Goal: Information Seeking & Learning: Learn about a topic

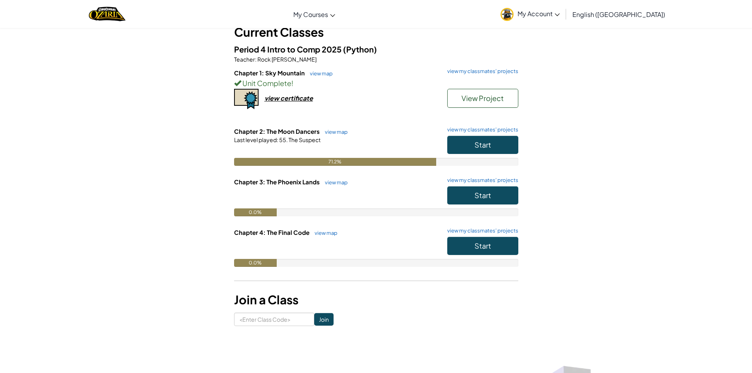
scroll to position [39, 0]
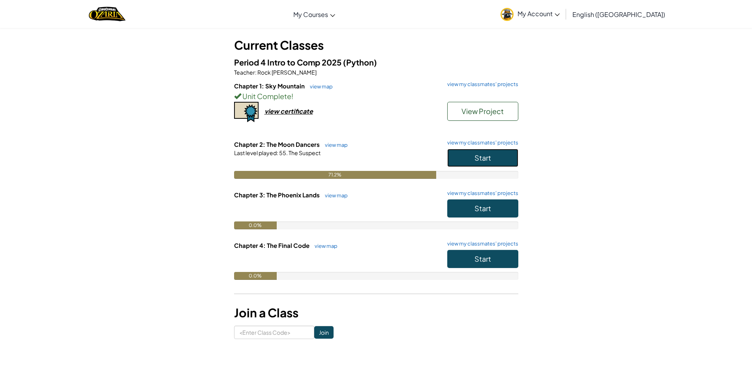
click at [475, 153] on span "Start" at bounding box center [482, 157] width 17 height 9
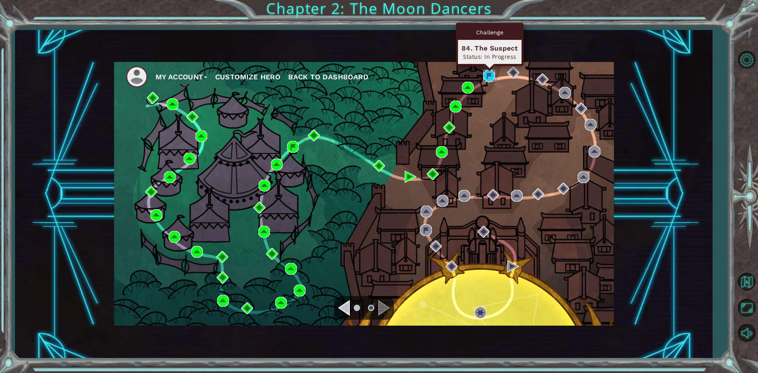
click at [484, 78] on img at bounding box center [489, 76] width 12 height 12
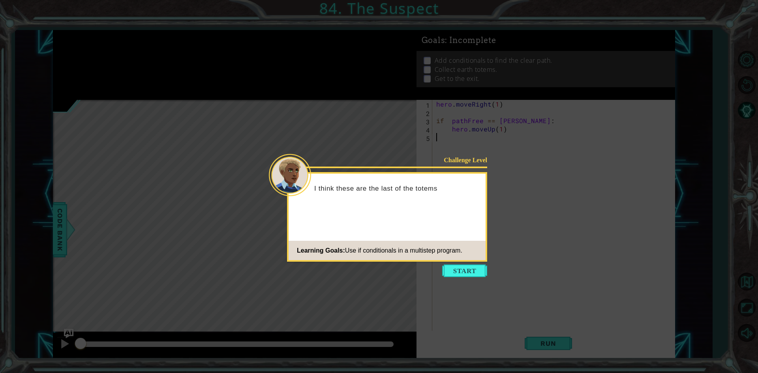
click at [431, 274] on icon at bounding box center [379, 186] width 758 height 373
click at [449, 268] on button "Start" at bounding box center [464, 270] width 45 height 13
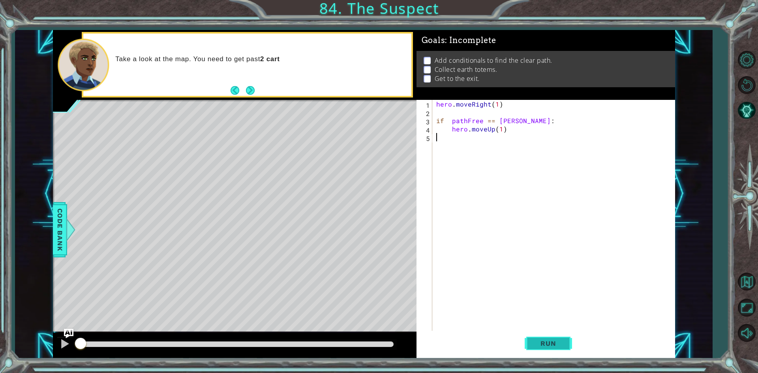
click at [528, 346] on button "Run" at bounding box center [547, 344] width 47 height 26
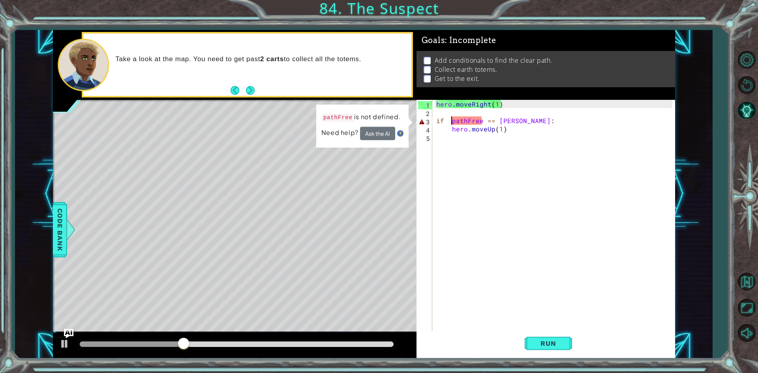
click at [451, 119] on div "hero . moveRight ( 1 ) if pathFree == [PERSON_NAME] : hero . moveUp ( 1 )" at bounding box center [554, 224] width 241 height 249
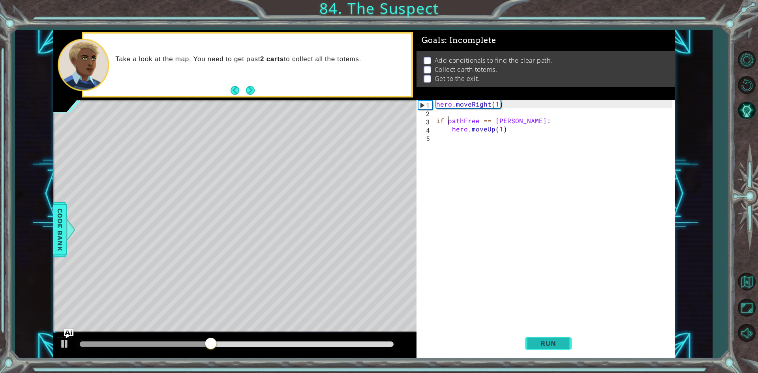
click at [559, 345] on span "Run" at bounding box center [547, 343] width 31 height 8
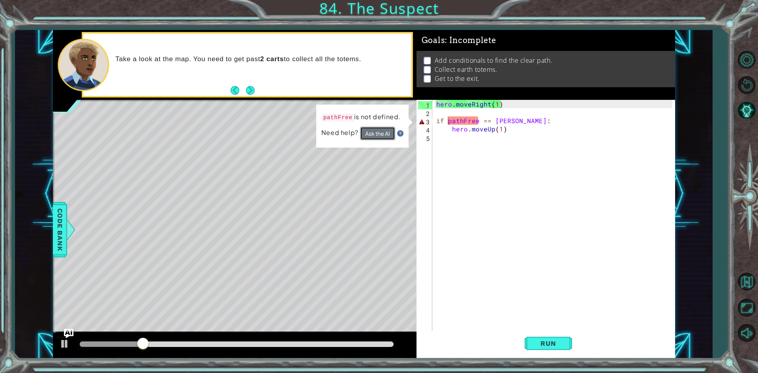
click at [366, 132] on button "Ask the AI" at bounding box center [377, 133] width 35 height 13
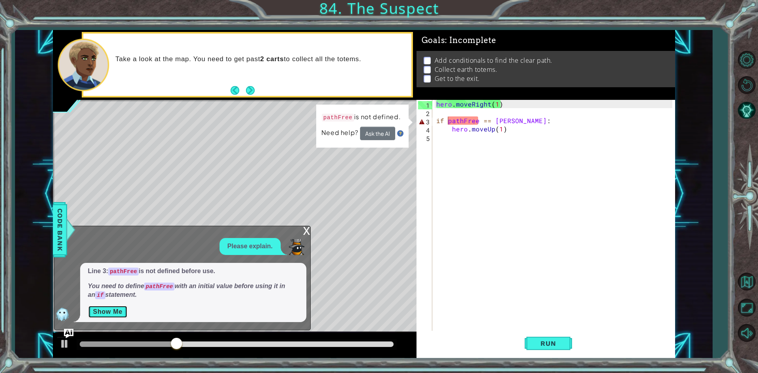
click at [108, 316] on button "Show Me" at bounding box center [108, 311] width 40 height 13
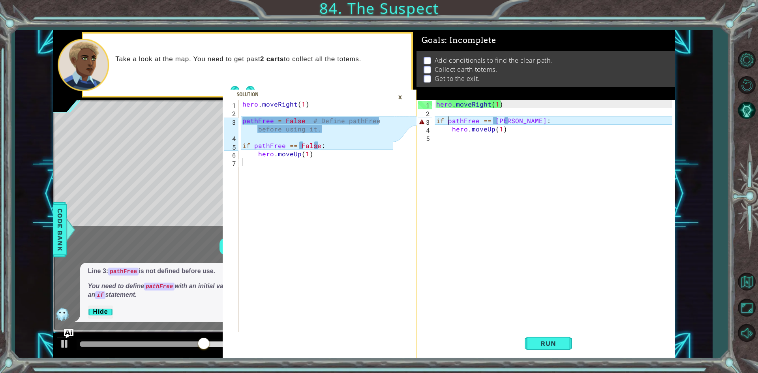
click at [443, 118] on div "hero . moveRight ( 1 ) if pathFree == [PERSON_NAME] : hero . moveUp ( 1 )" at bounding box center [554, 224] width 241 height 249
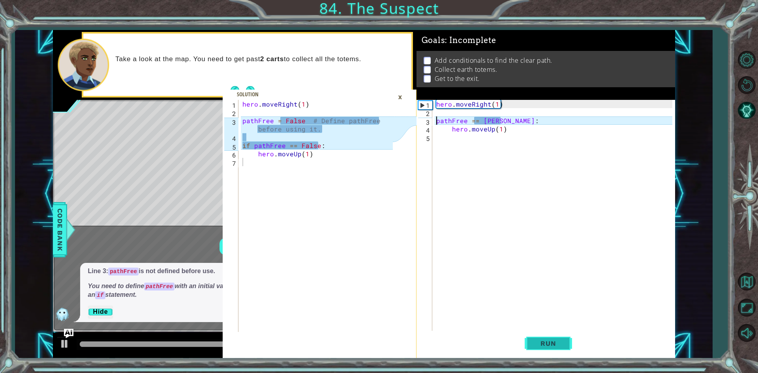
click at [559, 336] on button "Run" at bounding box center [547, 344] width 47 height 26
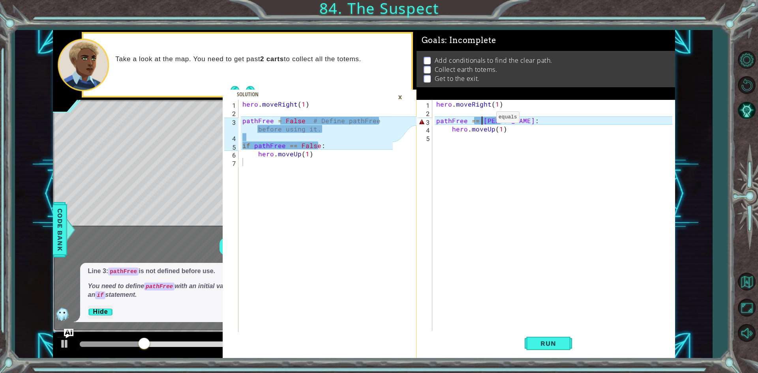
click at [483, 119] on div "hero . moveRight ( 1 ) pathFree == [PERSON_NAME] : hero . moveUp ( 1 )" at bounding box center [554, 224] width 241 height 249
click at [540, 341] on span "Run" at bounding box center [547, 343] width 31 height 8
click at [482, 118] on div "hero . moveRight ( 1 ) pathFree = [PERSON_NAME] : hero . moveUp ( 1 )" at bounding box center [554, 224] width 241 height 249
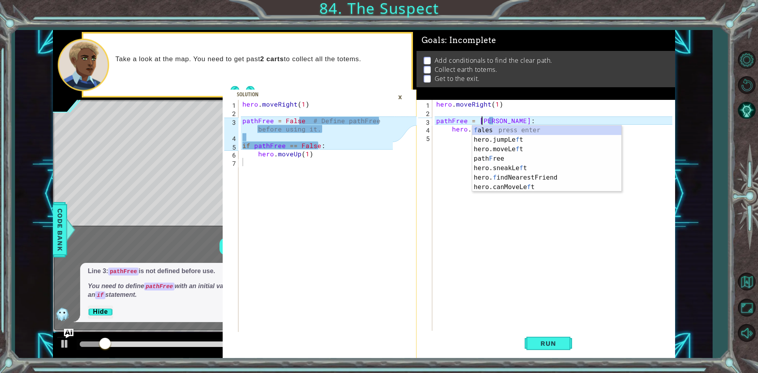
scroll to position [0, 3]
click at [552, 349] on button "Run" at bounding box center [547, 344] width 47 height 26
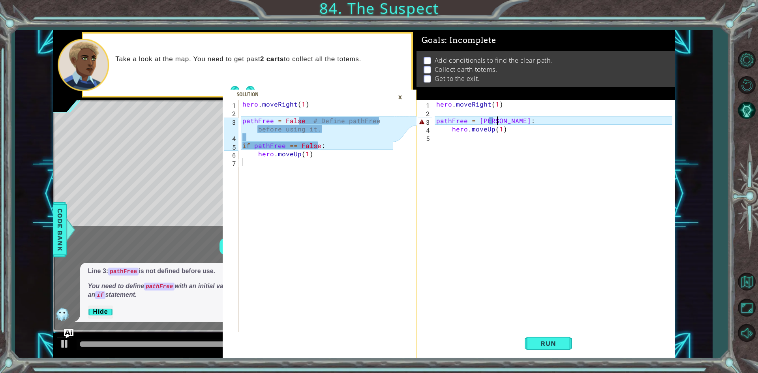
click at [496, 124] on div "hero . moveRight ( 1 ) pathFree = [PERSON_NAME] : hero . moveUp ( 1 )" at bounding box center [554, 224] width 241 height 249
click at [552, 333] on button "Run" at bounding box center [547, 344] width 47 height 26
click at [434, 120] on div "hero . moveRight ( 1 ) pathFree = False : hero . moveUp ( 1 )" at bounding box center [554, 224] width 241 height 249
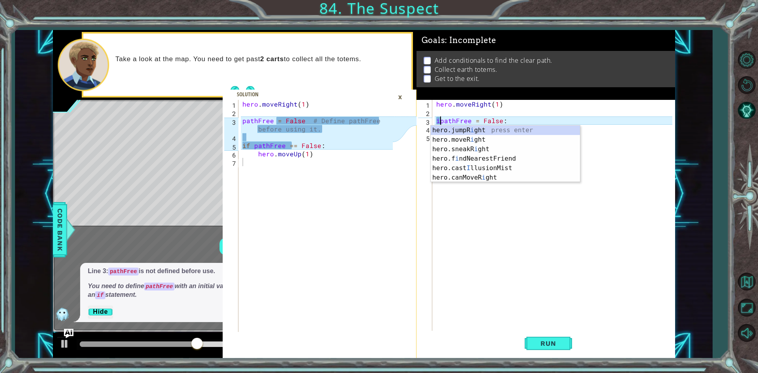
scroll to position [0, 0]
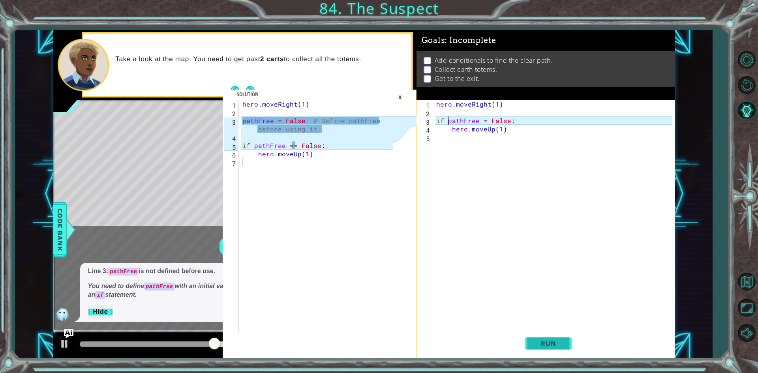
click at [549, 352] on button "Run" at bounding box center [547, 344] width 47 height 26
click at [455, 132] on div "hero . moveRight ( 1 ) if pathFree = False : hero . moveUp ( 1 )" at bounding box center [554, 224] width 241 height 249
type textarea "hero.moveUp(1)"
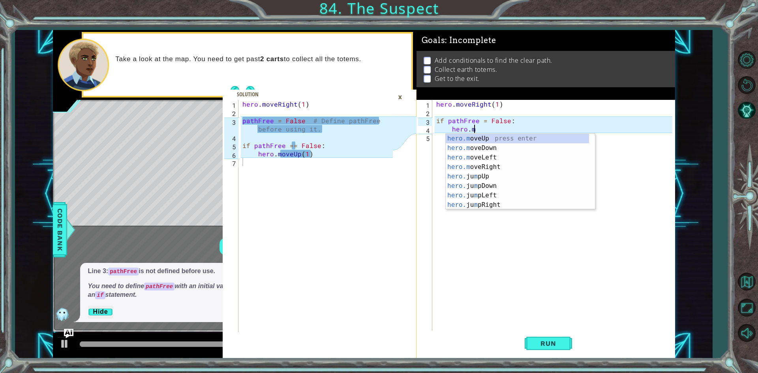
type textarea "h"
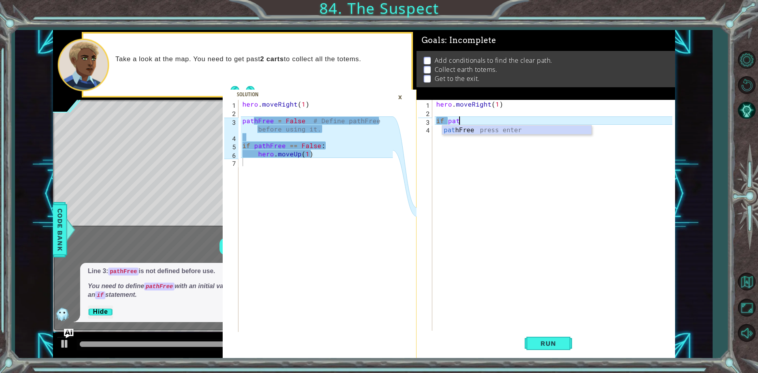
type textarea "i"
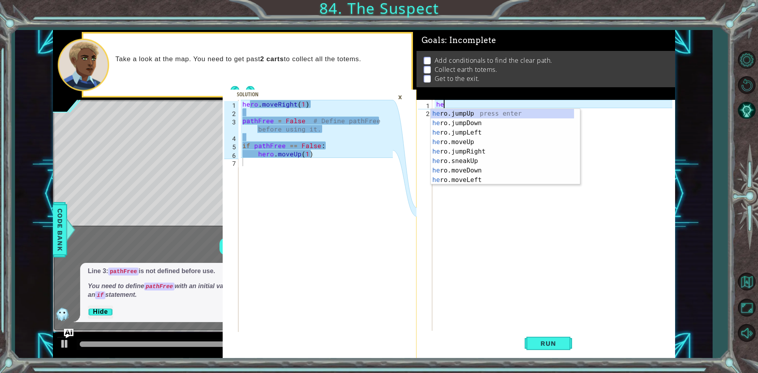
type textarea "h"
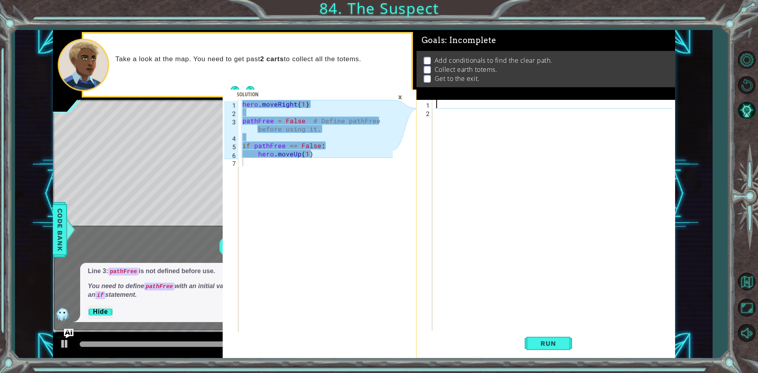
click at [400, 95] on div "×" at bounding box center [400, 96] width 12 height 13
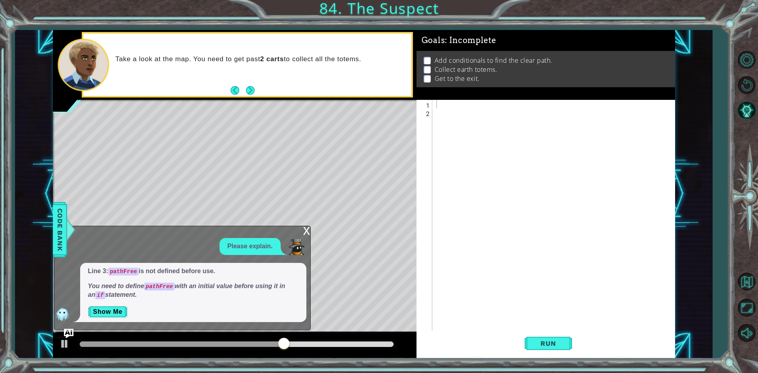
click at [308, 230] on div "x" at bounding box center [306, 230] width 7 height 8
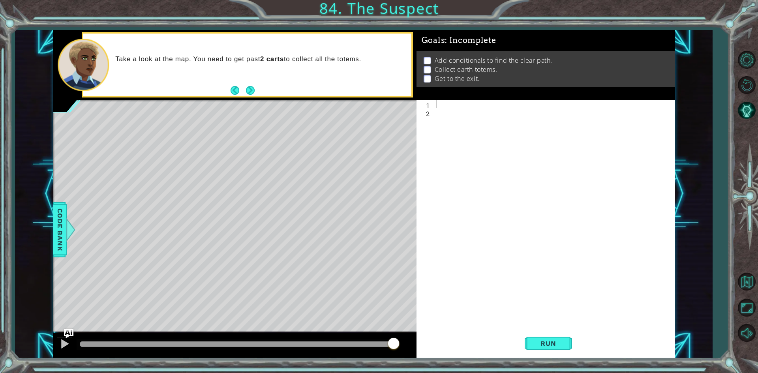
click at [451, 110] on div at bounding box center [554, 224] width 241 height 249
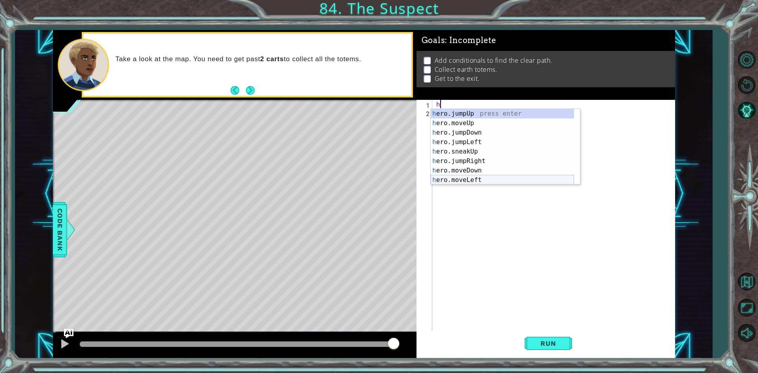
click at [465, 179] on div "h ero.jumpUp press enter h ero.moveUp press enter h ero.jumpDown press enter h …" at bounding box center [501, 156] width 143 height 95
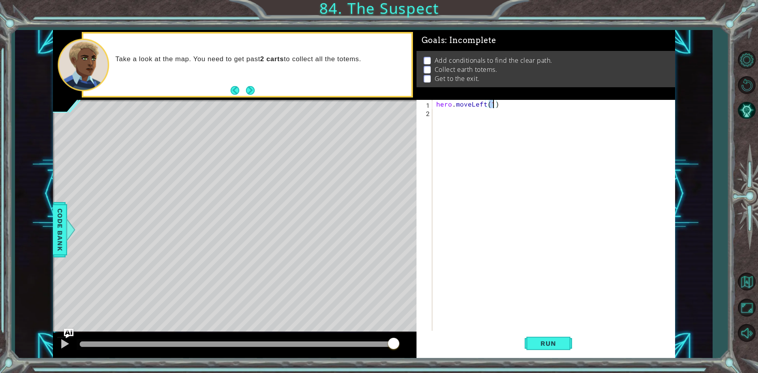
click at [485, 102] on div "hero . moveLeft ( 1 )" at bounding box center [554, 224] width 241 height 249
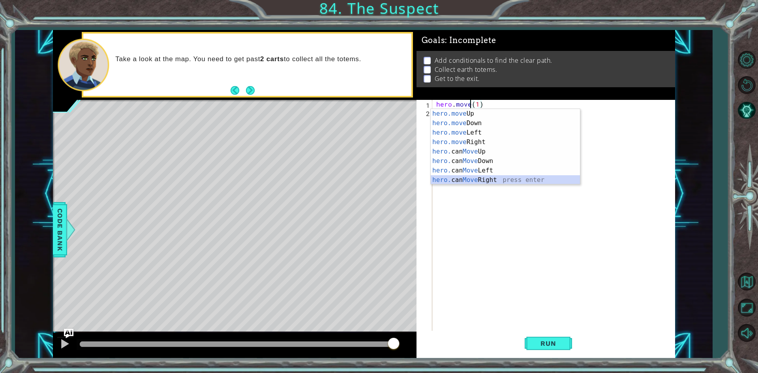
click at [495, 179] on div "hero.move Up press enter hero.move Down press enter hero.move Left press enter …" at bounding box center [504, 156] width 149 height 95
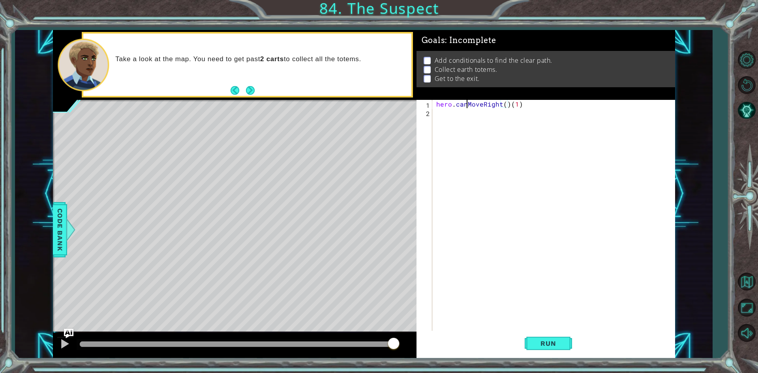
click at [467, 104] on div "hero . canMoveRight ( ) ( 1 )" at bounding box center [554, 224] width 241 height 249
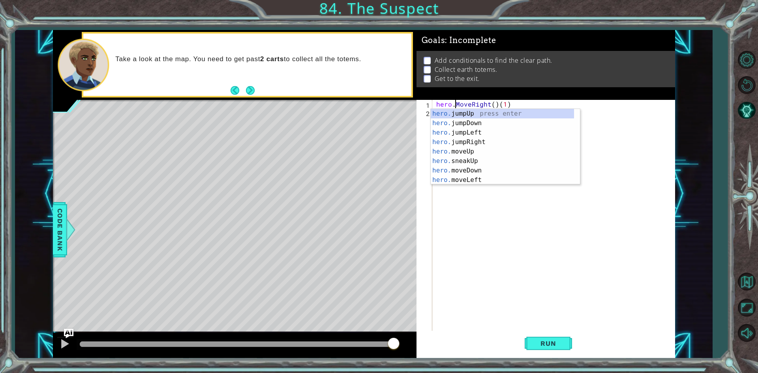
click at [459, 105] on div "hero . MoveRight ( ) ( 1 )" at bounding box center [554, 224] width 241 height 249
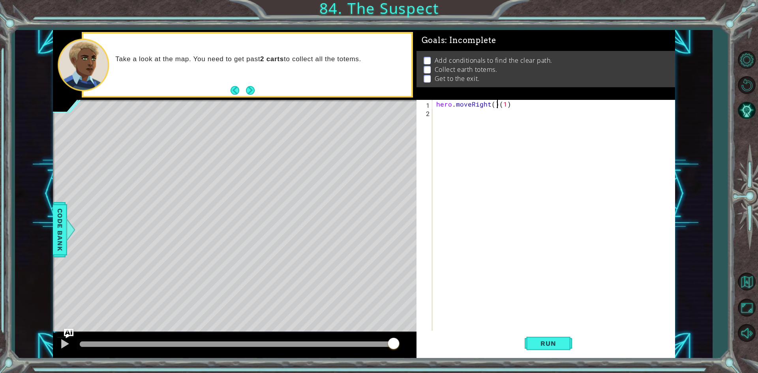
click at [496, 100] on div "hero . moveRight ( ) ( 1 )" at bounding box center [554, 224] width 241 height 249
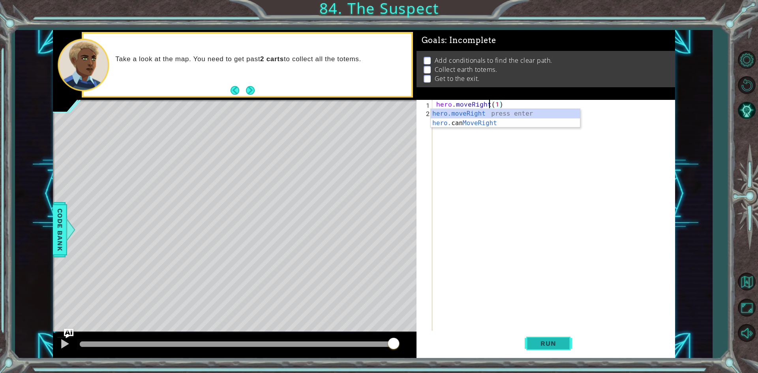
type textarea "hero.moveRight(1)"
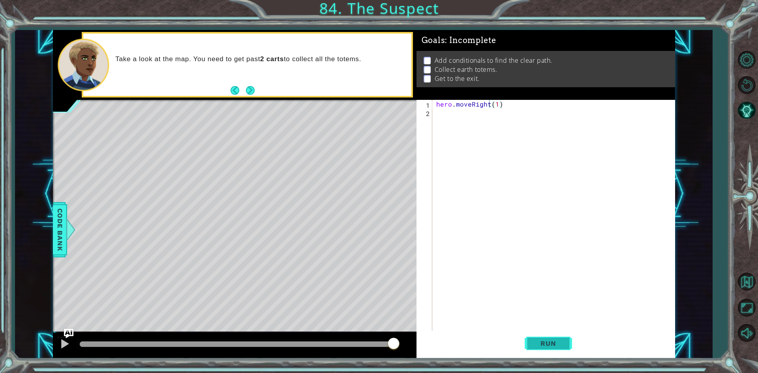
click at [547, 343] on span "Run" at bounding box center [547, 343] width 31 height 8
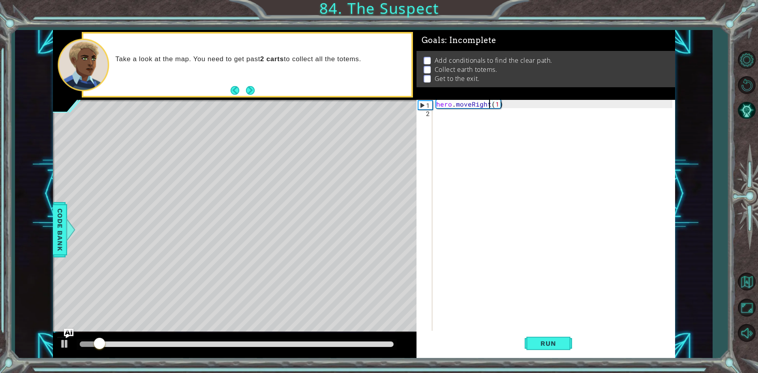
click at [454, 122] on div "hero . moveRight ( 1 )" at bounding box center [554, 224] width 241 height 249
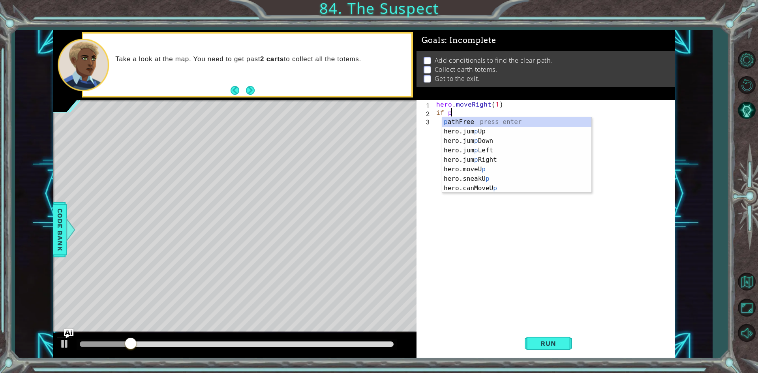
scroll to position [0, 0]
click at [454, 122] on div "p athFree press enter hero.jum p Up press enter hero.jum p Down press enter her…" at bounding box center [516, 164] width 149 height 95
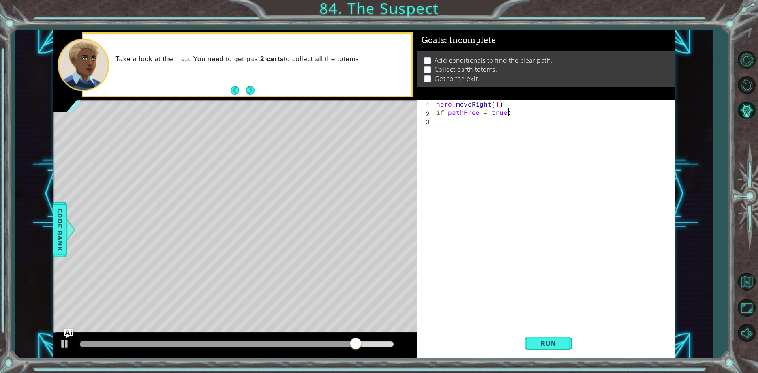
scroll to position [0, 4]
click at [494, 114] on div "hero . moveRight ( 1 ) if pathFree = true :" at bounding box center [554, 224] width 241 height 249
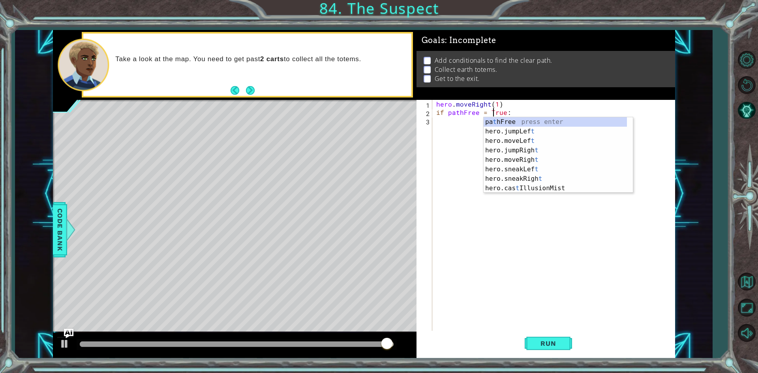
scroll to position [0, 4]
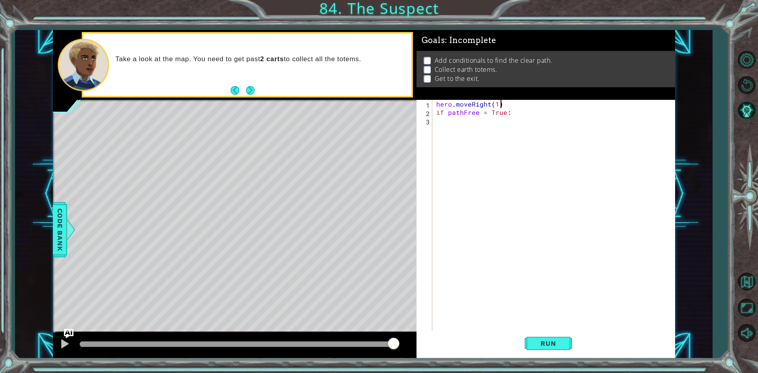
click at [510, 107] on div "hero . moveRight ( 1 ) if pathFree = True :" at bounding box center [554, 224] width 241 height 249
type textarea "if pathFree = True:"
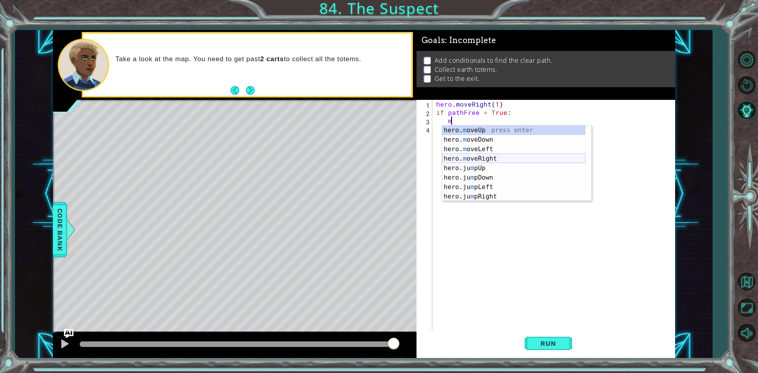
click at [475, 157] on div "hero. m oveUp press enter hero. m oveDown press enter hero. m oveLeft press ent…" at bounding box center [513, 172] width 143 height 95
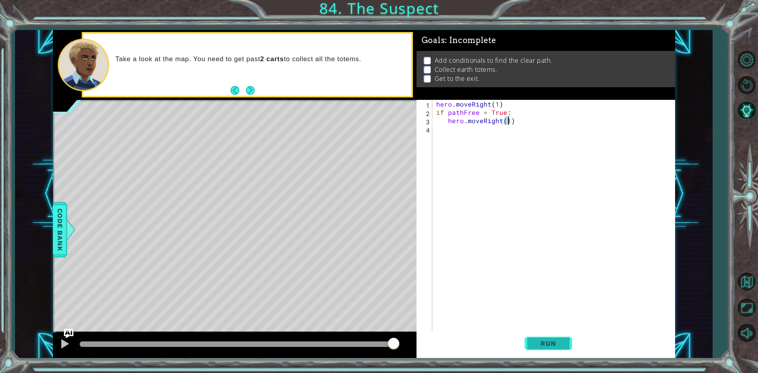
click at [547, 334] on button "Run" at bounding box center [547, 344] width 47 height 26
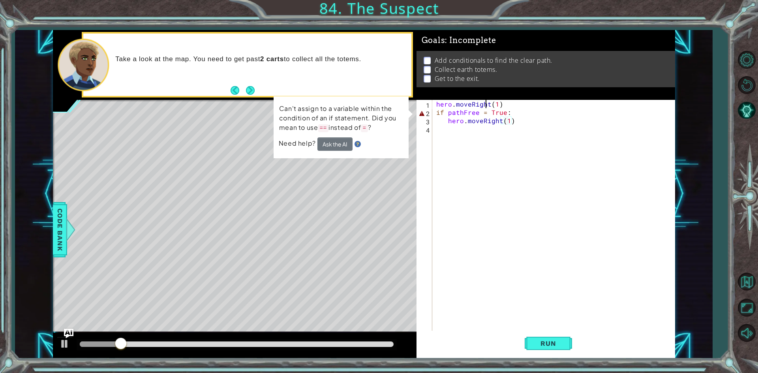
click at [487, 108] on div "hero . moveRight ( 1 ) if pathFree = True : hero . moveRight ( 1 )" at bounding box center [554, 224] width 241 height 249
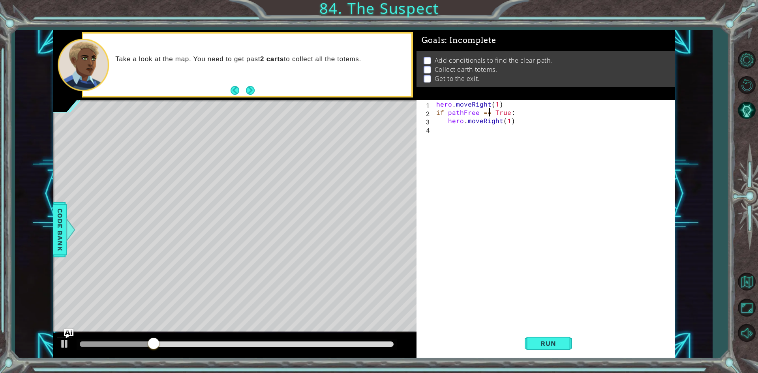
scroll to position [0, 3]
click at [546, 342] on span "Run" at bounding box center [547, 343] width 31 height 8
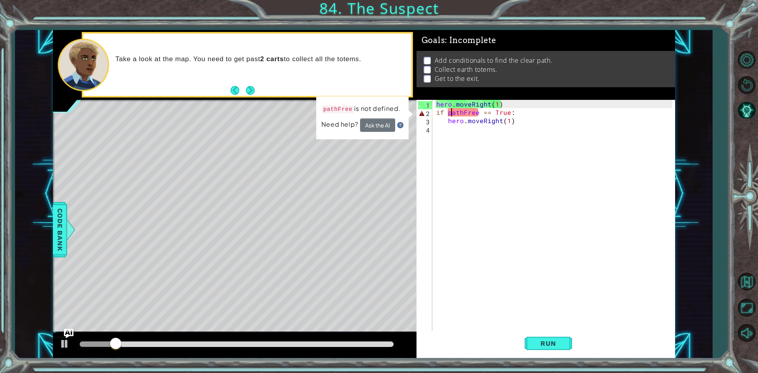
click at [451, 115] on div "hero . moveRight ( 1 ) if pathFree == True : hero . moveRight ( 1 )" at bounding box center [554, 224] width 241 height 249
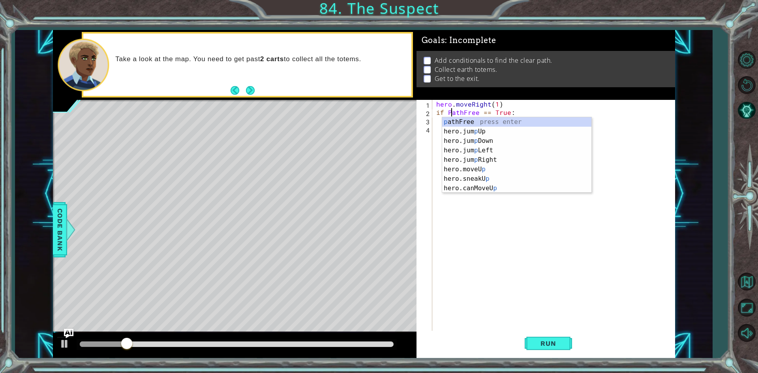
scroll to position [0, 1]
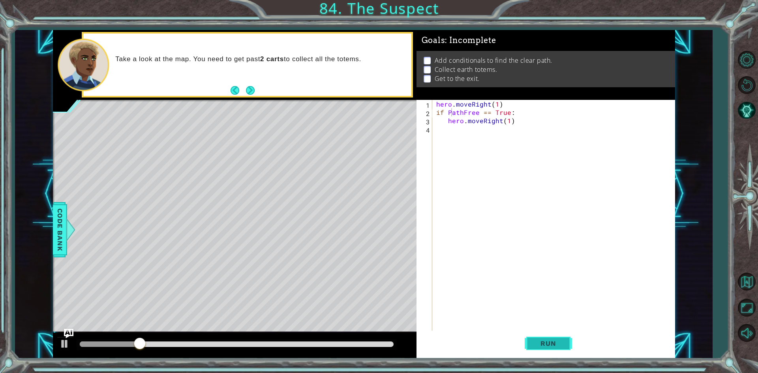
click at [552, 336] on button "Run" at bounding box center [547, 344] width 47 height 26
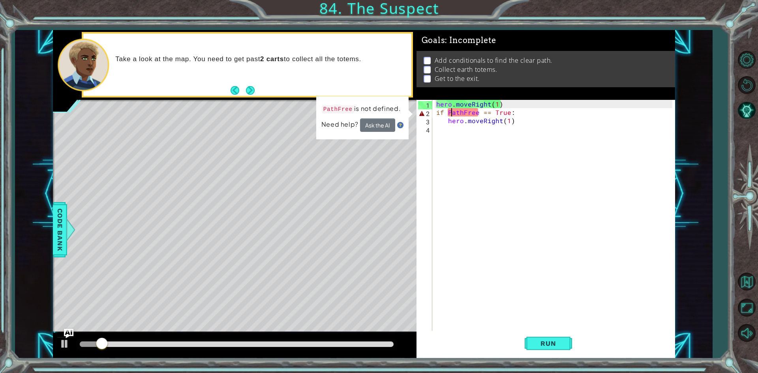
type textarea "if pathFree == True:"
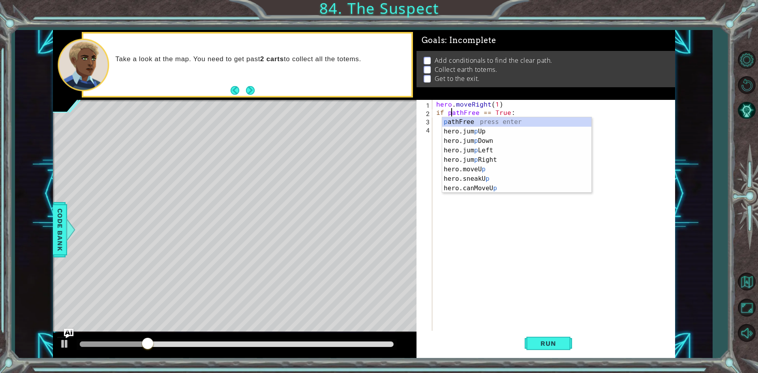
click at [621, 144] on div "hero . moveRight ( 1 ) if pathFree == True : hero . moveRight ( 1 )" at bounding box center [554, 224] width 241 height 249
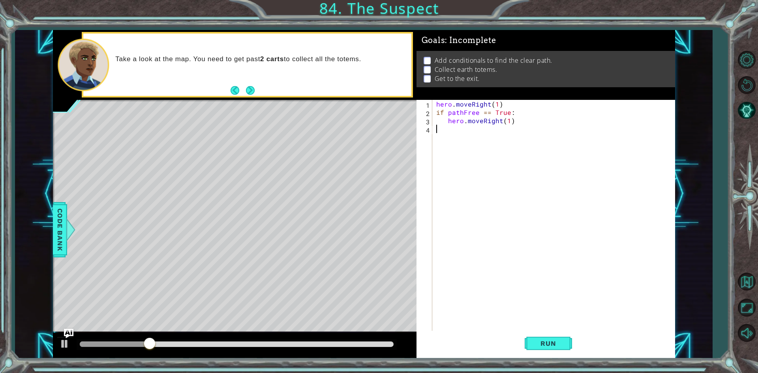
scroll to position [0, 0]
click at [448, 114] on div "hero . moveRight ( 1 ) if pathFree == True : hero . moveRight ( 1 )" at bounding box center [554, 224] width 241 height 249
click at [561, 342] on span "Run" at bounding box center [547, 343] width 31 height 8
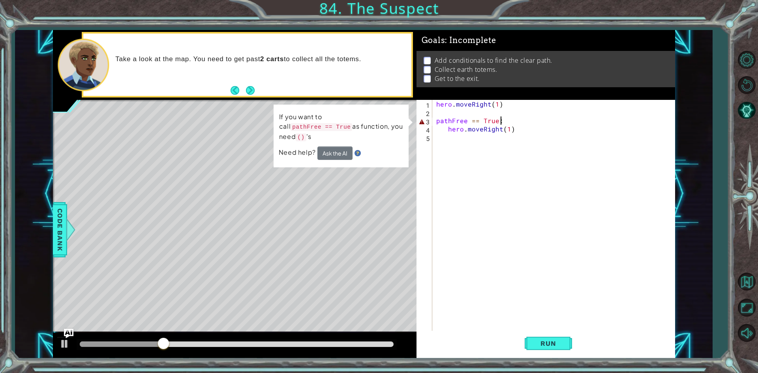
click at [503, 118] on div "hero . moveRight ( 1 ) pathFree == True : hero . moveRight ( 1 )" at bounding box center [554, 224] width 241 height 249
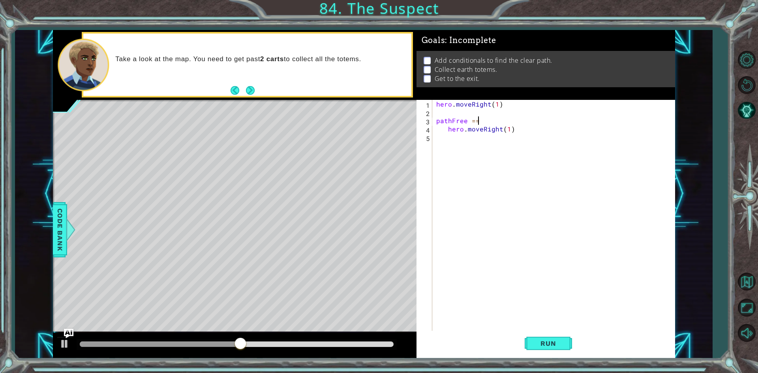
scroll to position [0, 1]
type textarea "p"
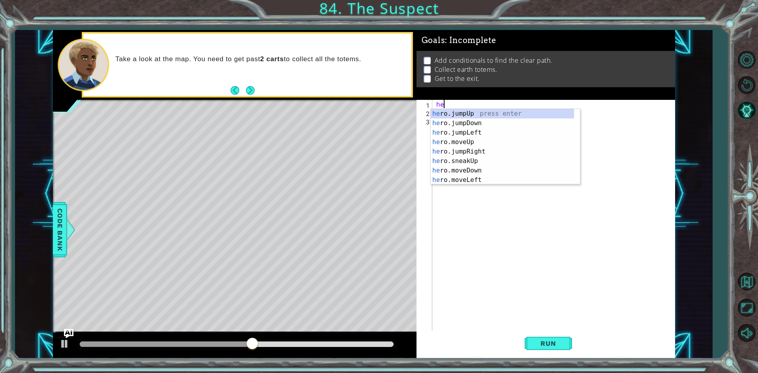
type textarea "h"
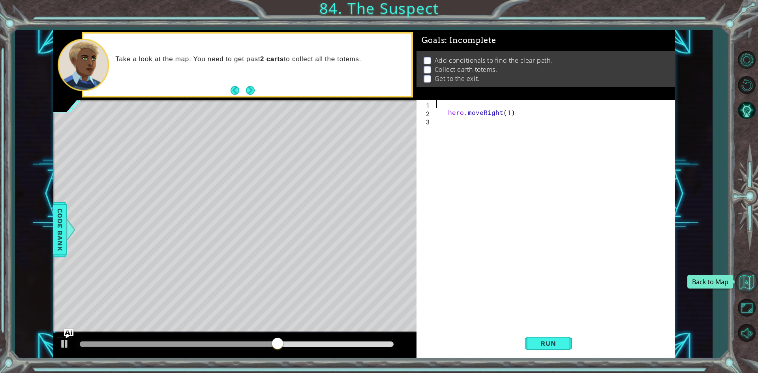
click at [751, 275] on button "Back to Map" at bounding box center [746, 281] width 23 height 23
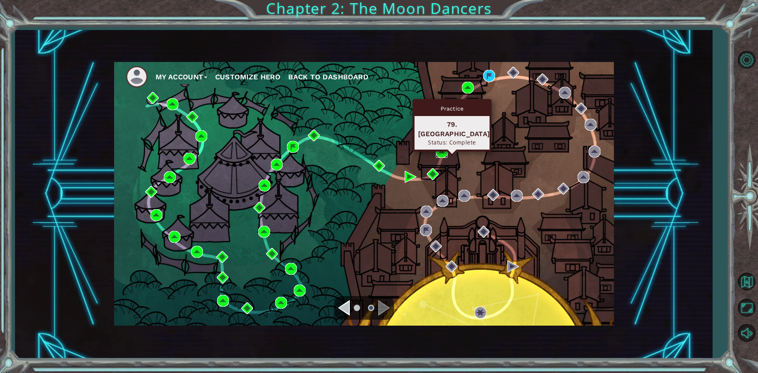
click at [446, 146] on img at bounding box center [442, 152] width 12 height 12
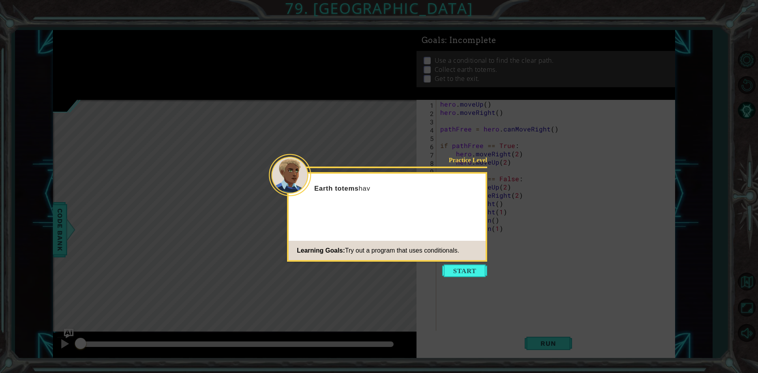
drag, startPoint x: 466, startPoint y: 262, endPoint x: 487, endPoint y: 318, distance: 59.2
click at [466, 267] on body "1 ההההההההההההההההההההההההההההההההההההההההההההההההההההההההההההההההההההההההההההה…" at bounding box center [379, 186] width 758 height 373
click at [469, 269] on button "Start" at bounding box center [464, 270] width 45 height 13
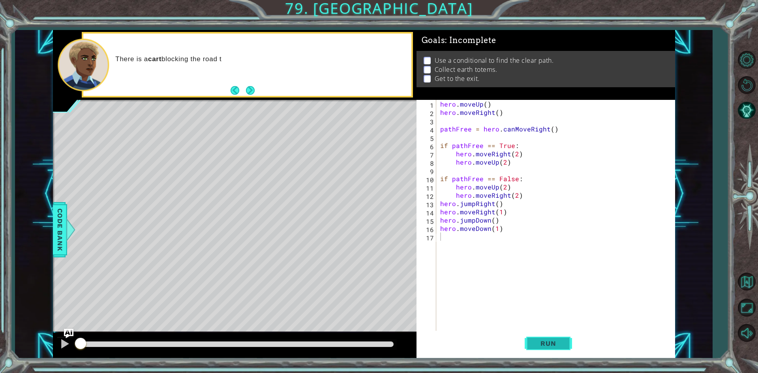
click at [547, 342] on span "Run" at bounding box center [547, 343] width 31 height 8
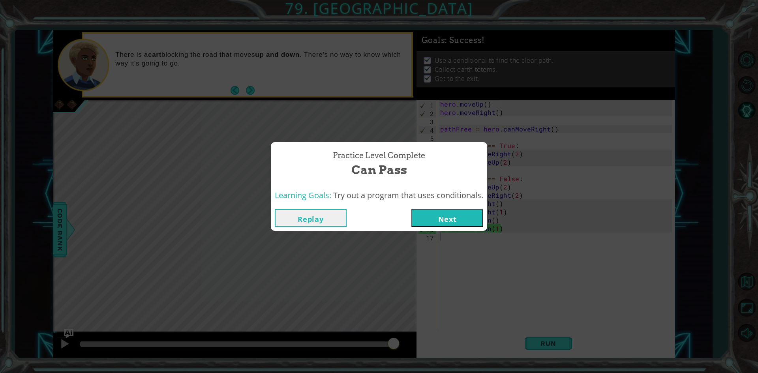
click at [453, 217] on button "Next" at bounding box center [447, 218] width 72 height 18
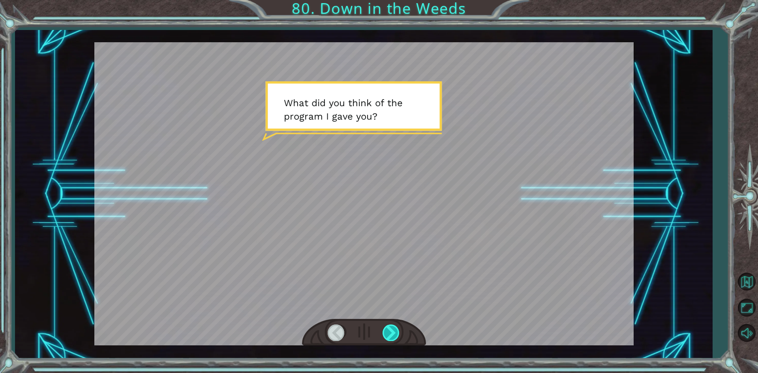
click at [393, 334] on div at bounding box center [391, 332] width 18 height 16
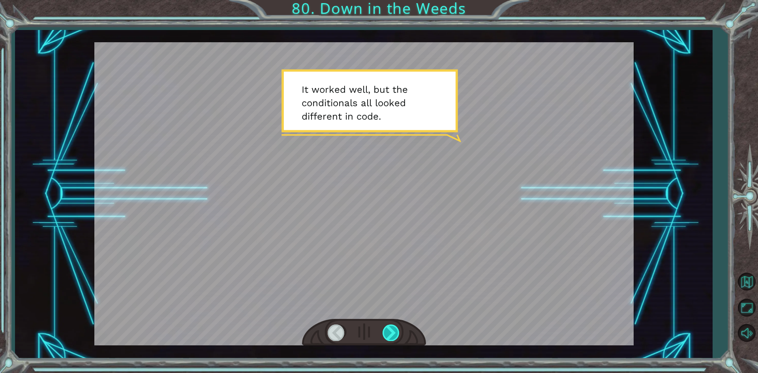
click at [393, 334] on div at bounding box center [391, 332] width 18 height 16
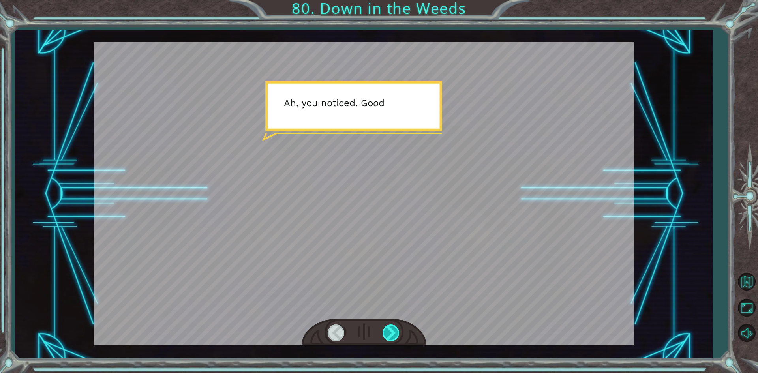
click at [393, 334] on div at bounding box center [391, 332] width 18 height 16
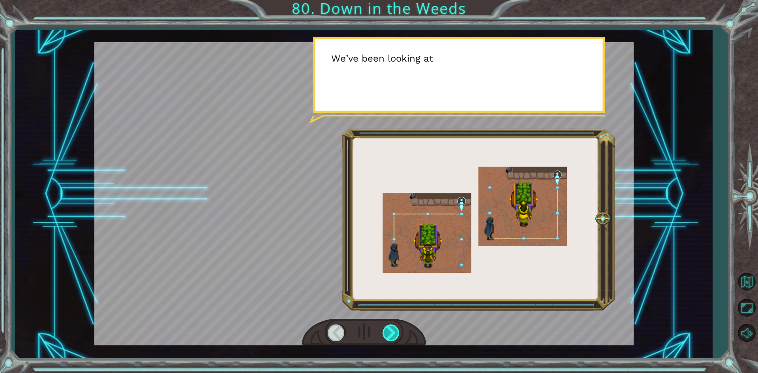
click at [393, 334] on div at bounding box center [391, 332] width 18 height 16
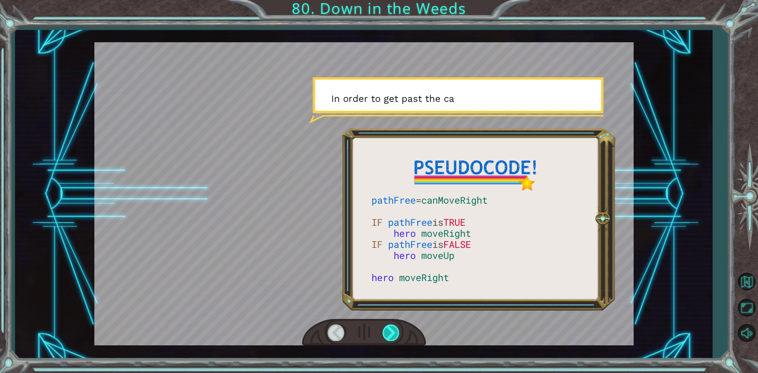
click at [393, 334] on div at bounding box center [391, 332] width 18 height 16
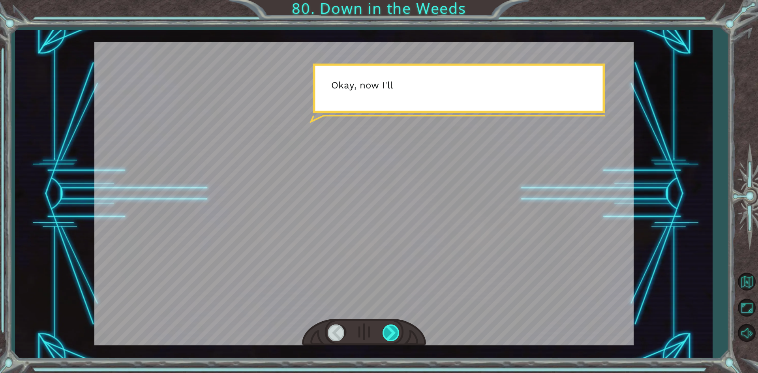
click at [393, 334] on div at bounding box center [391, 332] width 18 height 16
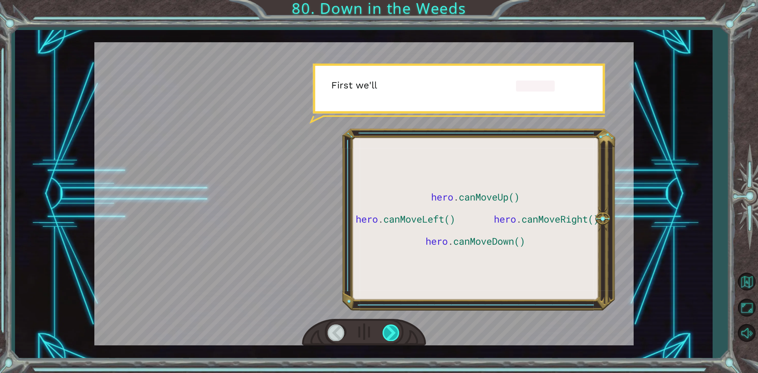
click at [393, 334] on div at bounding box center [391, 332] width 18 height 16
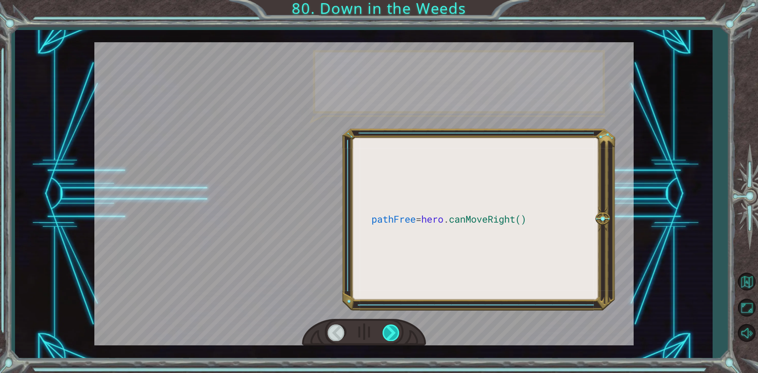
click at [393, 334] on div at bounding box center [391, 332] width 18 height 16
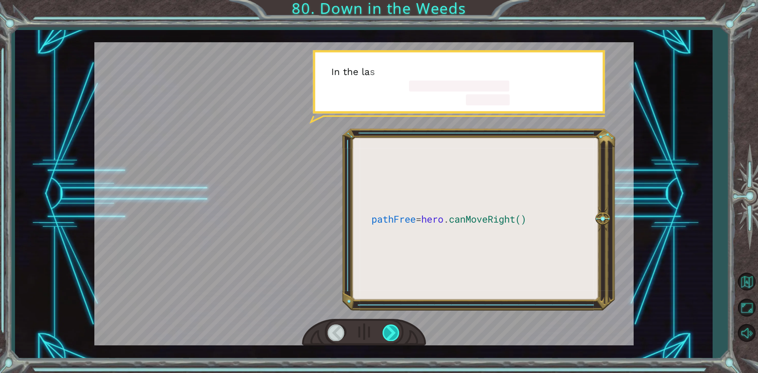
click at [393, 334] on div at bounding box center [391, 332] width 18 height 16
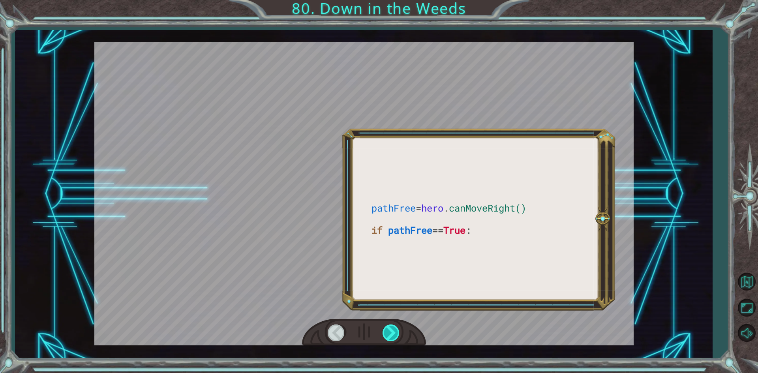
click at [393, 334] on div at bounding box center [391, 332] width 18 height 16
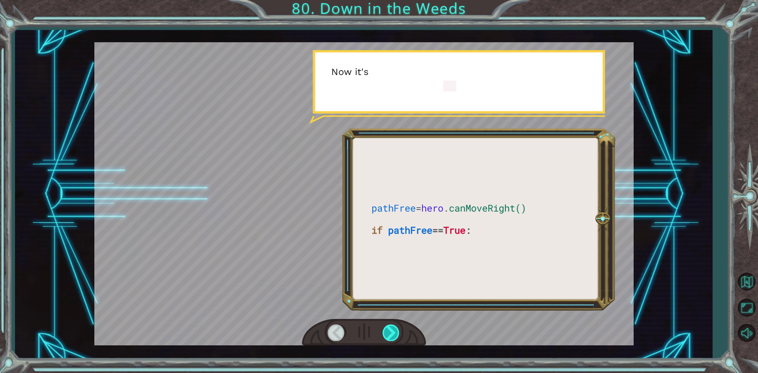
click at [393, 334] on div at bounding box center [391, 332] width 18 height 16
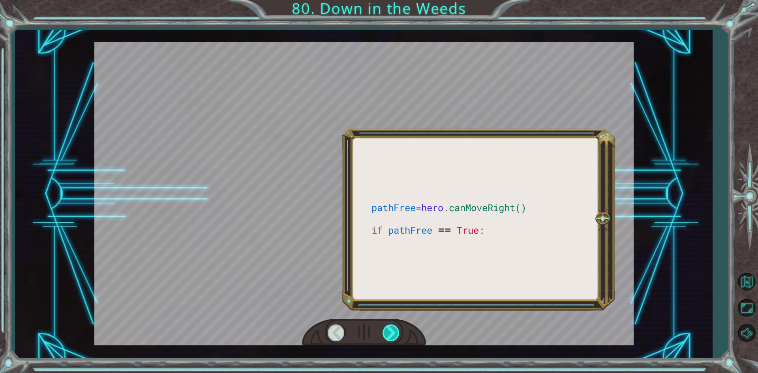
click at [393, 334] on div at bounding box center [391, 332] width 18 height 16
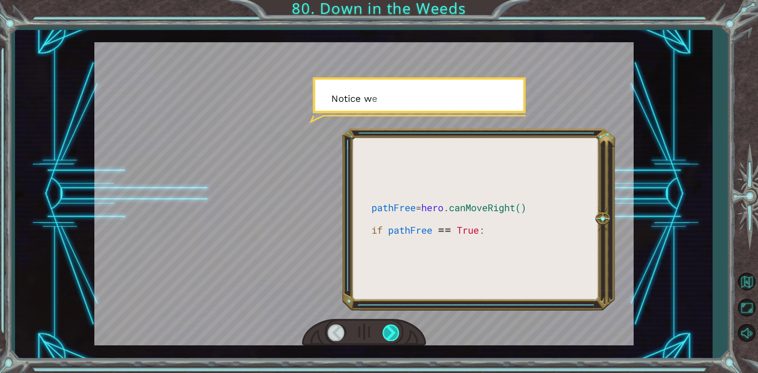
click at [393, 334] on div at bounding box center [391, 332] width 18 height 16
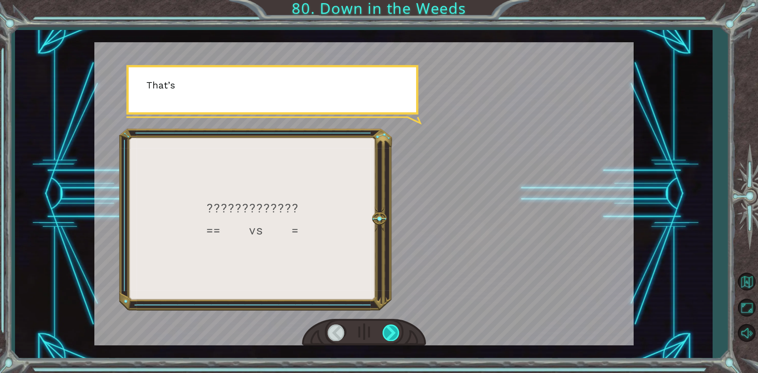
click at [393, 334] on div at bounding box center [391, 332] width 18 height 16
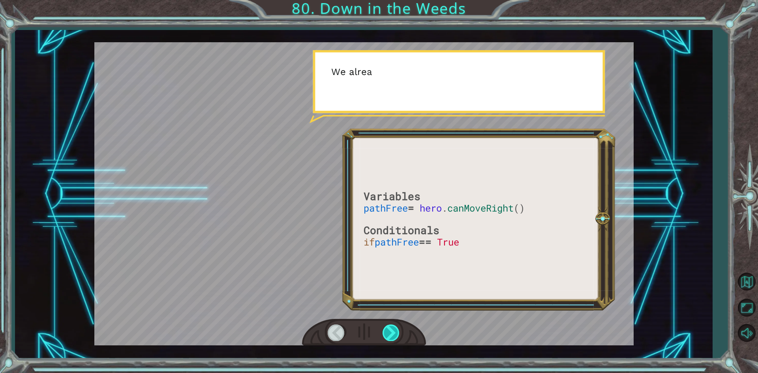
click at [393, 334] on div at bounding box center [391, 332] width 18 height 16
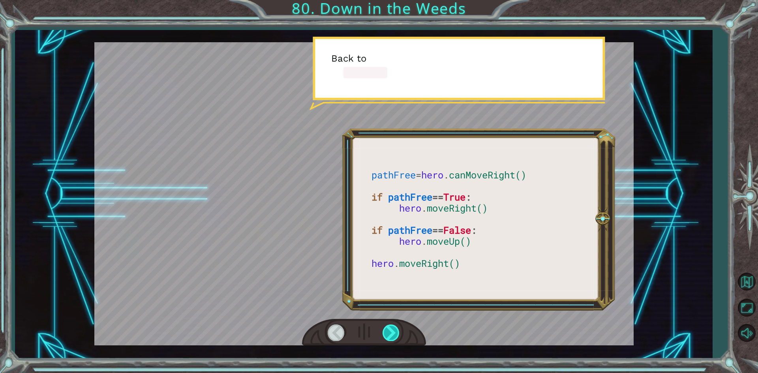
click at [393, 334] on div at bounding box center [391, 332] width 18 height 16
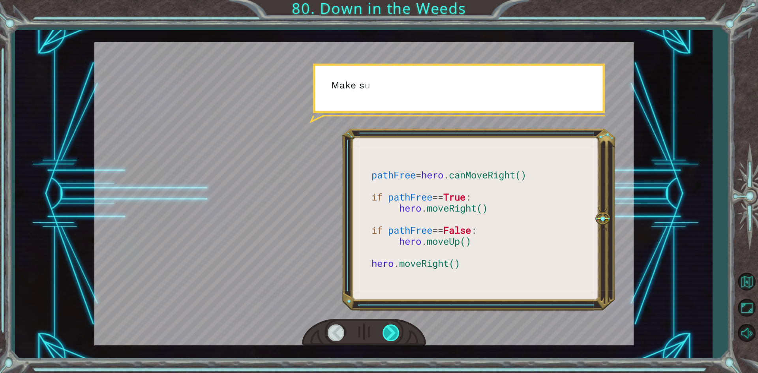
click at [393, 334] on div at bounding box center [391, 332] width 18 height 16
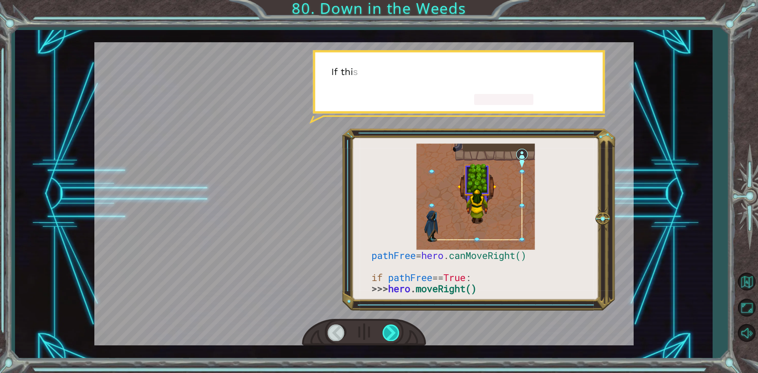
click at [393, 334] on div at bounding box center [391, 332] width 18 height 16
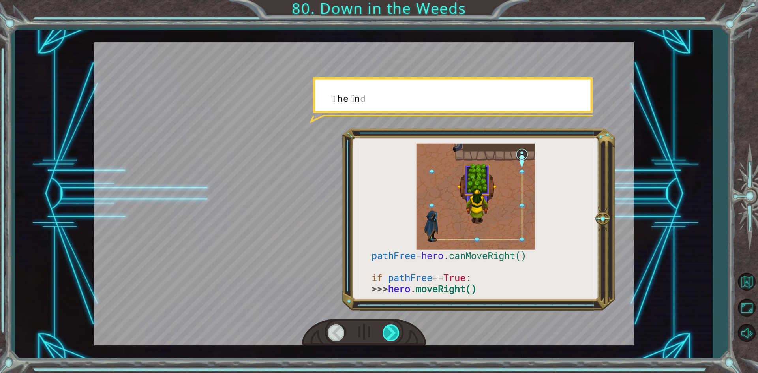
click at [393, 334] on div at bounding box center [391, 332] width 18 height 16
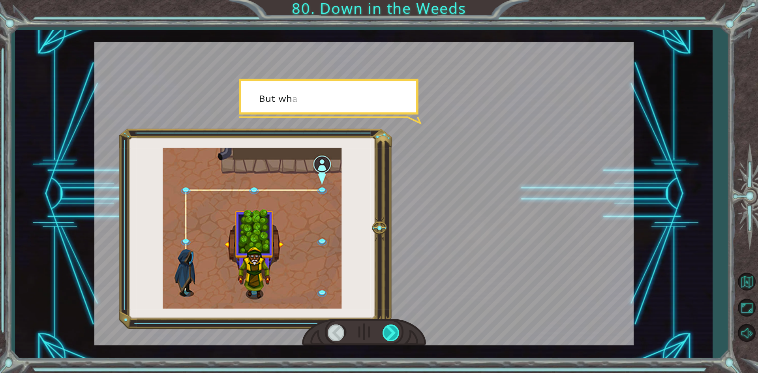
click at [393, 334] on div at bounding box center [391, 332] width 18 height 16
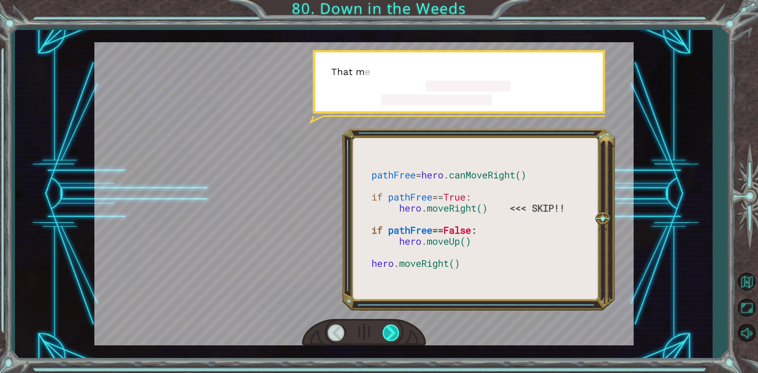
click at [393, 334] on div at bounding box center [391, 332] width 18 height 16
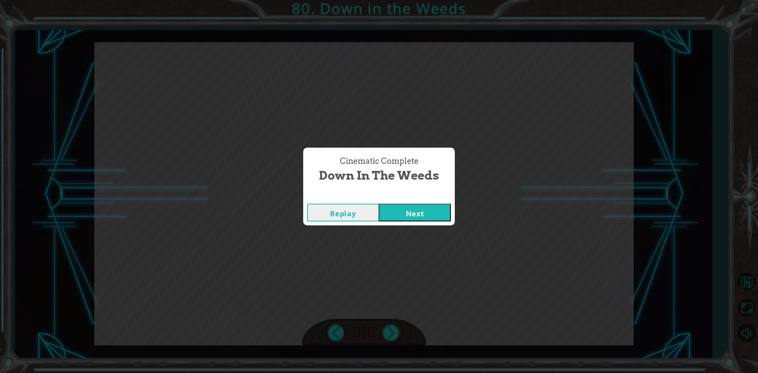
click at [407, 213] on button "Next" at bounding box center [415, 213] width 72 height 18
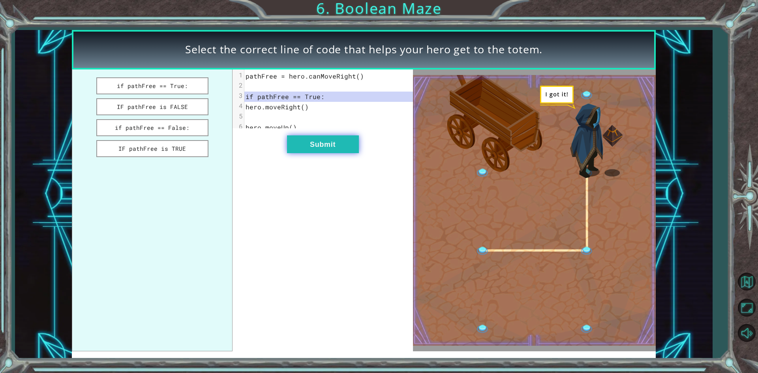
click at [296, 146] on button "Submit" at bounding box center [323, 144] width 72 height 18
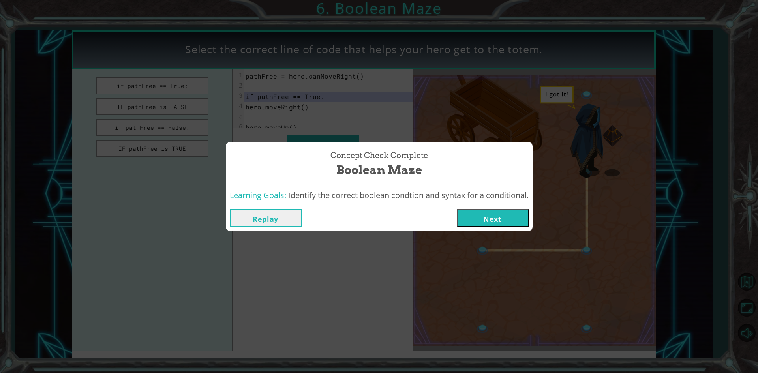
click at [513, 216] on button "Next" at bounding box center [493, 218] width 72 height 18
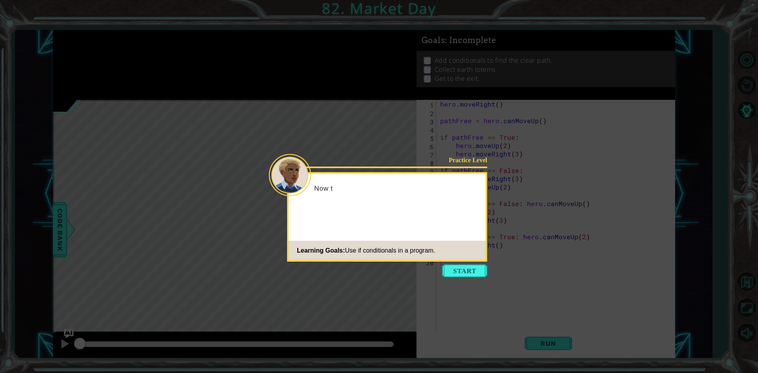
click at [447, 272] on button "Start" at bounding box center [464, 270] width 45 height 13
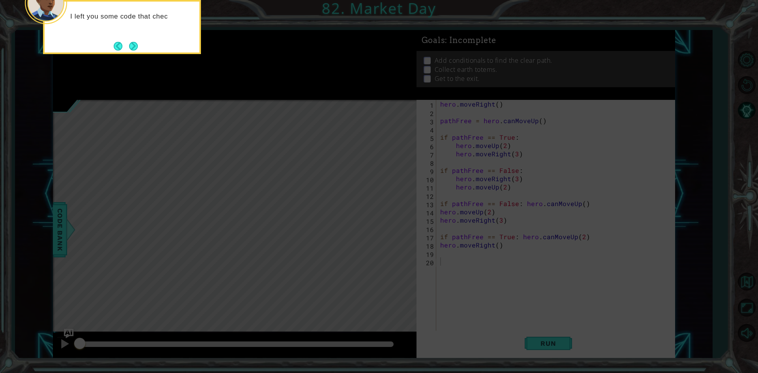
click at [231, 200] on icon at bounding box center [379, 56] width 758 height 634
click at [133, 49] on button "Next" at bounding box center [133, 46] width 14 height 14
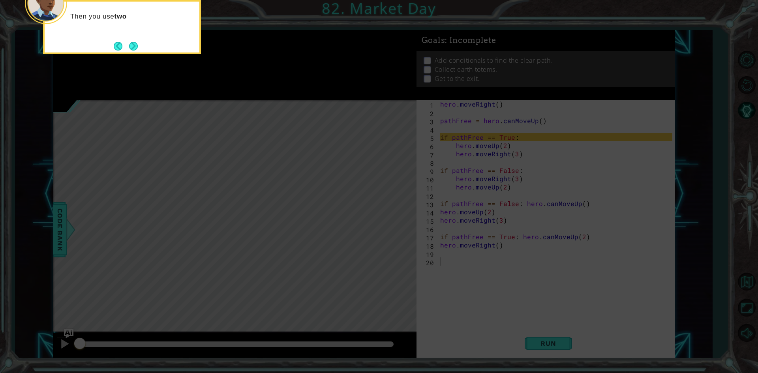
click at [133, 38] on div "Then you use two" at bounding box center [122, 27] width 158 height 54
click at [134, 44] on button "Next" at bounding box center [133, 46] width 11 height 11
click at [134, 44] on button "Next" at bounding box center [133, 46] width 14 height 14
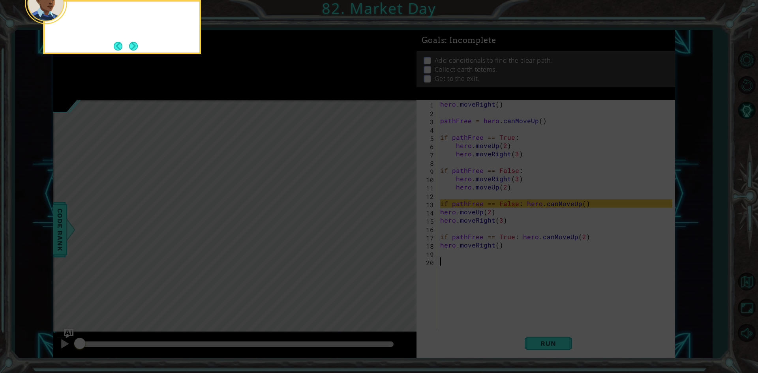
click at [134, 44] on button "Next" at bounding box center [133, 46] width 12 height 12
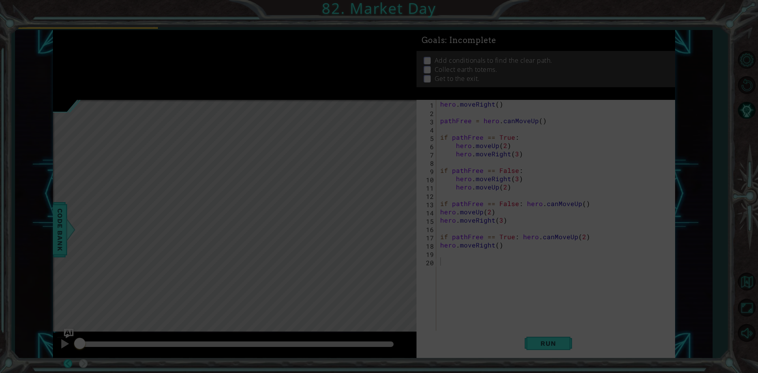
click at [95, 27] on div at bounding box center [79, 15] width 31 height 26
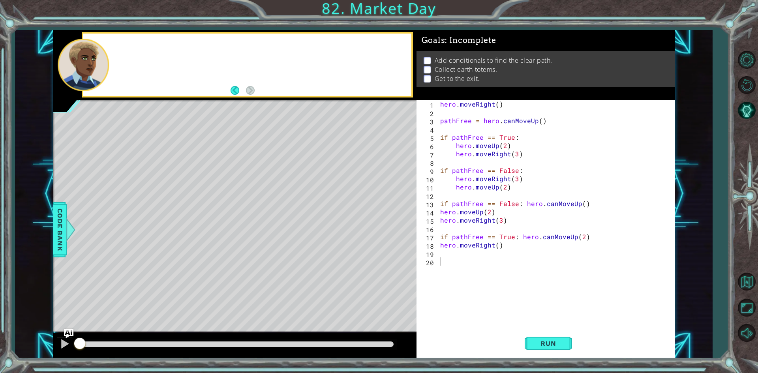
click at [134, 44] on div at bounding box center [246, 65] width 327 height 62
click at [572, 348] on div "Run" at bounding box center [548, 344] width 258 height 26
click at [565, 343] on button "Run" at bounding box center [547, 344] width 47 height 26
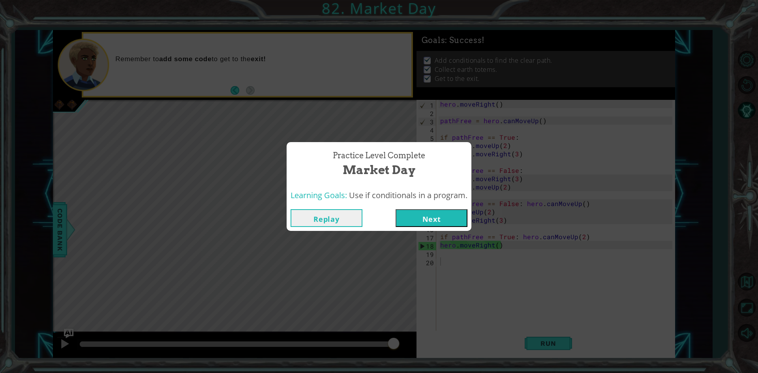
click at [320, 225] on button "Replay" at bounding box center [326, 218] width 72 height 18
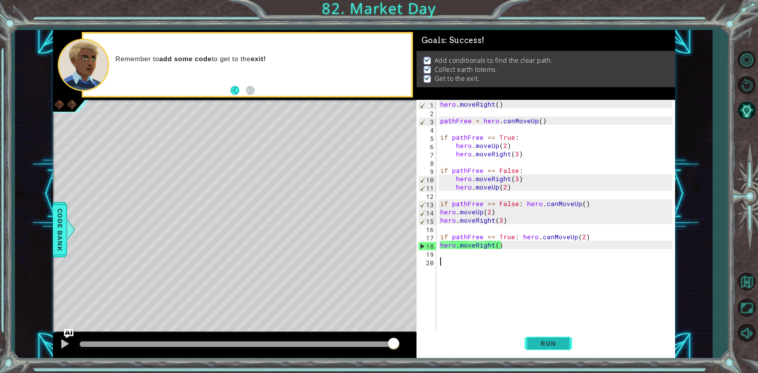
click at [528, 343] on button "Run" at bounding box center [547, 344] width 47 height 26
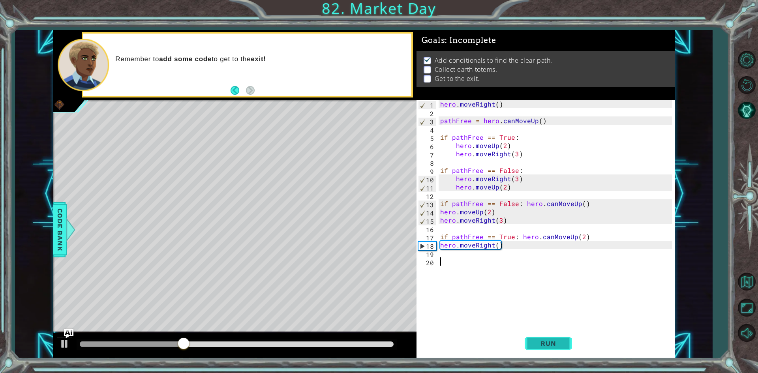
click at [528, 343] on button "Run" at bounding box center [547, 344] width 47 height 26
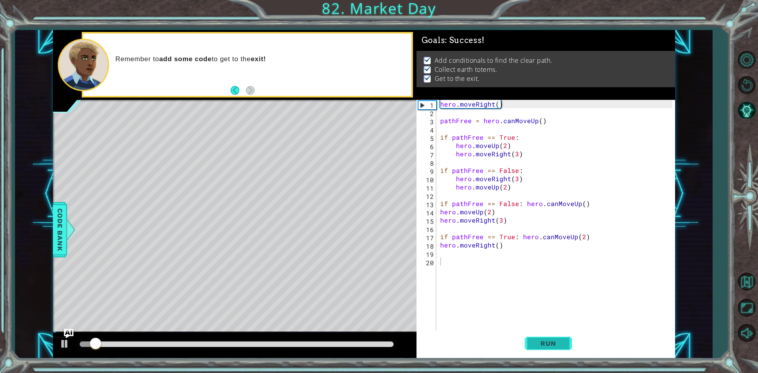
click at [528, 343] on button "Run" at bounding box center [547, 344] width 47 height 26
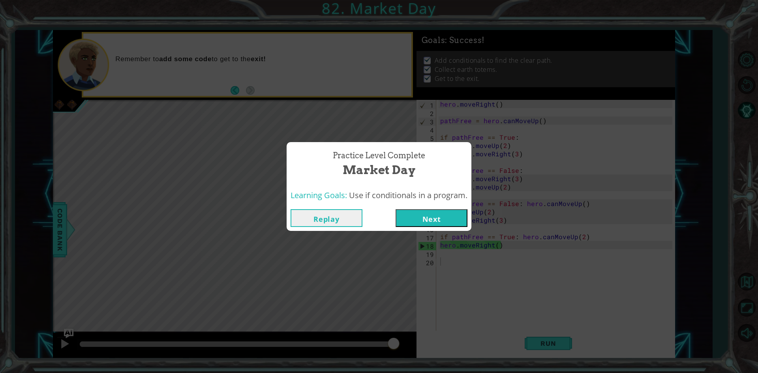
click at [427, 217] on button "Next" at bounding box center [431, 218] width 72 height 18
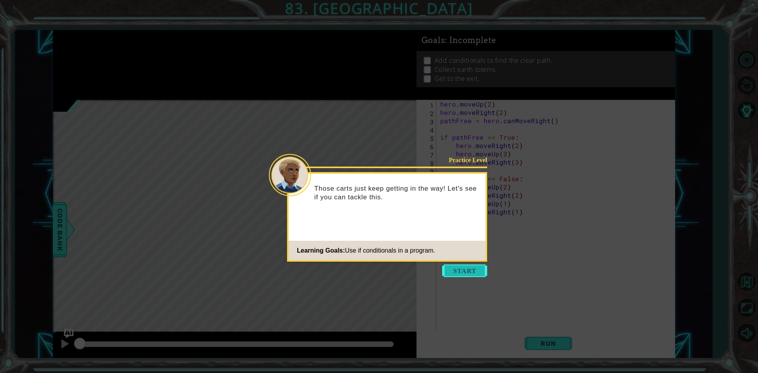
click at [457, 271] on button "Start" at bounding box center [464, 270] width 45 height 13
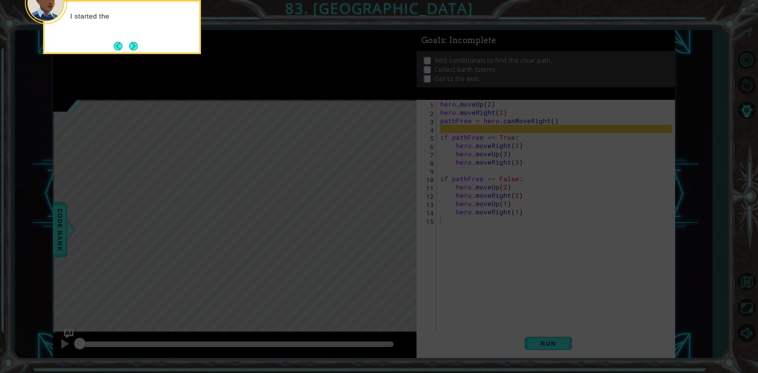
click at [511, 303] on icon at bounding box center [379, 56] width 758 height 634
click at [134, 43] on button "Next" at bounding box center [133, 46] width 14 height 14
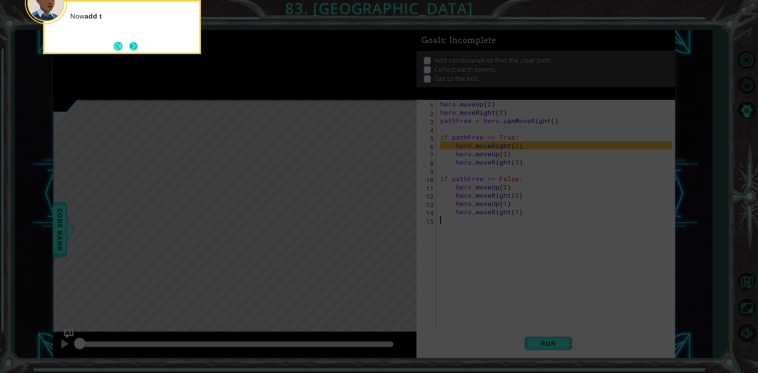
click at [134, 51] on button "Next" at bounding box center [133, 45] width 9 height 9
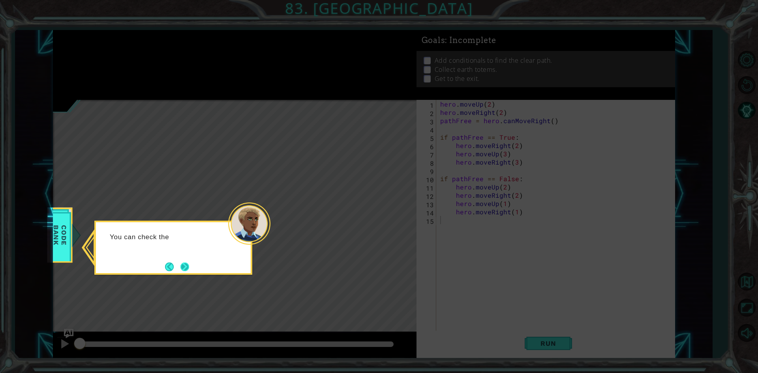
click at [181, 264] on button "Next" at bounding box center [185, 267] width 10 height 10
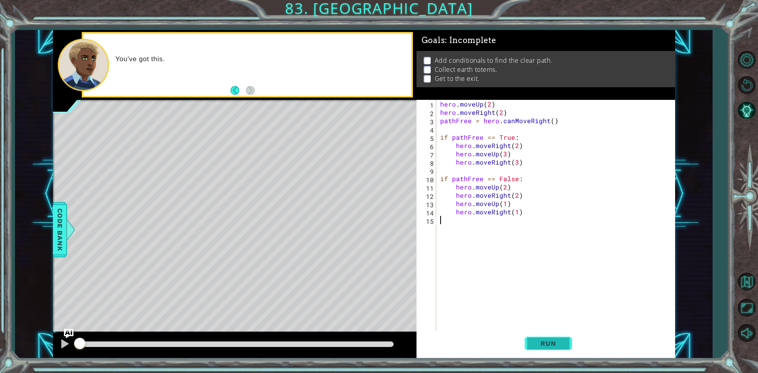
click at [546, 339] on button "Run" at bounding box center [547, 344] width 47 height 26
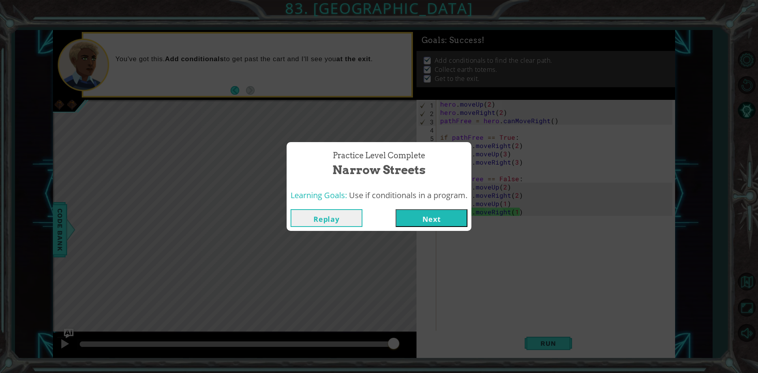
click at [439, 218] on button "Next" at bounding box center [431, 218] width 72 height 18
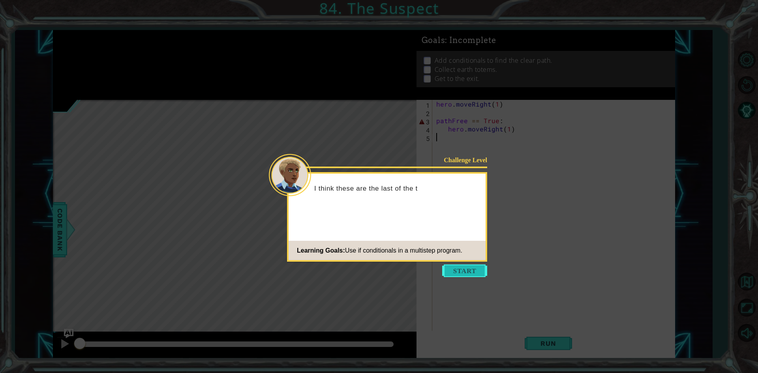
click at [457, 266] on button "Start" at bounding box center [464, 270] width 45 height 13
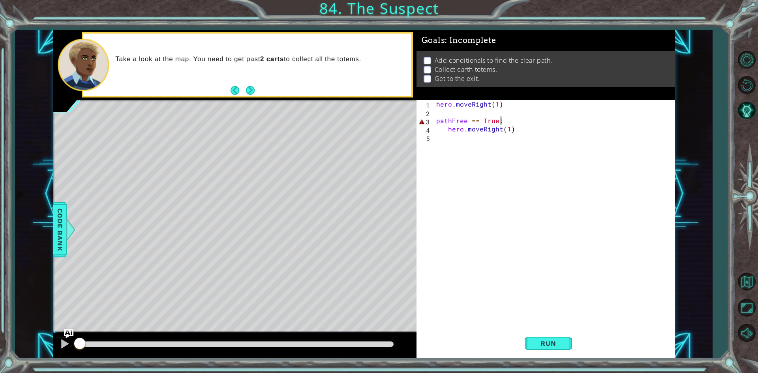
click at [503, 120] on div "hero . moveRight ( 1 ) pathFree == True : hero . moveRight ( 1 )" at bounding box center [554, 224] width 241 height 249
type textarea "pathFree == True: he"
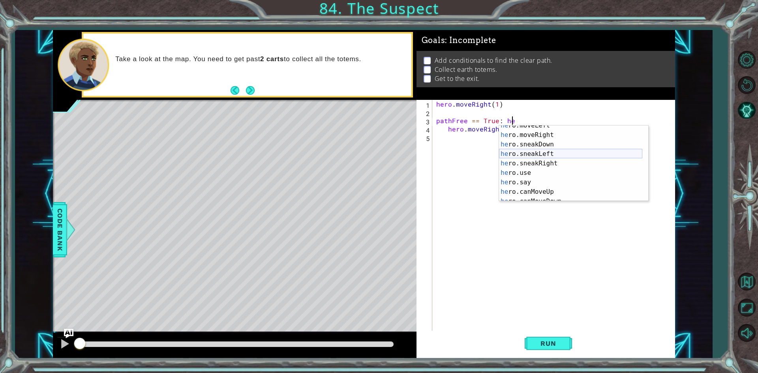
scroll to position [123, 0]
click at [537, 142] on div "he ro.say press enter he ro.canMoveUp press enter he ro.canMoveDown press enter…" at bounding box center [570, 172] width 143 height 95
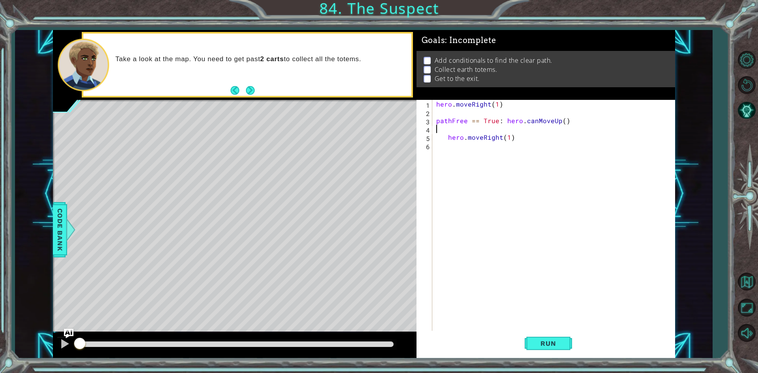
scroll to position [0, 0]
click at [542, 340] on span "Run" at bounding box center [547, 343] width 31 height 8
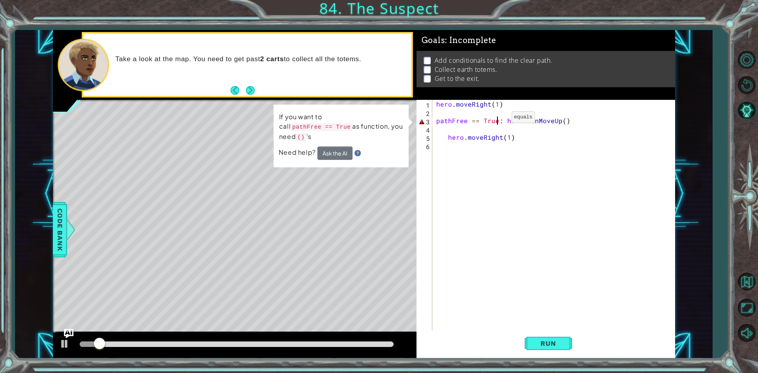
click at [498, 119] on div "hero . moveRight ( 1 ) pathFree == True : hero . canMoveUp ( ) hero . moveRight…" at bounding box center [554, 224] width 241 height 249
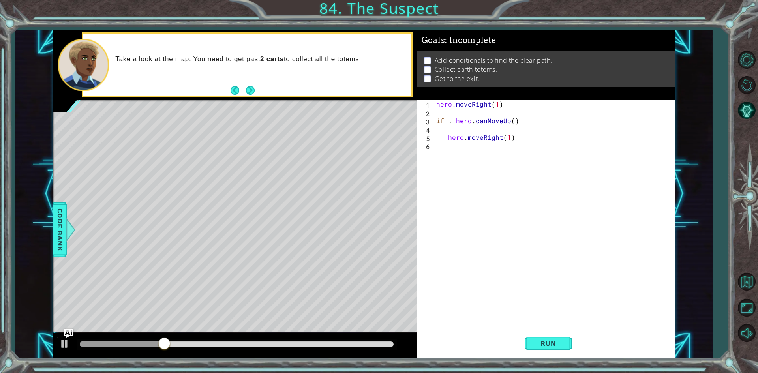
scroll to position [0, 1]
click at [564, 346] on button "Run" at bounding box center [547, 344] width 47 height 26
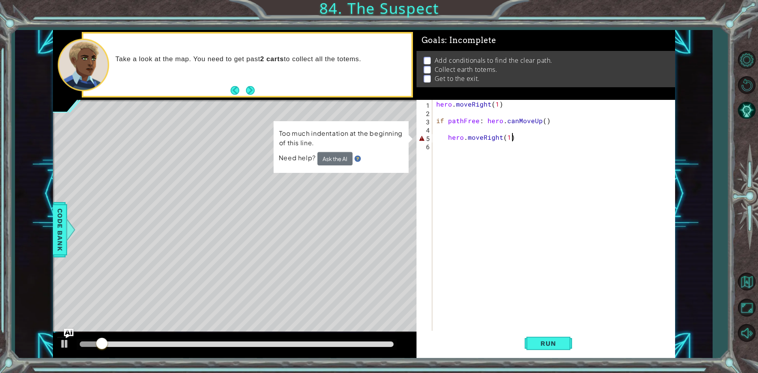
click at [514, 140] on div "hero . moveRight ( 1 ) if pathFree : hero . canMoveUp ( ) hero . moveRight ( 1 )" at bounding box center [554, 224] width 241 height 249
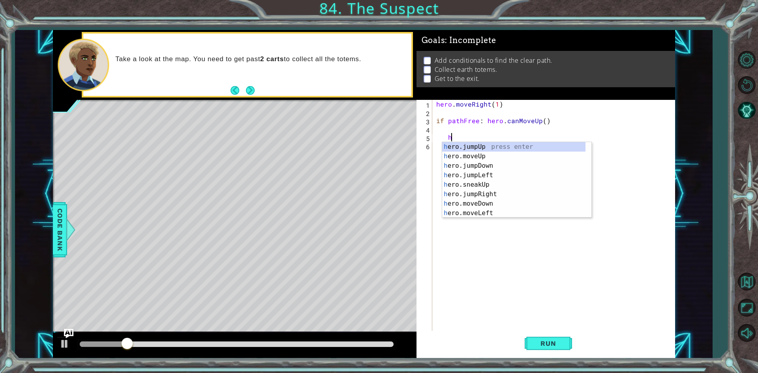
type textarea "h"
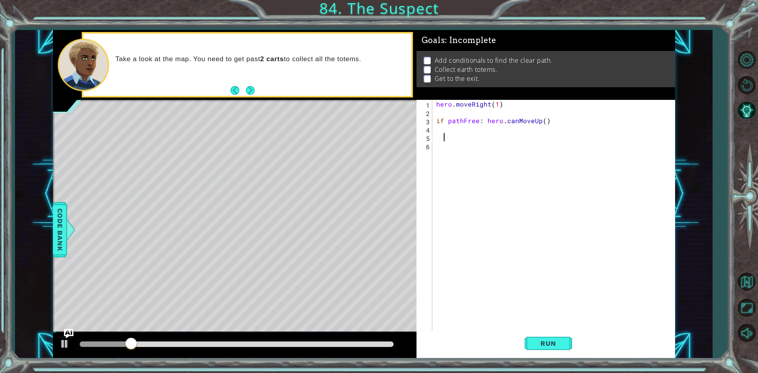
scroll to position [0, 0]
type textarea "if pathFree: hero.canMoveUp()"
click at [562, 348] on button "Run" at bounding box center [547, 344] width 47 height 26
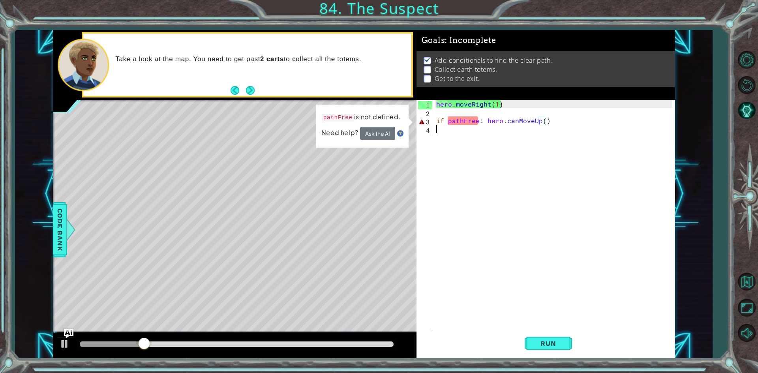
click at [439, 136] on div "hero . moveRight ( 1 ) if pathFree : hero . [GEOGRAPHIC_DATA] ( )" at bounding box center [554, 224] width 241 height 249
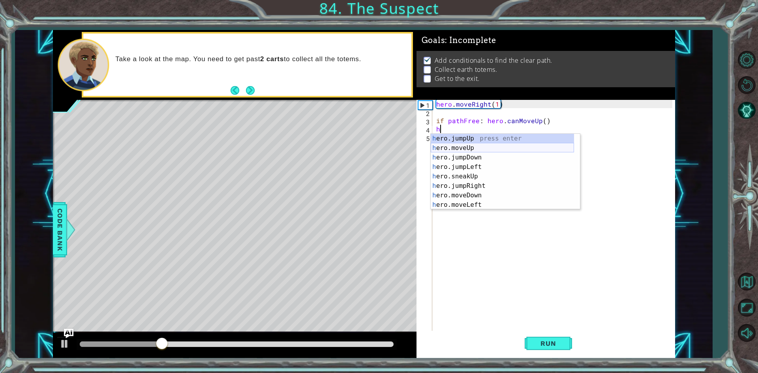
click at [489, 148] on div "h ero.jumpUp press enter h ero.moveUp press enter h ero.jumpDown press enter h …" at bounding box center [501, 181] width 143 height 95
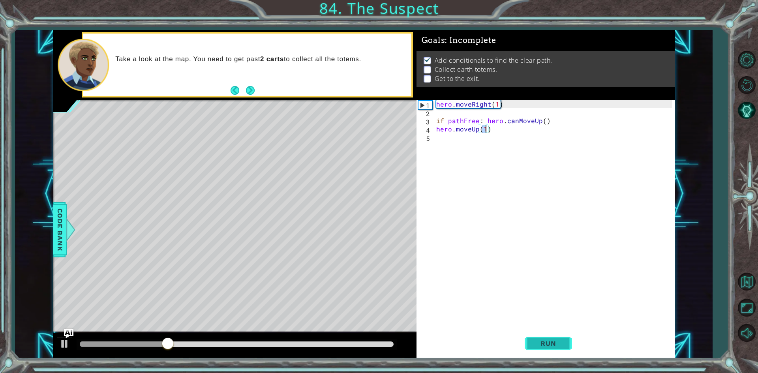
click at [556, 346] on span "Run" at bounding box center [547, 343] width 31 height 8
click at [563, 344] on span "Run" at bounding box center [547, 343] width 31 height 8
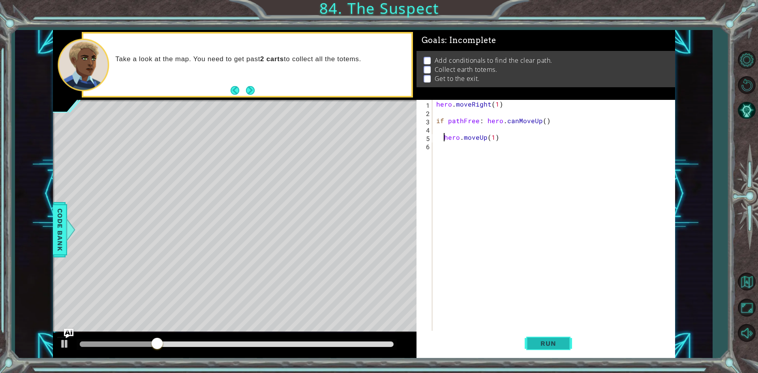
type textarea "hero.moveUp(1)"
click at [563, 344] on span "Run" at bounding box center [547, 343] width 31 height 8
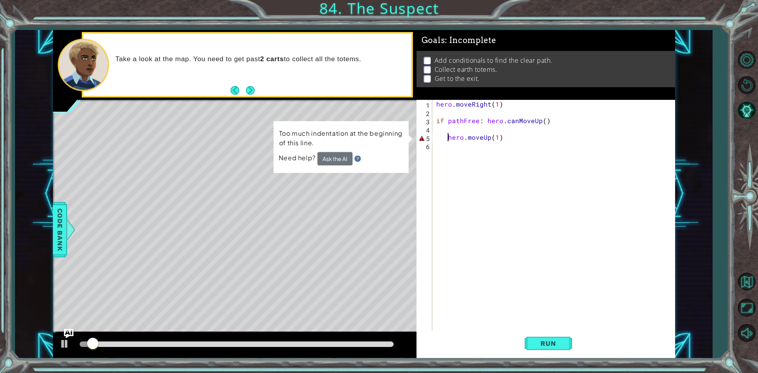
click at [438, 132] on div "hero . moveRight ( 1 ) if pathFree : hero . canMoveUp ( ) hero . moveUp ( 1 )" at bounding box center [554, 224] width 241 height 249
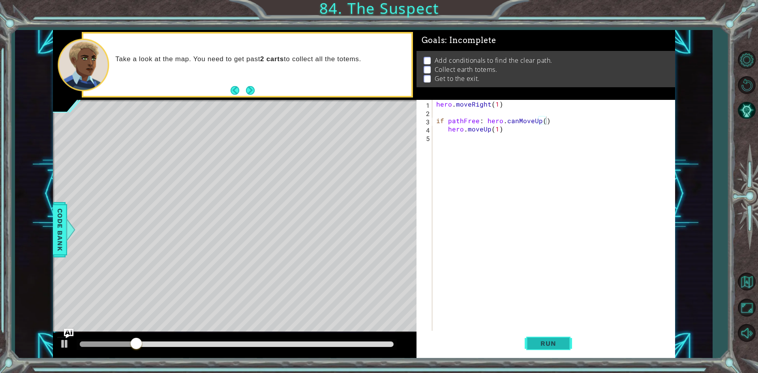
click at [556, 339] on button "Run" at bounding box center [547, 344] width 47 height 26
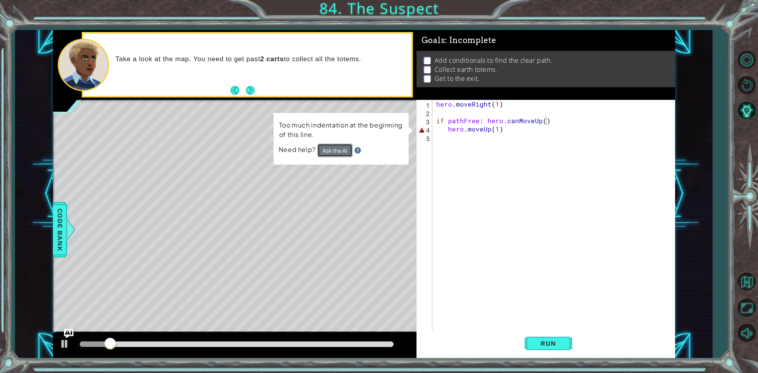
click at [322, 150] on button "Ask the AI" at bounding box center [334, 150] width 35 height 13
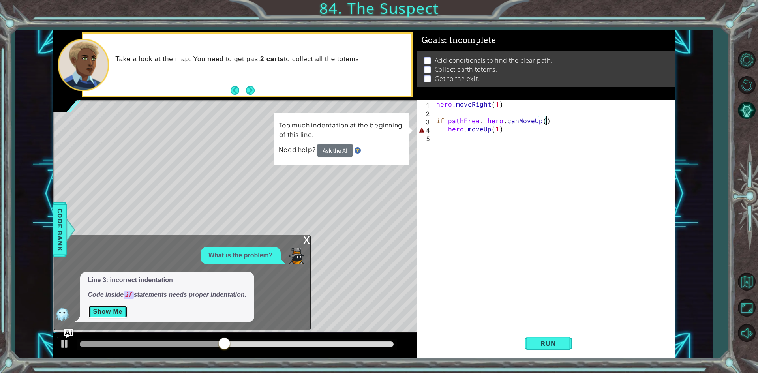
click at [114, 316] on button "Show Me" at bounding box center [108, 311] width 40 height 13
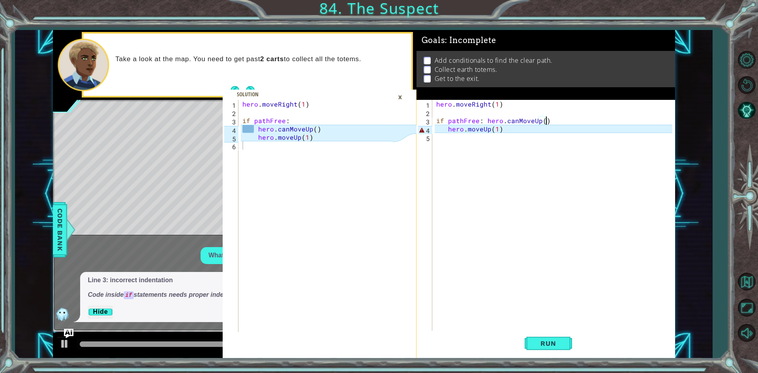
click at [485, 120] on div "hero . moveRight ( 1 ) if pathFree : hero . canMoveUp ( ) hero . moveUp ( 1 )" at bounding box center [554, 224] width 241 height 249
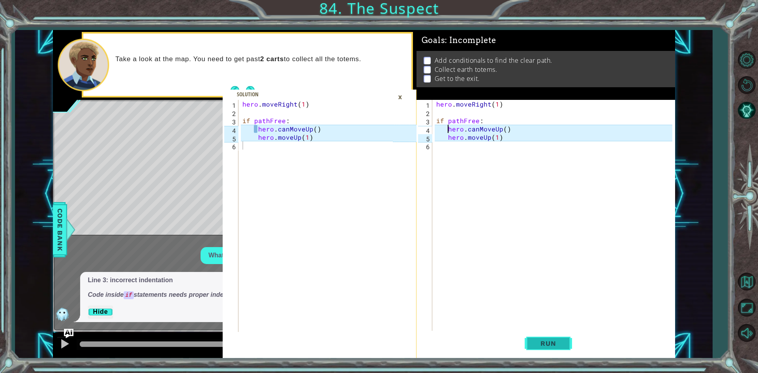
click at [562, 341] on span "Run" at bounding box center [547, 343] width 31 height 8
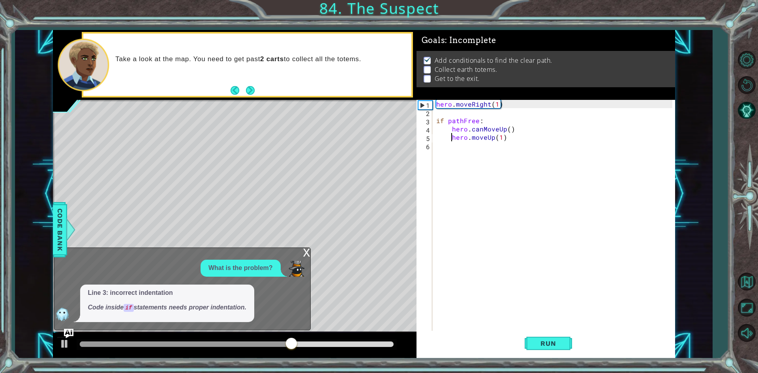
type textarea "hero.moveUp(1)"
click at [537, 343] on span "Run" at bounding box center [547, 343] width 31 height 8
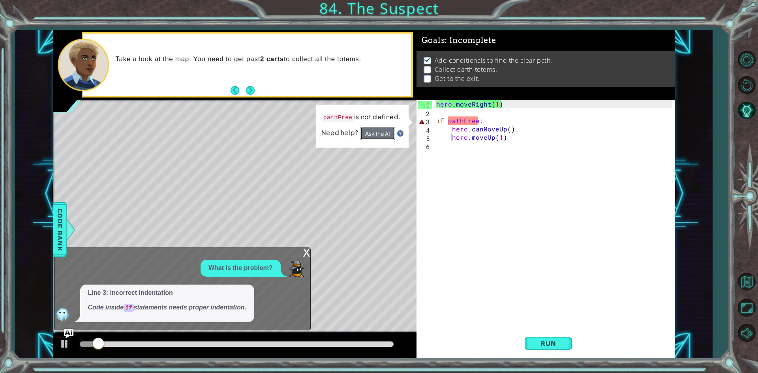
click at [384, 133] on button "Ask the AI" at bounding box center [377, 133] width 35 height 13
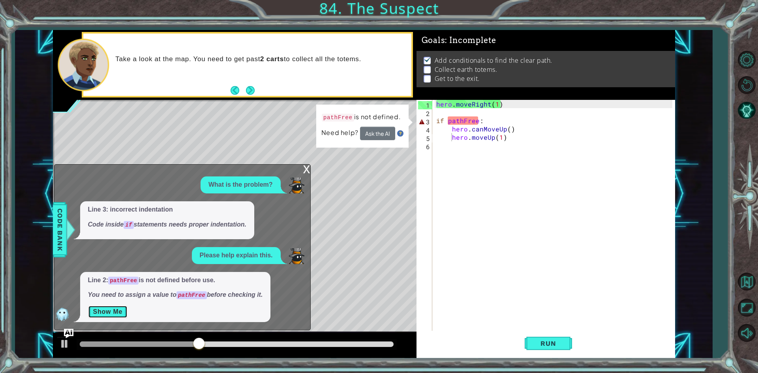
click at [105, 308] on button "Show Me" at bounding box center [108, 311] width 40 height 13
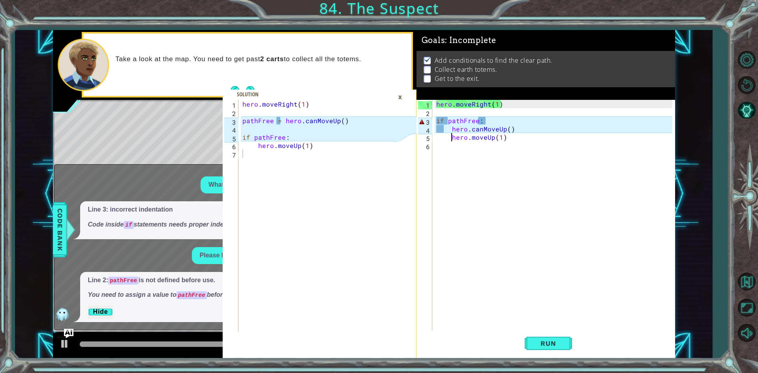
click at [438, 114] on div "hero . moveRight ( 1 ) if pathFree : hero . canMoveUp ( ) hero . moveUp ( 1 )" at bounding box center [554, 224] width 241 height 249
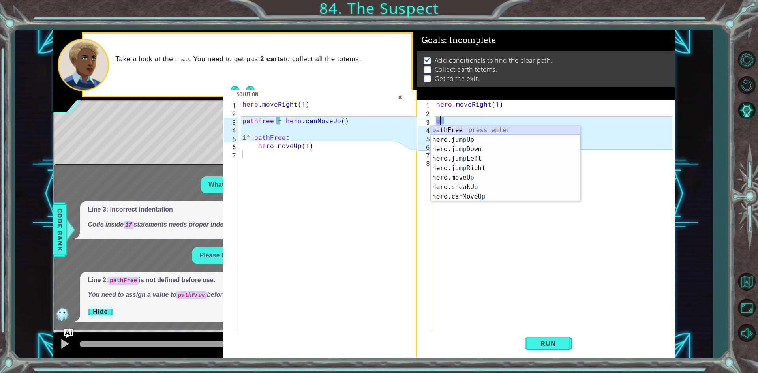
click at [484, 125] on div "p athFree press enter hero.jum p Up press enter hero.jum p Down press enter her…" at bounding box center [504, 172] width 149 height 95
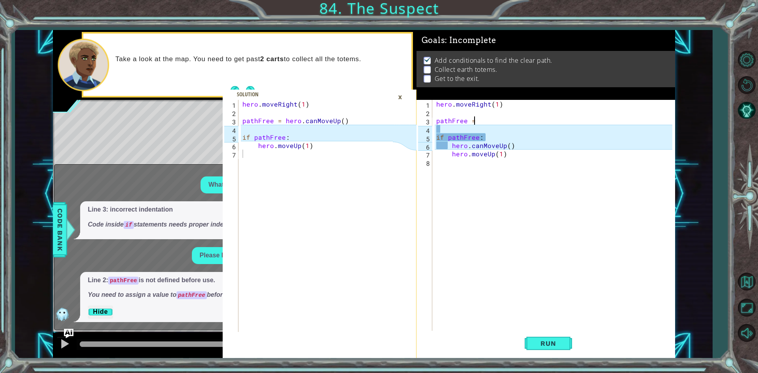
scroll to position [0, 2]
type textarea "pathFree = h"
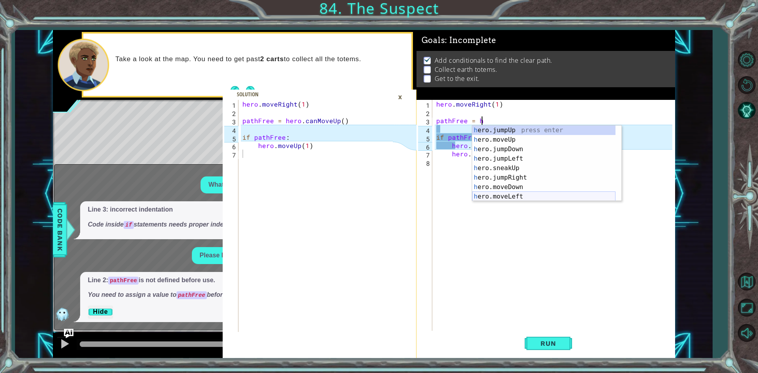
scroll to position [123, 0]
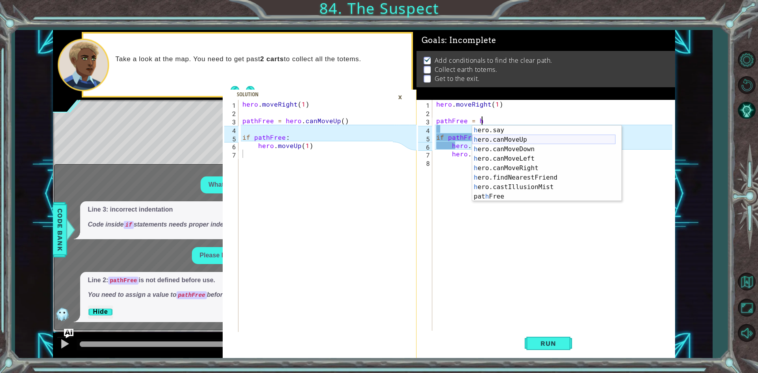
click at [509, 142] on div "h ero.say press enter h ero.canMoveUp press enter h ero.canMoveDown press enter…" at bounding box center [543, 172] width 143 height 95
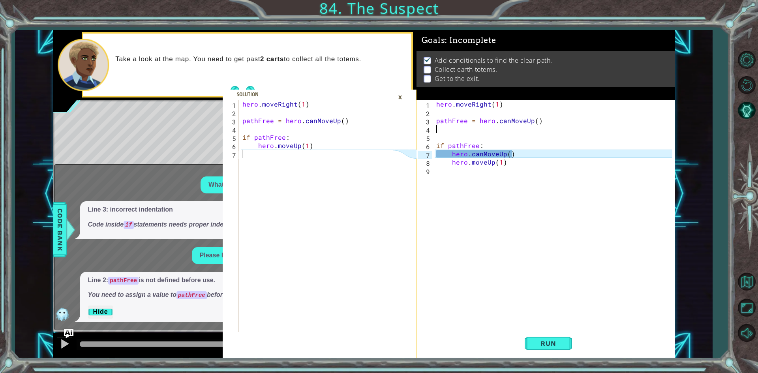
scroll to position [0, 0]
click at [516, 155] on div "hero . moveRight ( 1 ) pathFree = hero . canMoveUp ( ) if pathFree : hero . can…" at bounding box center [554, 224] width 241 height 249
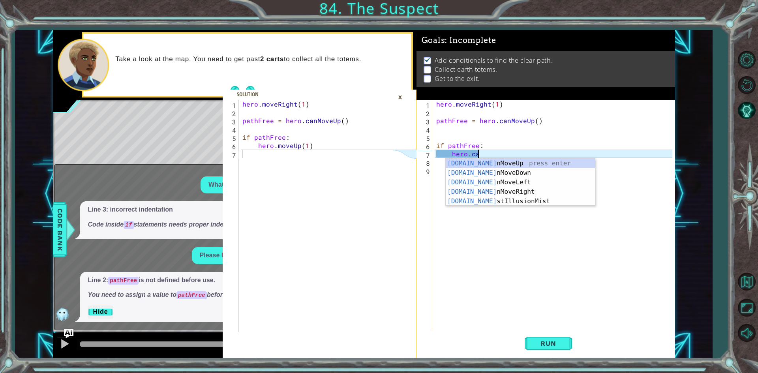
type textarea "h"
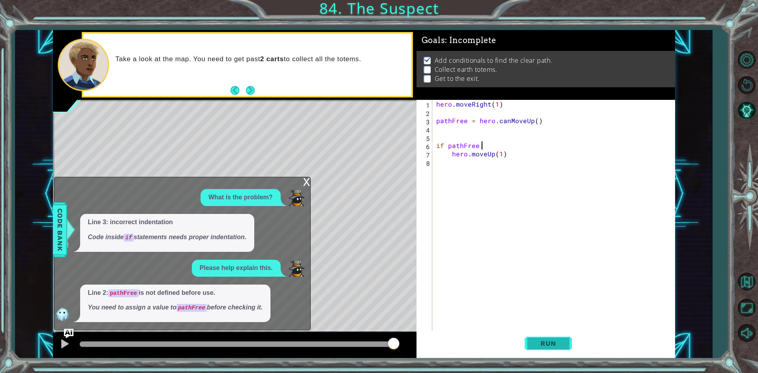
type textarea "if pathFree:"
click at [528, 336] on button "Run" at bounding box center [547, 344] width 47 height 26
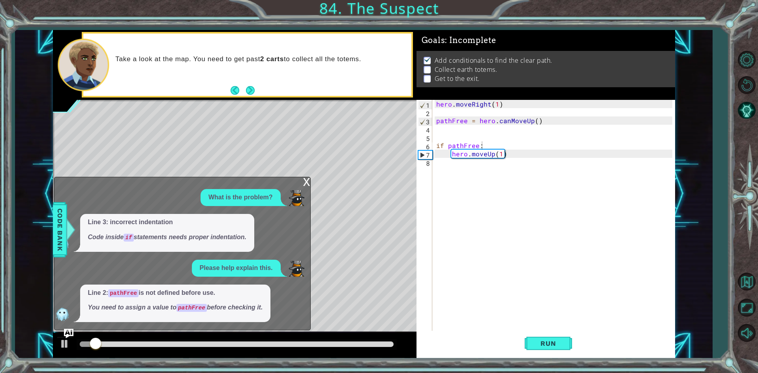
click at [306, 181] on div "x" at bounding box center [306, 181] width 7 height 8
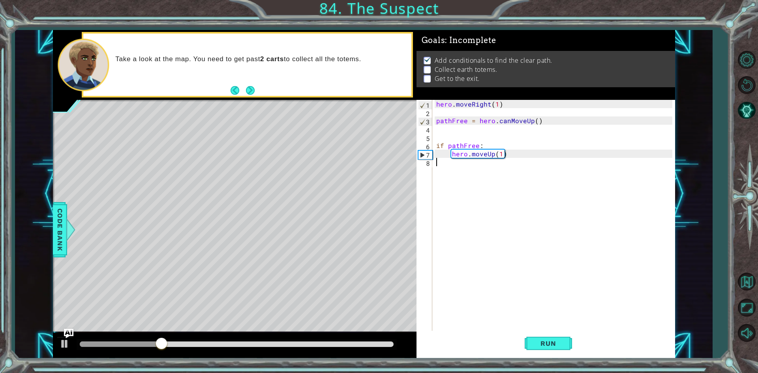
click at [457, 167] on div "hero . moveRight ( 1 ) pathFree = hero . canMoveUp ( ) if pathFree : hero . mov…" at bounding box center [554, 224] width 241 height 249
type textarea "h"
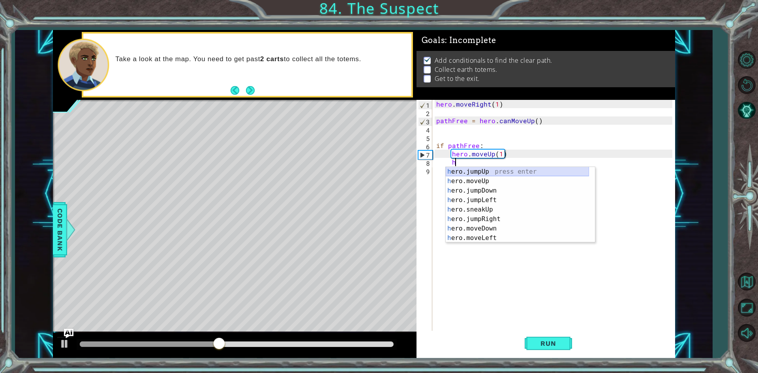
click at [485, 173] on div "h ero.jumpUp press enter h ero.moveUp press enter h ero.jumpDown press enter h …" at bounding box center [516, 214] width 143 height 95
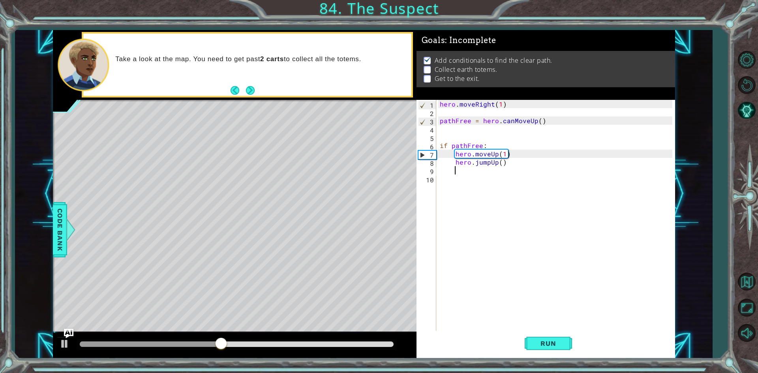
scroll to position [0, 0]
click at [508, 165] on div "hero . moveRight ( 1 ) pathFree = hero . canMoveUp ( ) if pathFree : hero . mov…" at bounding box center [557, 224] width 238 height 249
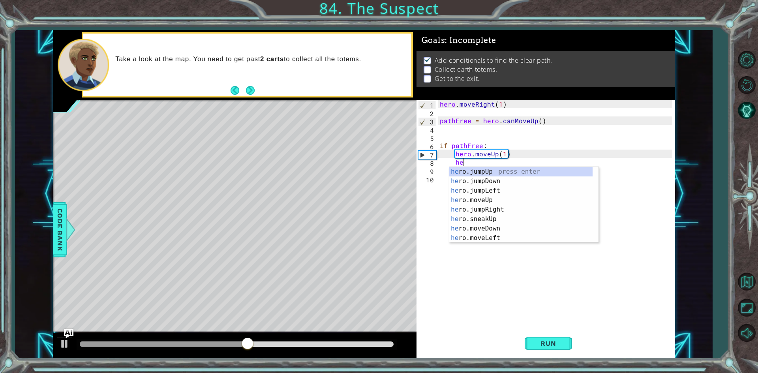
type textarea "h"
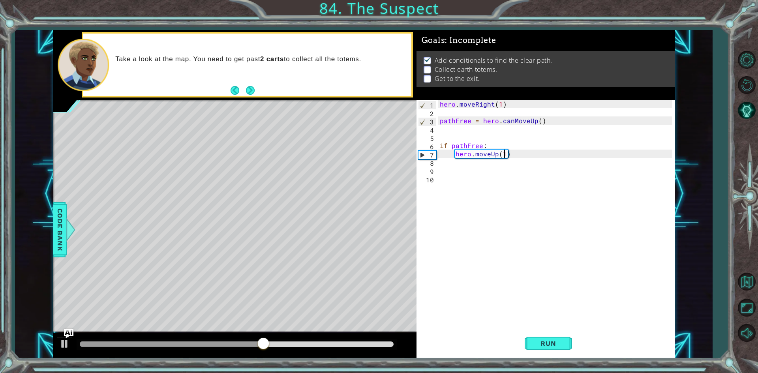
click at [504, 153] on div "hero . moveRight ( 1 ) pathFree = hero . canMoveUp ( ) if pathFree : hero . mov…" at bounding box center [557, 224] width 238 height 249
type textarea "hero.moveUp(2)"
click at [462, 163] on div "hero . moveRight ( 1 ) pathFree = hero . canMoveUp ( ) if pathFree : hero . mov…" at bounding box center [557, 224] width 238 height 249
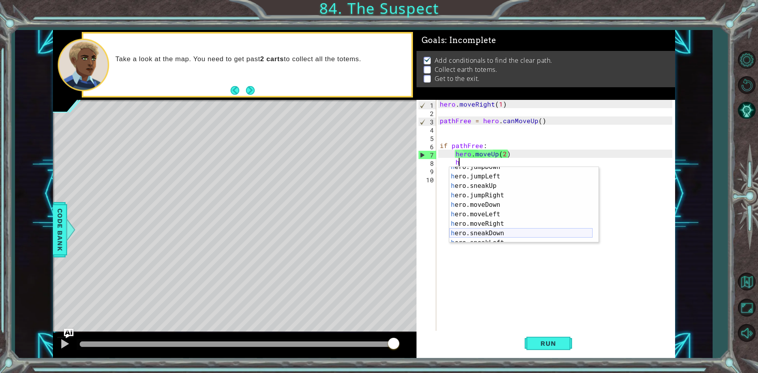
scroll to position [24, 0]
click at [491, 220] on div "h ero.jumpDown press enter h ero.jumpLeft press enter h ero.sneakUp press enter…" at bounding box center [520, 209] width 143 height 95
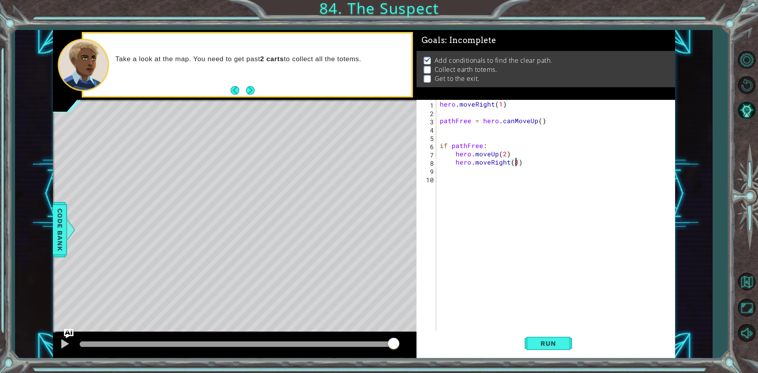
scroll to position [0, 4]
click at [549, 350] on button "Run" at bounding box center [547, 344] width 47 height 26
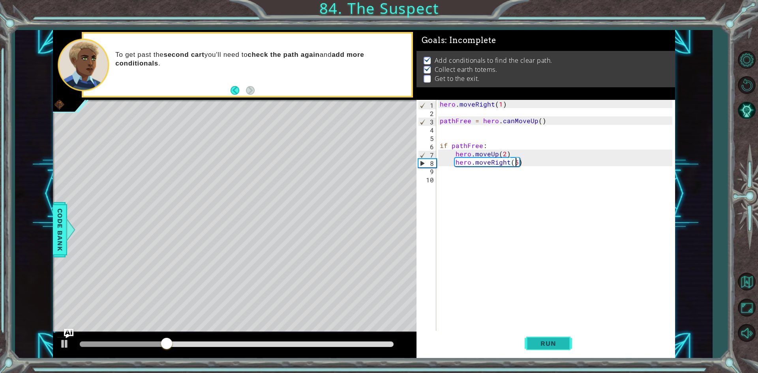
type textarea "hero.moveRight(5)"
click at [557, 344] on span "Run" at bounding box center [547, 343] width 31 height 8
click at [459, 176] on div "hero . moveRight ( 1 ) pathFree = hero . canMoveUp ( ) if pathFree : hero . mov…" at bounding box center [557, 224] width 238 height 249
click at [557, 336] on button "Run" at bounding box center [547, 344] width 47 height 26
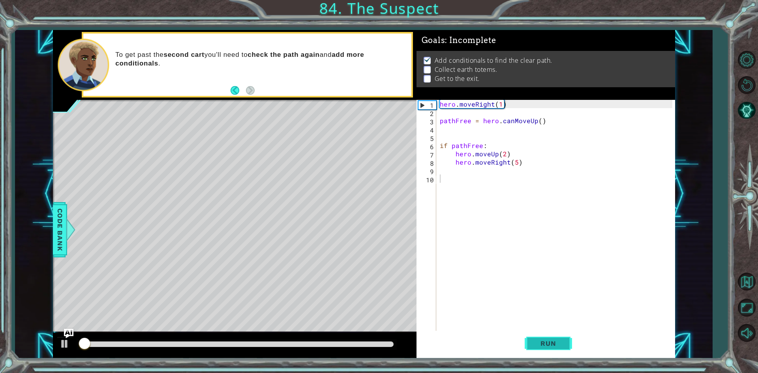
click at [557, 336] on button "Run" at bounding box center [547, 344] width 47 height 26
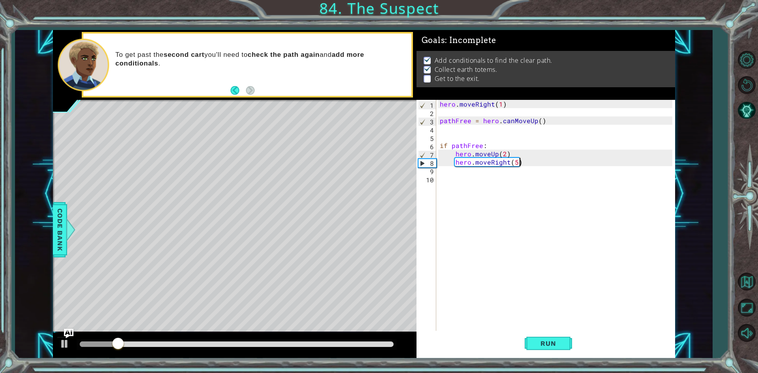
click at [519, 159] on div "hero . moveRight ( 1 ) pathFree = hero . canMoveUp ( ) if pathFree : hero . mov…" at bounding box center [557, 224] width 238 height 249
type textarea "hero.moveRight(5)"
click at [548, 338] on button "Run" at bounding box center [547, 344] width 47 height 26
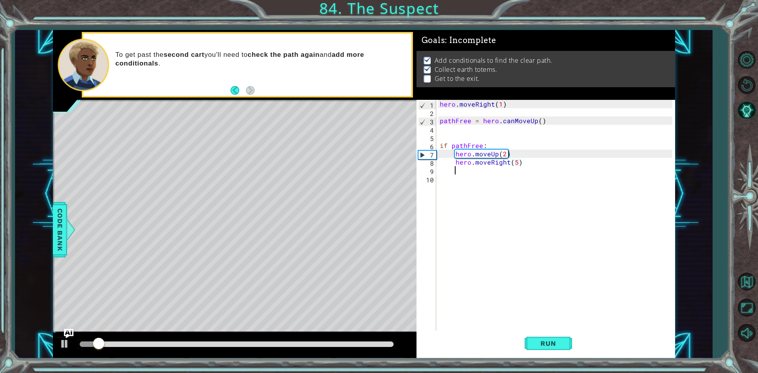
click at [468, 173] on div "hero . moveRight ( 1 ) pathFree = hero . canMoveUp ( ) if pathFree : hero . mov…" at bounding box center [557, 224] width 238 height 249
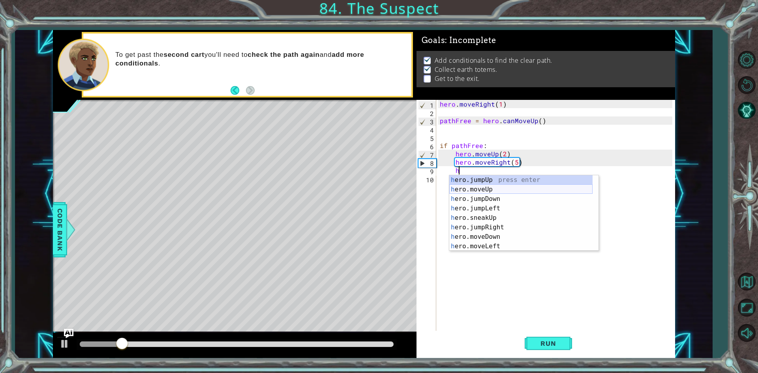
click at [489, 189] on div "h ero.jumpUp press enter h ero.moveUp press enter h ero.jumpDown press enter h …" at bounding box center [520, 222] width 143 height 95
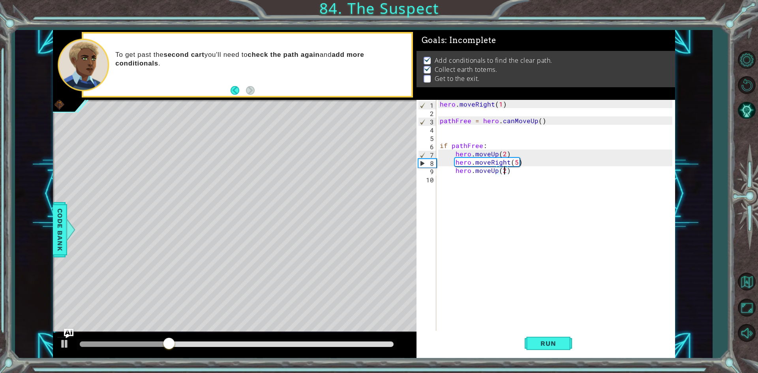
scroll to position [0, 4]
type textarea "hero.moveUp(2)"
click at [526, 333] on button "Run" at bounding box center [547, 344] width 47 height 26
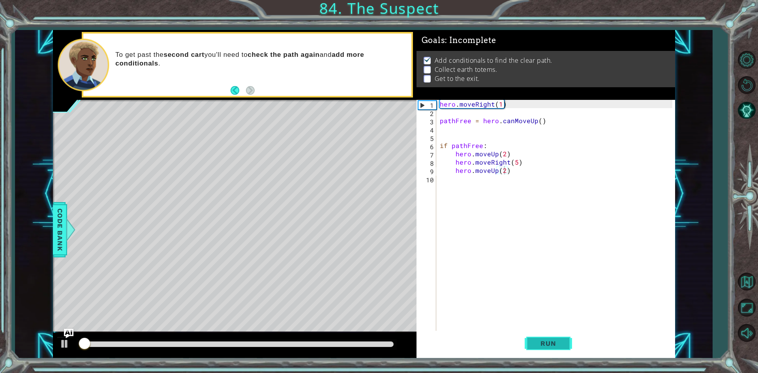
click at [534, 333] on button "Run" at bounding box center [547, 344] width 47 height 26
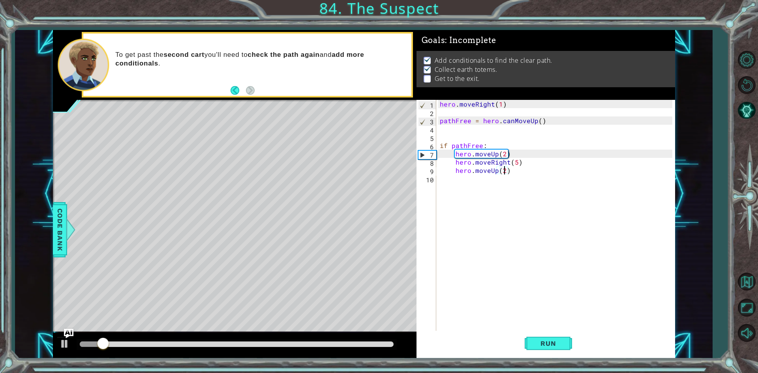
click at [479, 188] on div "hero . moveRight ( 1 ) pathFree = hero . canMoveUp ( ) if pathFree : hero . mov…" at bounding box center [557, 224] width 238 height 249
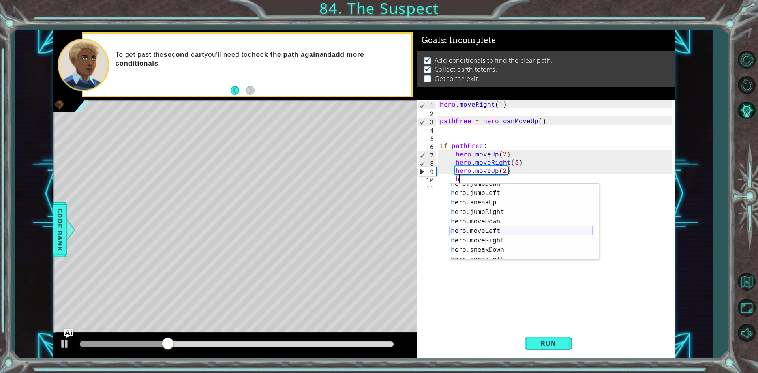
scroll to position [24, 0]
click at [483, 243] on div "h ero.jumpDown press enter h ero.jumpLeft press enter h ero.sneakUp press enter…" at bounding box center [520, 226] width 143 height 95
type textarea "hero.moveRight(1)"
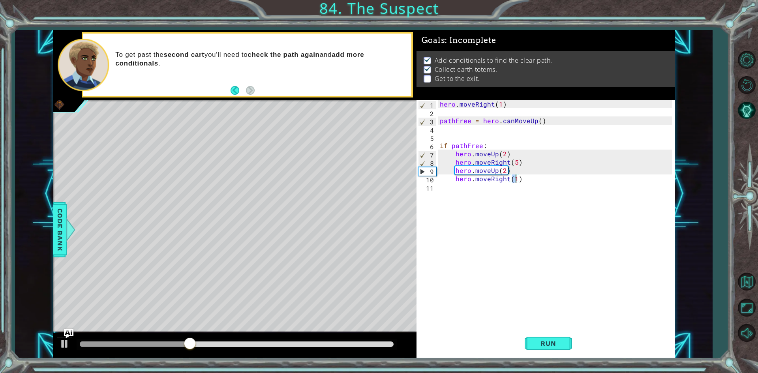
click at [464, 193] on div "hero . moveRight ( 1 ) pathFree = hero . canMoveUp ( ) if pathFree : hero . mov…" at bounding box center [557, 224] width 238 height 249
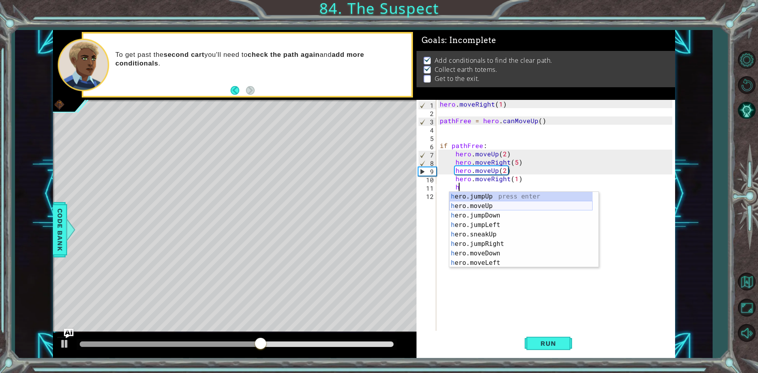
click at [491, 206] on div "h ero.jumpUp press enter h ero.moveUp press enter h ero.jumpDown press enter h …" at bounding box center [520, 239] width 143 height 95
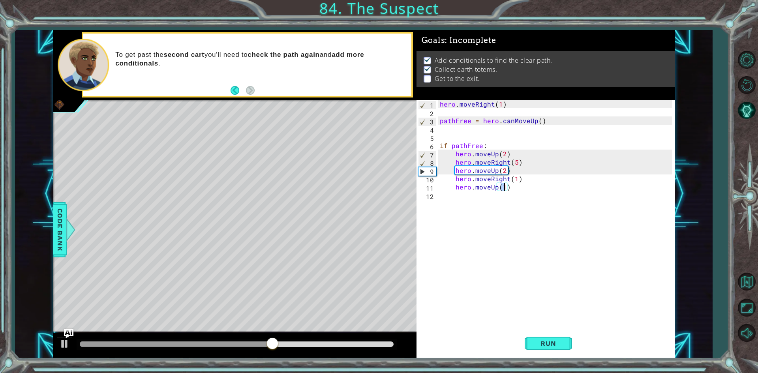
scroll to position [0, 4]
type textarea "hero.moveUp(2)"
click at [551, 349] on button "Run" at bounding box center [547, 344] width 47 height 26
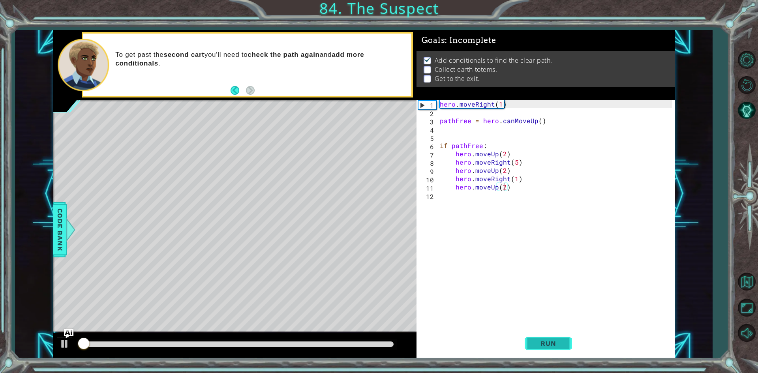
click at [551, 349] on button "Run" at bounding box center [547, 344] width 47 height 26
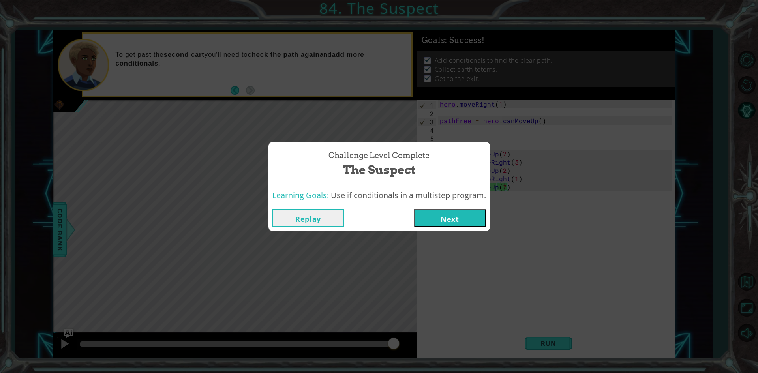
click at [436, 217] on button "Next" at bounding box center [450, 218] width 72 height 18
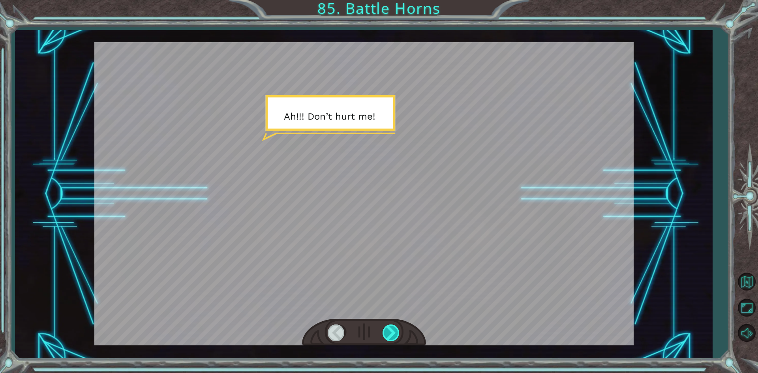
click at [395, 330] on div at bounding box center [391, 332] width 18 height 16
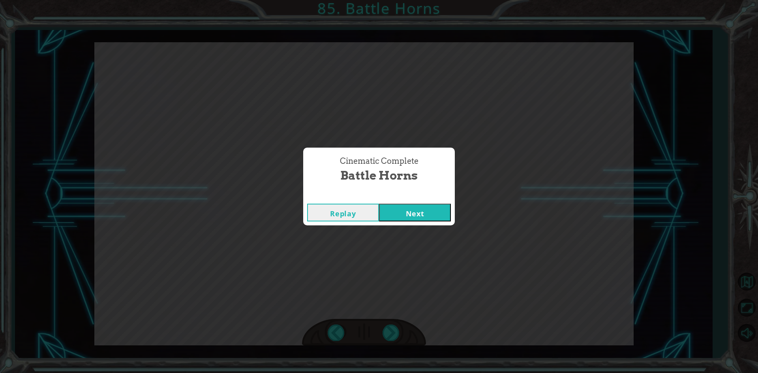
click at [384, 210] on button "Next" at bounding box center [415, 213] width 72 height 18
click at [397, 204] on button "Next" at bounding box center [415, 213] width 72 height 18
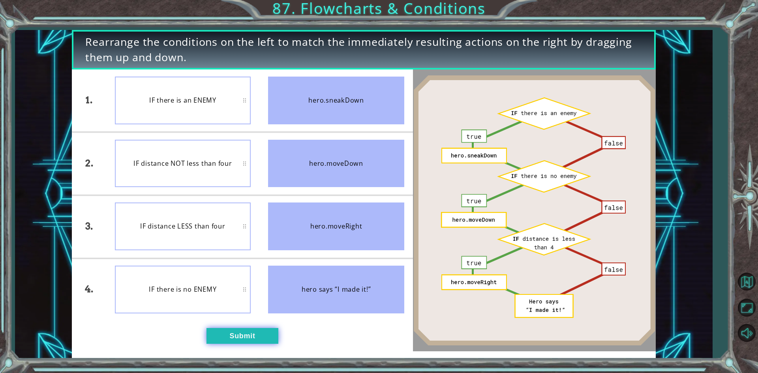
click at [274, 340] on button "Submit" at bounding box center [242, 336] width 72 height 16
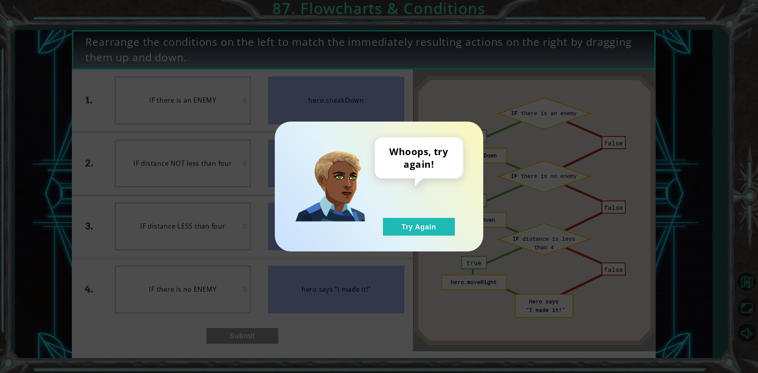
click at [425, 217] on div "Whoops, try again! Try Again" at bounding box center [418, 186] width 88 height 98
click at [424, 229] on button "Try Again" at bounding box center [419, 227] width 72 height 18
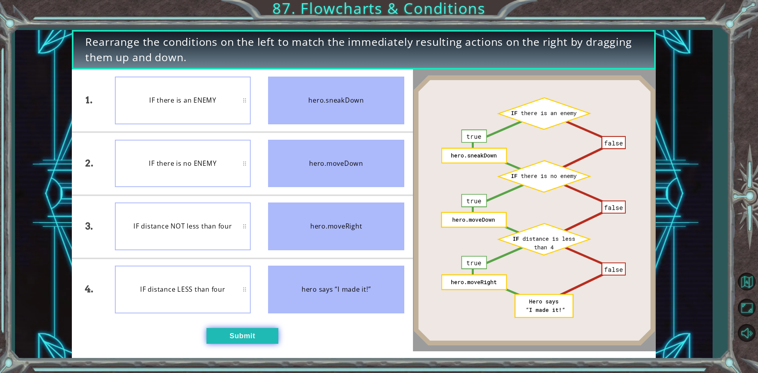
click at [234, 331] on button "Submit" at bounding box center [242, 336] width 72 height 16
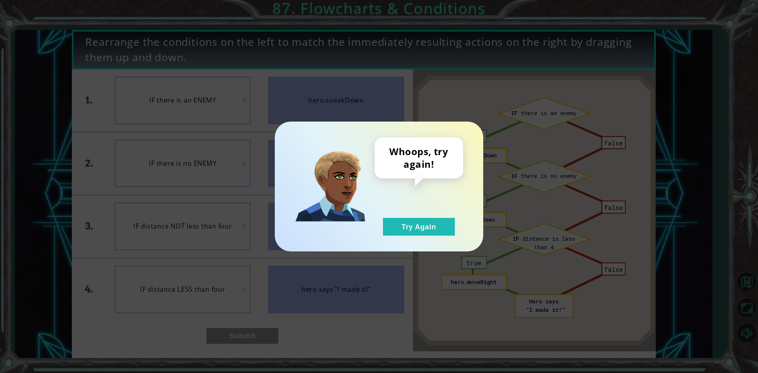
drag, startPoint x: 432, startPoint y: 211, endPoint x: 432, endPoint y: 220, distance: 9.1
click at [432, 211] on div "Whoops, try again! Try Again" at bounding box center [418, 186] width 88 height 98
click at [433, 221] on button "Try Again" at bounding box center [419, 227] width 72 height 18
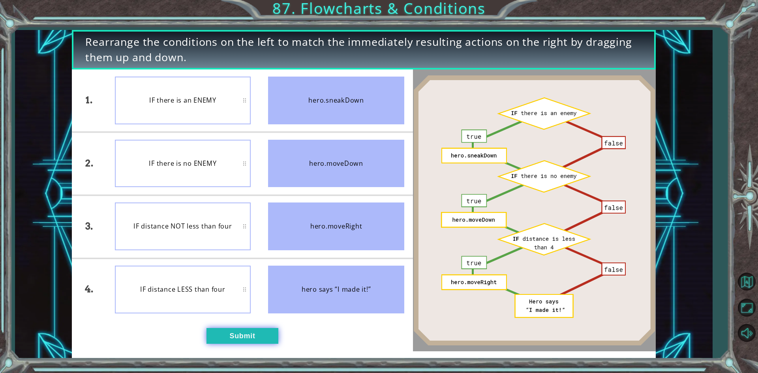
click at [245, 334] on button "Submit" at bounding box center [242, 336] width 72 height 16
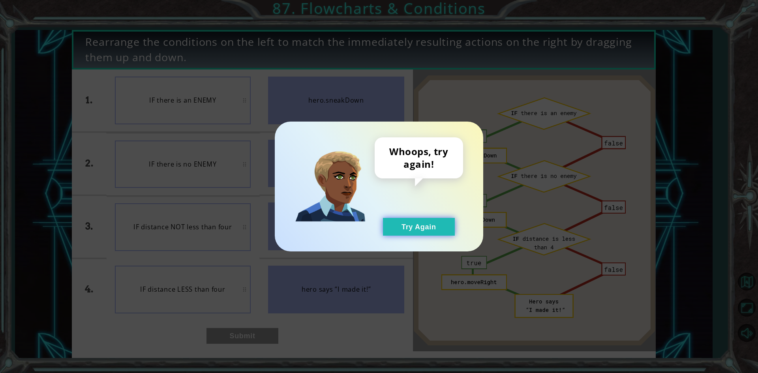
click at [411, 222] on button "Try Again" at bounding box center [419, 227] width 72 height 18
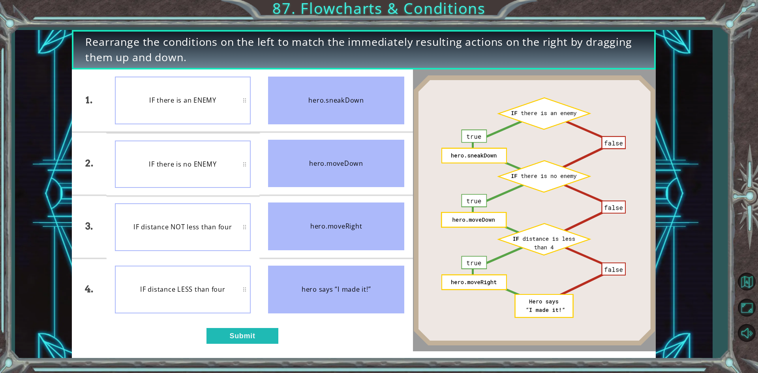
click at [187, 219] on div "IF distance NOT less than four" at bounding box center [183, 227] width 136 height 48
click at [229, 334] on button "Submit" at bounding box center [242, 336] width 72 height 16
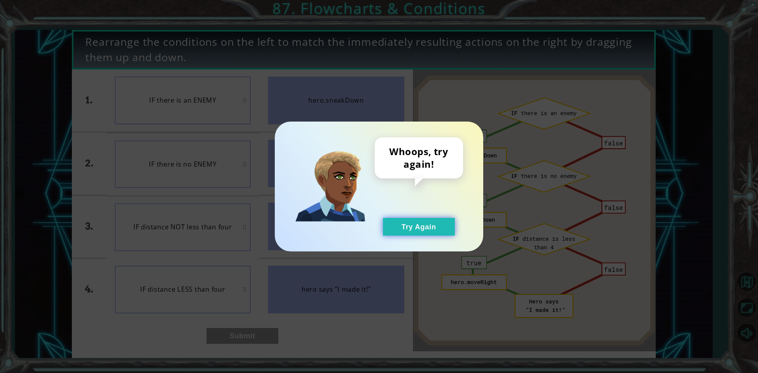
click at [392, 234] on button "Try Again" at bounding box center [419, 227] width 72 height 18
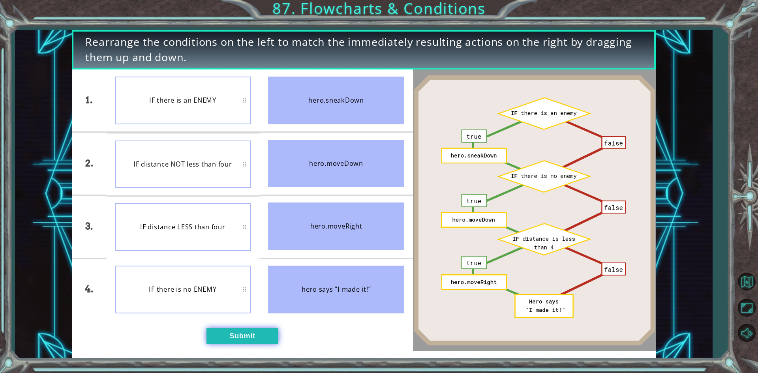
click at [233, 342] on button "Submit" at bounding box center [242, 336] width 72 height 16
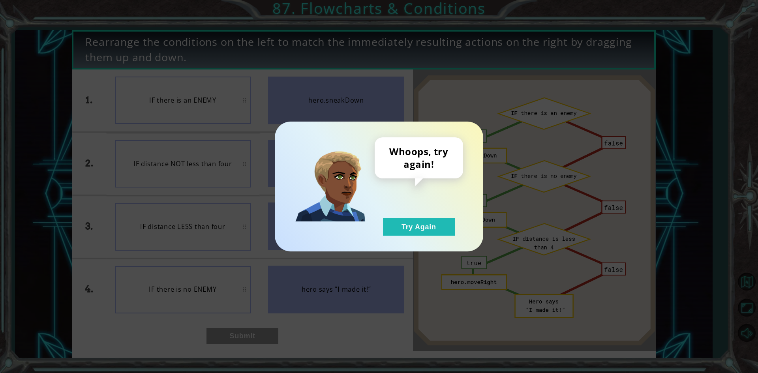
click at [410, 210] on div "Whoops, try again! Try Again" at bounding box center [418, 186] width 88 height 98
click at [408, 231] on button "Try Again" at bounding box center [419, 227] width 72 height 18
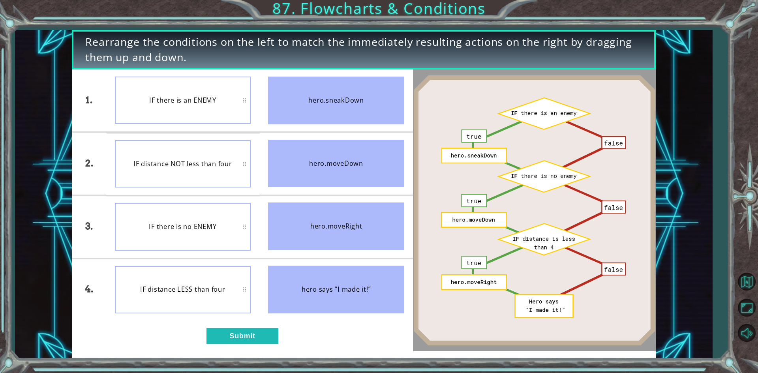
click at [520, 272] on img at bounding box center [534, 210] width 243 height 271
click at [522, 271] on img at bounding box center [534, 210] width 243 height 271
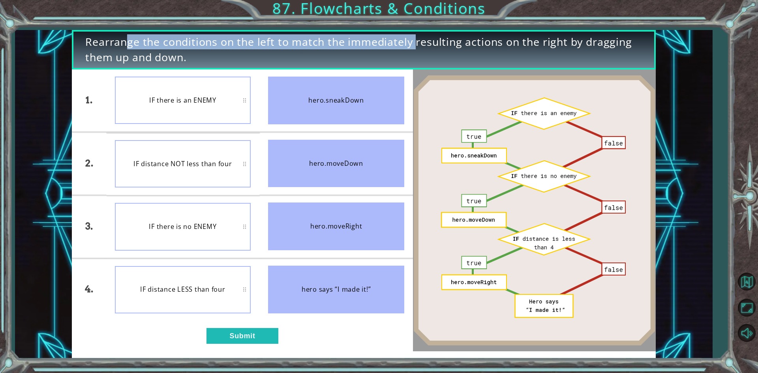
drag, startPoint x: 385, startPoint y: 35, endPoint x: 395, endPoint y: 29, distance: 11.2
click at [395, 29] on div "Rearrange the conditions on the left to match the immediately resulting actions…" at bounding box center [379, 186] width 758 height 373
click at [462, 250] on img at bounding box center [534, 210] width 243 height 271
click at [441, 171] on img at bounding box center [534, 210] width 243 height 271
click at [324, 45] on span "Rearrange the conditions on the left to match the immediately resulting actions…" at bounding box center [363, 49] width 556 height 30
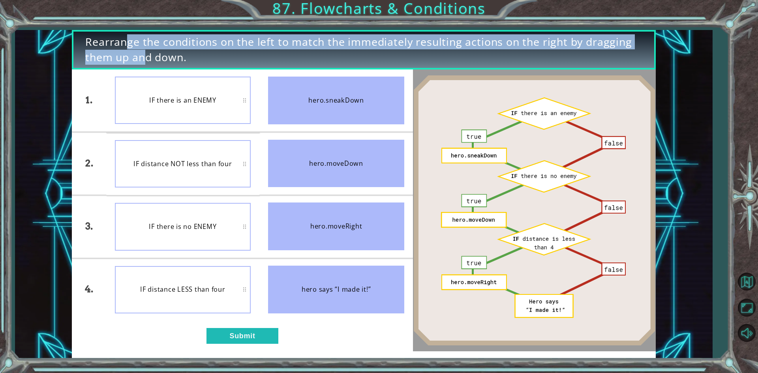
drag, startPoint x: 84, startPoint y: 38, endPoint x: 100, endPoint y: 55, distance: 22.9
click at [102, 56] on div "Rearrange the conditions on the left to match the immediately resulting actions…" at bounding box center [363, 49] width 583 height 39
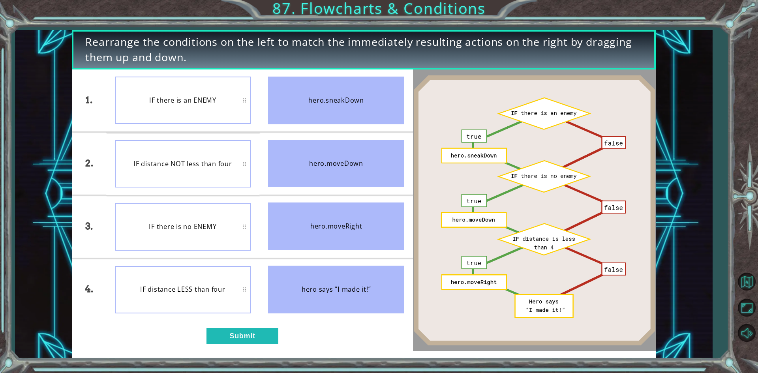
click at [79, 55] on div "Rearrange the conditions on the left to match the immediately resulting actions…" at bounding box center [363, 49] width 583 height 39
click at [277, 351] on div "Rearrange the conditions on the left to match the immediately resulting actions…" at bounding box center [363, 194] width 583 height 328
click at [266, 336] on button "Submit" at bounding box center [242, 336] width 72 height 16
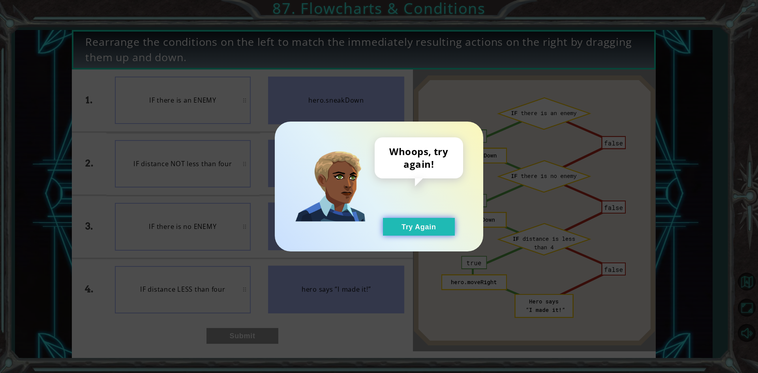
click at [443, 229] on button "Try Again" at bounding box center [419, 227] width 72 height 18
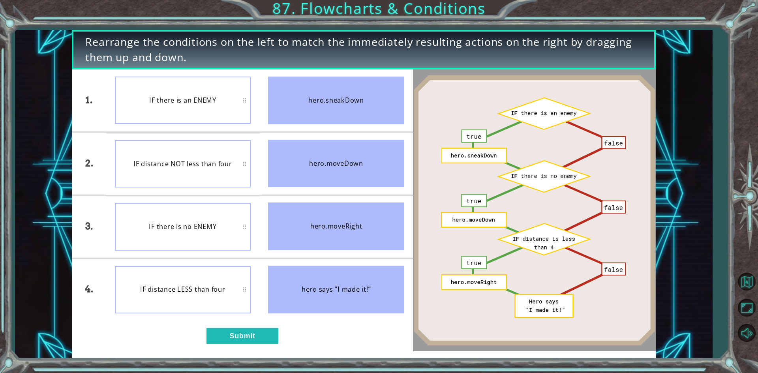
click at [225, 324] on div "1. 2. 3. 4. IF there is an ENEMY IF distance NOT less than four IF there is no …" at bounding box center [242, 210] width 341 height 282
click at [235, 338] on button "Submit" at bounding box center [242, 336] width 72 height 16
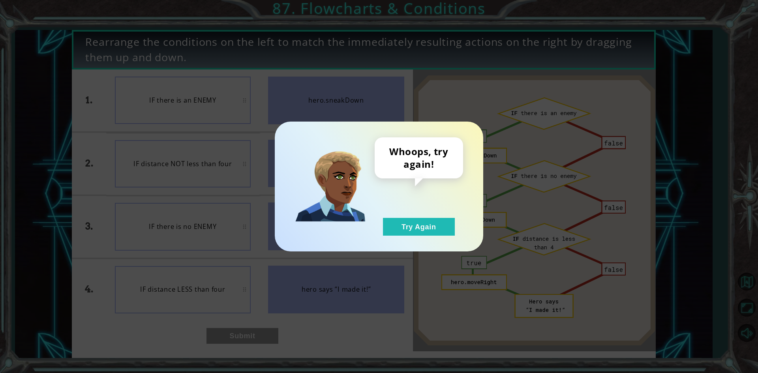
click at [428, 213] on div "Whoops, try again! Try Again" at bounding box center [418, 186] width 88 height 98
click at [426, 233] on button "Try Again" at bounding box center [419, 227] width 72 height 18
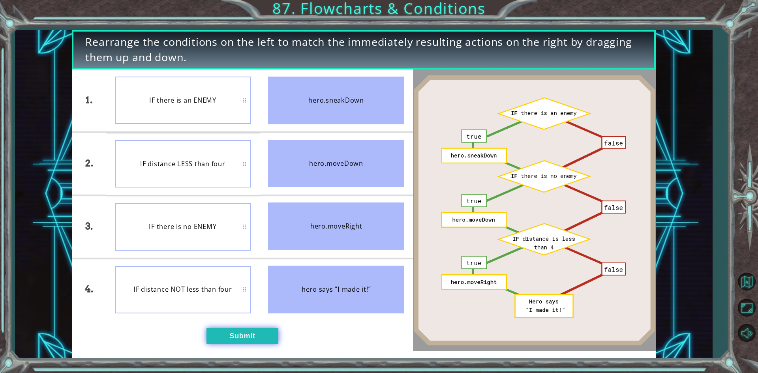
click at [239, 334] on button "Submit" at bounding box center [242, 336] width 72 height 16
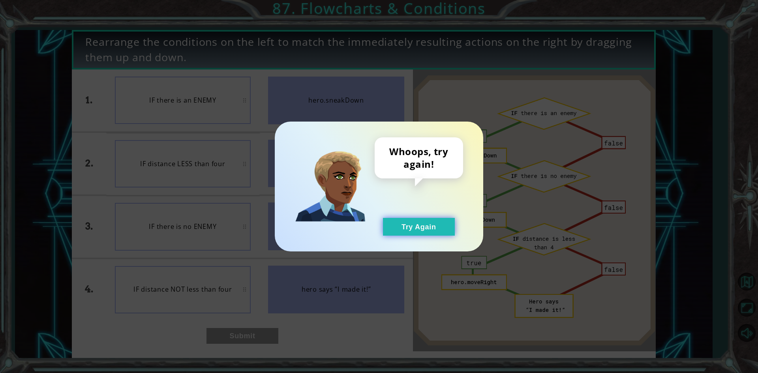
click at [419, 227] on button "Try Again" at bounding box center [419, 227] width 72 height 18
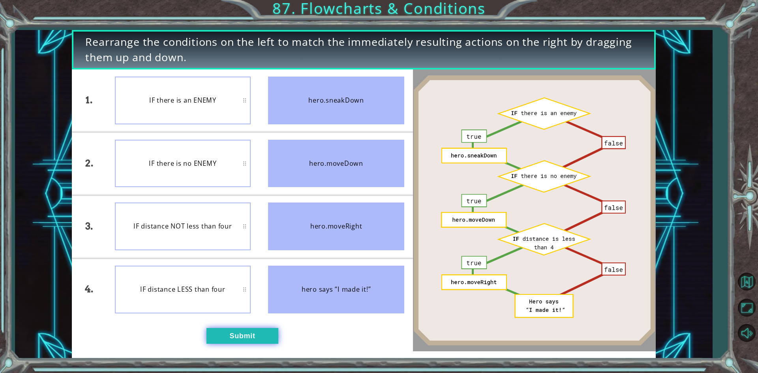
click at [243, 335] on button "Submit" at bounding box center [242, 336] width 72 height 16
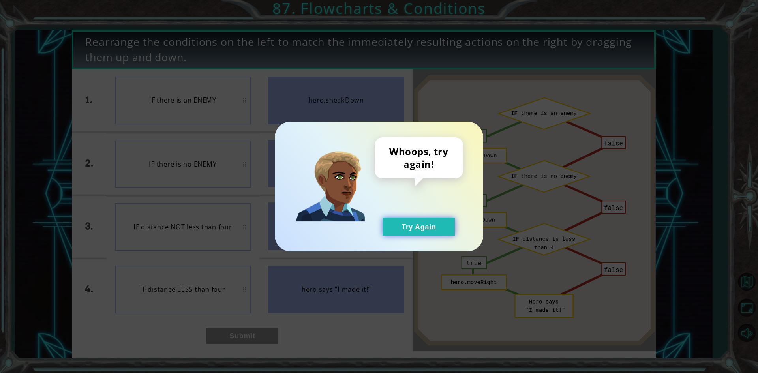
click at [410, 230] on button "Try Again" at bounding box center [419, 227] width 72 height 18
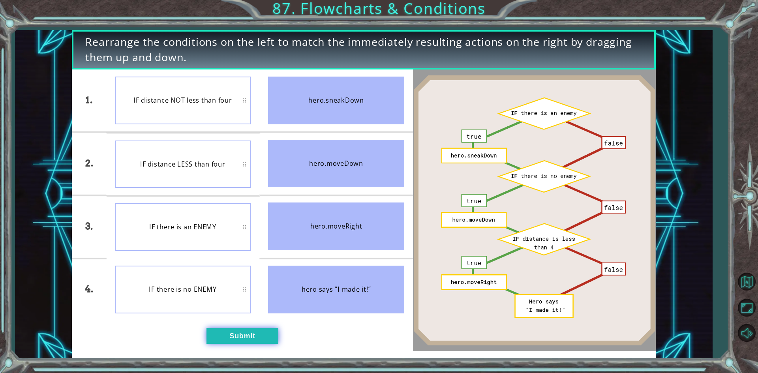
click at [239, 334] on button "Submit" at bounding box center [242, 336] width 72 height 16
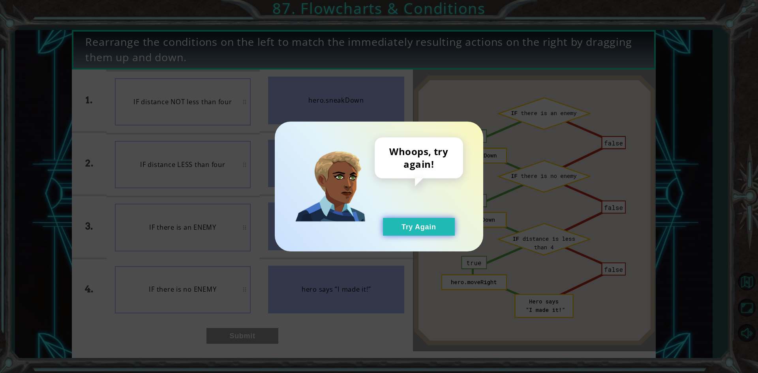
click at [398, 223] on button "Try Again" at bounding box center [419, 227] width 72 height 18
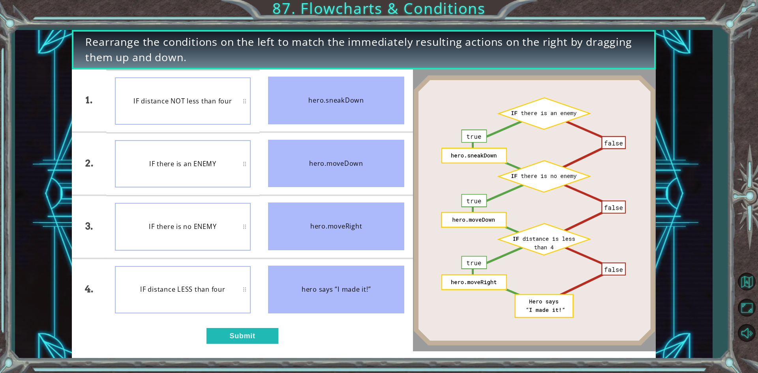
click at [213, 228] on div "IF there is no ENEMY" at bounding box center [183, 226] width 136 height 47
click at [247, 286] on div "IF distance LESS than four" at bounding box center [183, 289] width 136 height 47
drag, startPoint x: 247, startPoint y: 286, endPoint x: 247, endPoint y: 273, distance: 13.0
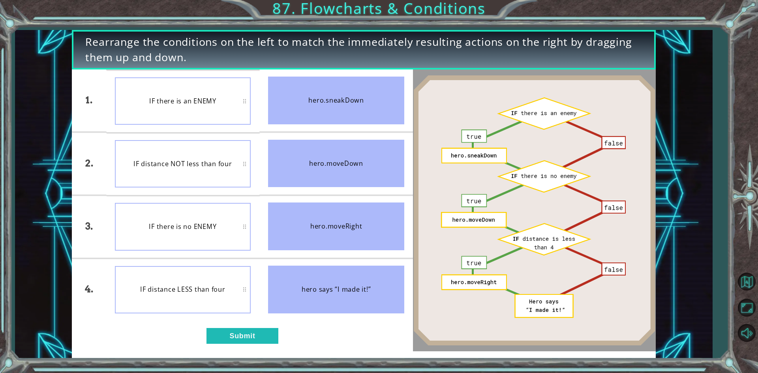
click at [247, 273] on div "IF distance LESS than four" at bounding box center [183, 289] width 136 height 47
drag, startPoint x: 172, startPoint y: 284, endPoint x: 313, endPoint y: 334, distance: 148.9
click at [313, 334] on div "1. 2. 3. 4. IF there is an ENEMY IF distance NOT less than four IF distance LES…" at bounding box center [242, 210] width 341 height 282
click at [232, 335] on button "Submit" at bounding box center [242, 336] width 72 height 16
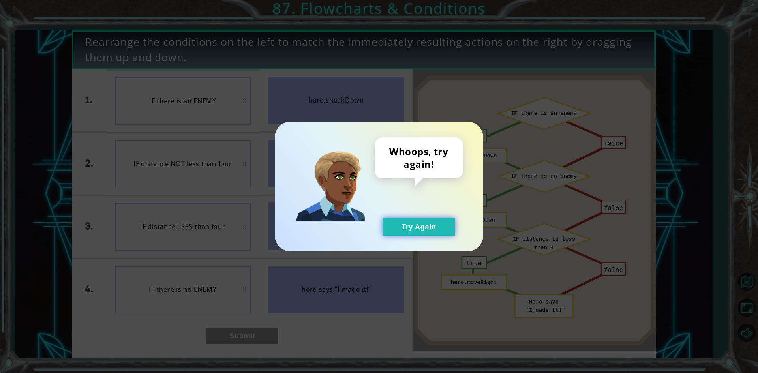
click at [438, 225] on button "Try Again" at bounding box center [419, 227] width 72 height 18
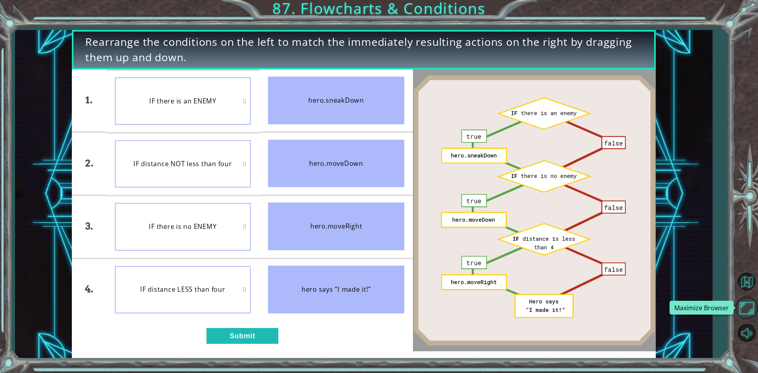
click at [746, 315] on button "Maximize Browser" at bounding box center [746, 307] width 23 height 23
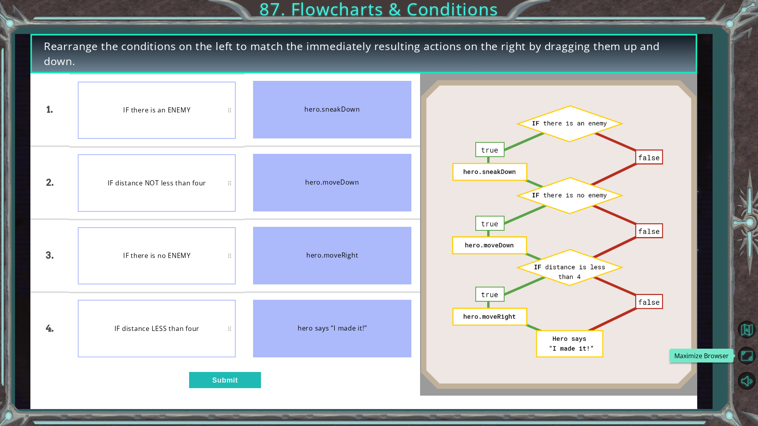
drag, startPoint x: 752, startPoint y: 347, endPoint x: 749, endPoint y: 319, distance: 28.2
click at [749, 353] on button "Maximize Browser" at bounding box center [746, 355] width 23 height 23
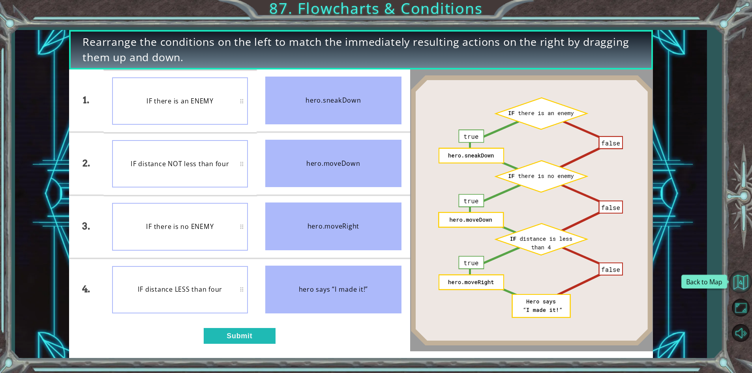
click at [745, 278] on button "Back to Map" at bounding box center [740, 281] width 23 height 23
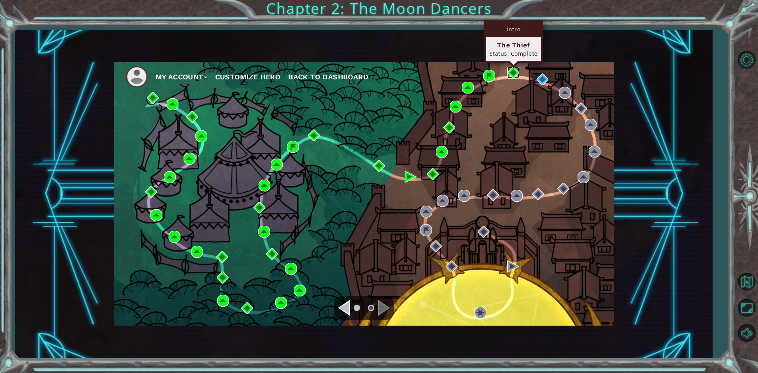
click at [515, 77] on img at bounding box center [513, 73] width 12 height 12
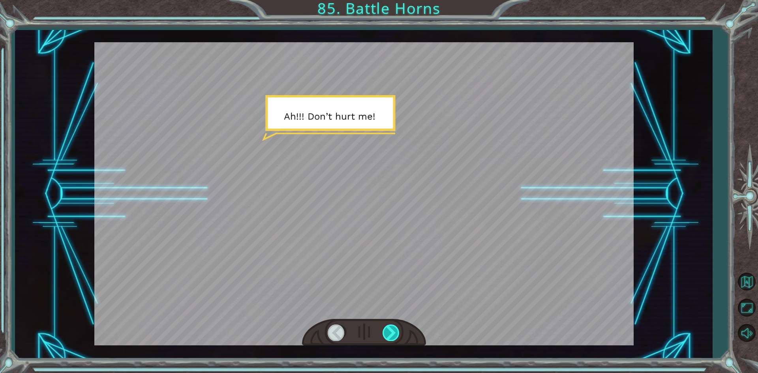
click at [396, 327] on div at bounding box center [391, 332] width 18 height 16
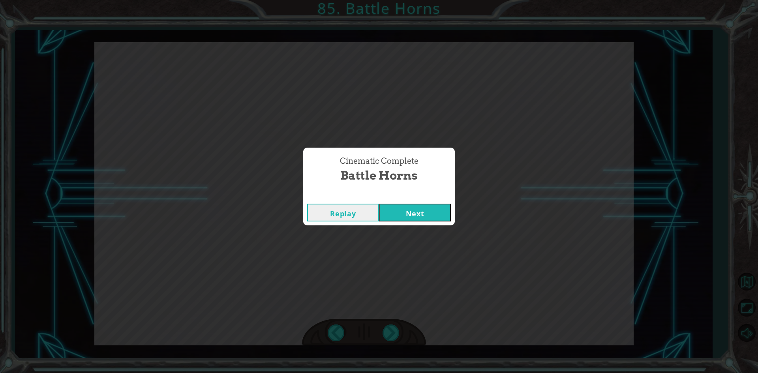
click at [423, 213] on button "Next" at bounding box center [415, 213] width 72 height 18
click at [407, 203] on div "Replay Next" at bounding box center [379, 213] width 152 height 26
click at [407, 204] on button "Next" at bounding box center [415, 213] width 72 height 18
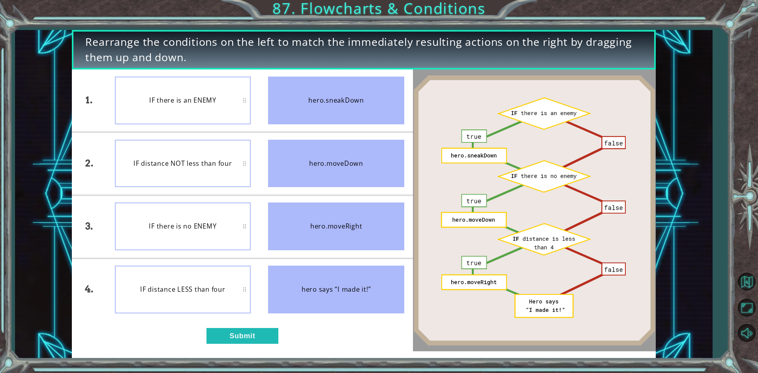
click at [90, 288] on div "4." at bounding box center [89, 289] width 34 height 62
drag, startPoint x: 85, startPoint y: 221, endPoint x: 77, endPoint y: 163, distance: 58.5
click at [85, 220] on div "3." at bounding box center [89, 226] width 34 height 62
drag, startPoint x: 88, startPoint y: 152, endPoint x: 91, endPoint y: 106, distance: 45.9
click at [88, 148] on div "2." at bounding box center [89, 163] width 34 height 62
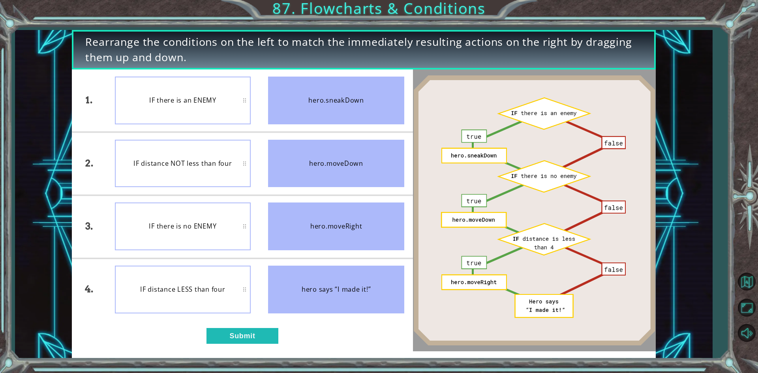
drag, startPoint x: 92, startPoint y: 90, endPoint x: 86, endPoint y: 104, distance: 14.9
click at [88, 99] on div "1." at bounding box center [89, 100] width 34 height 62
click at [253, 334] on button "Submit" at bounding box center [242, 336] width 72 height 16
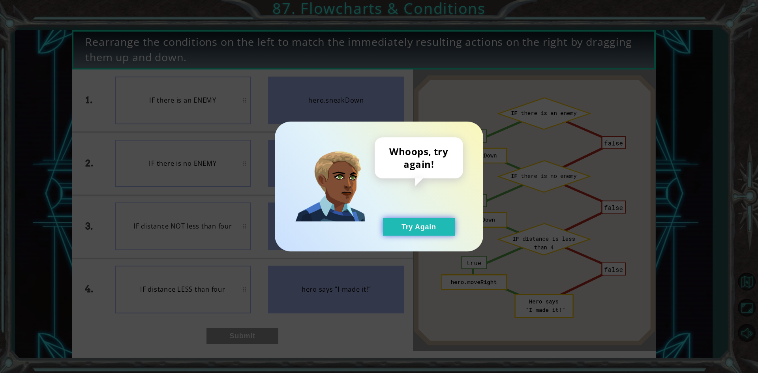
click at [433, 223] on button "Try Again" at bounding box center [419, 227] width 72 height 18
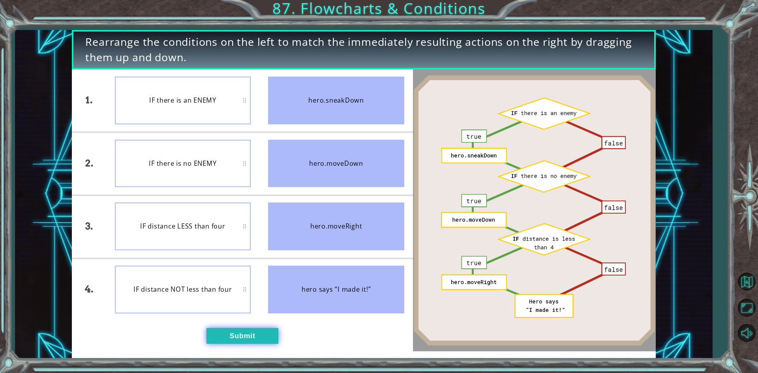
click at [241, 331] on button "Submit" at bounding box center [242, 336] width 72 height 16
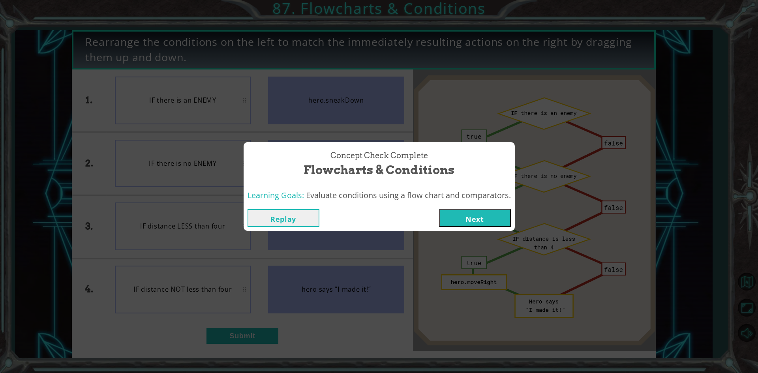
click at [477, 217] on button "Next" at bounding box center [475, 218] width 72 height 18
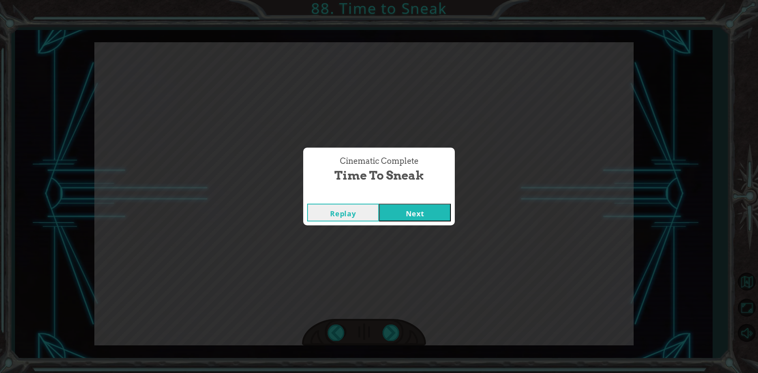
click at [423, 208] on button "Next" at bounding box center [415, 213] width 72 height 18
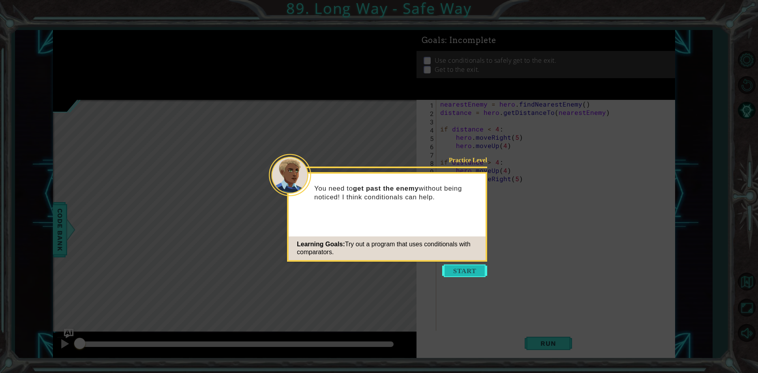
click at [459, 271] on button "Start" at bounding box center [464, 270] width 45 height 13
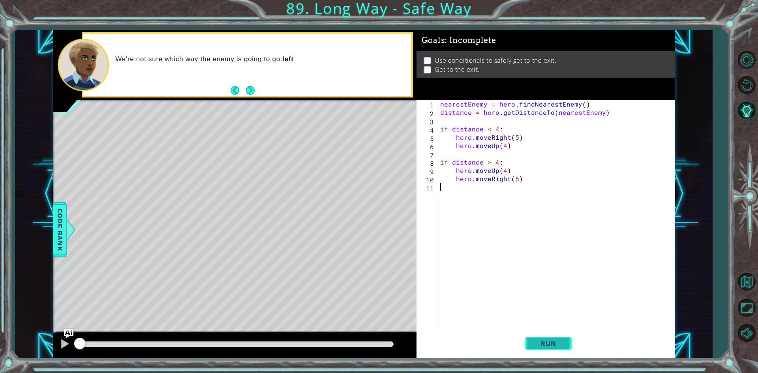
click at [538, 342] on span "Run" at bounding box center [547, 343] width 31 height 8
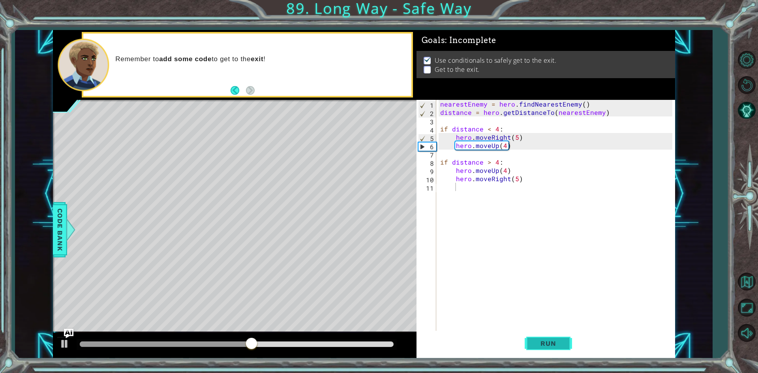
click at [535, 335] on button "Run" at bounding box center [547, 344] width 47 height 26
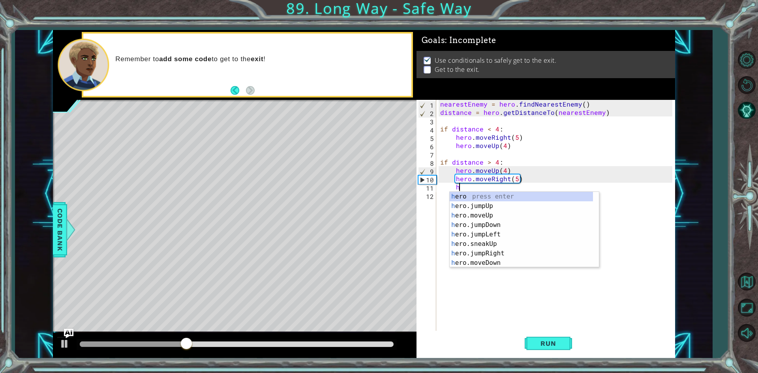
scroll to position [0, 1]
click at [483, 219] on div "h ero press enter h ero.jumpUp press enter h ero.moveUp press enter h ero.jumpD…" at bounding box center [520, 239] width 143 height 95
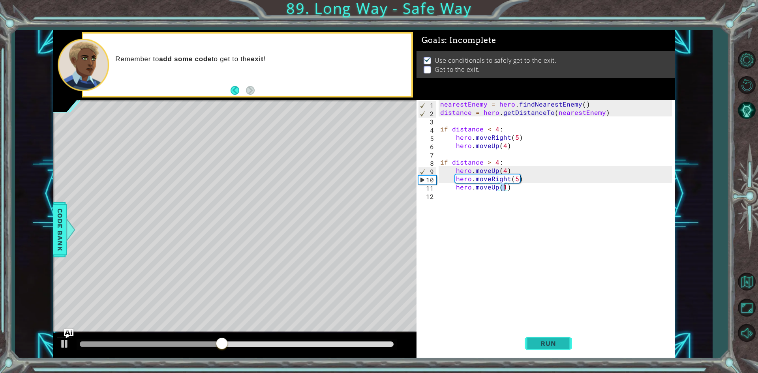
type textarea "hero.moveUp(1)"
click at [561, 347] on span "Run" at bounding box center [547, 343] width 31 height 8
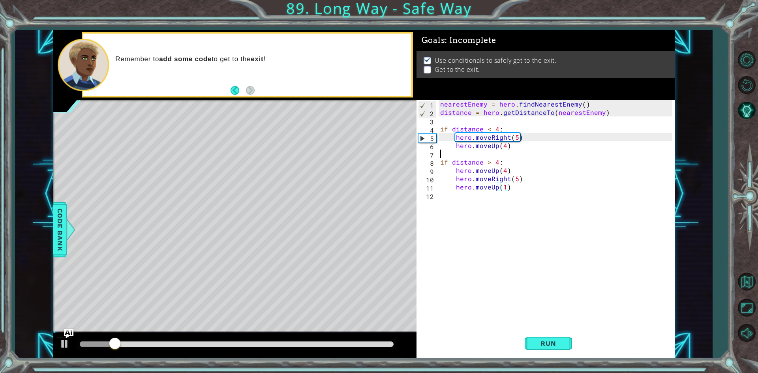
drag, startPoint x: 462, startPoint y: 157, endPoint x: 472, endPoint y: 151, distance: 11.3
click at [464, 154] on div "nearestEnemy = hero . findNearestEnemy ( ) distance = hero . getDistanceTo ( ne…" at bounding box center [557, 224] width 238 height 249
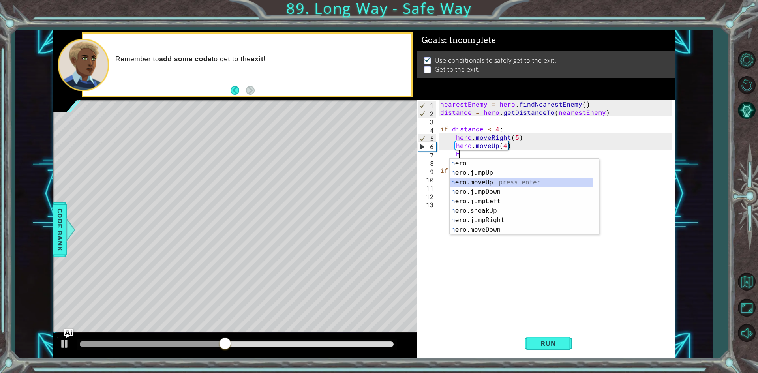
click at [481, 185] on div "h ero press enter h ero.jumpUp press enter h ero.moveUp press enter h ero.jumpD…" at bounding box center [520, 206] width 143 height 95
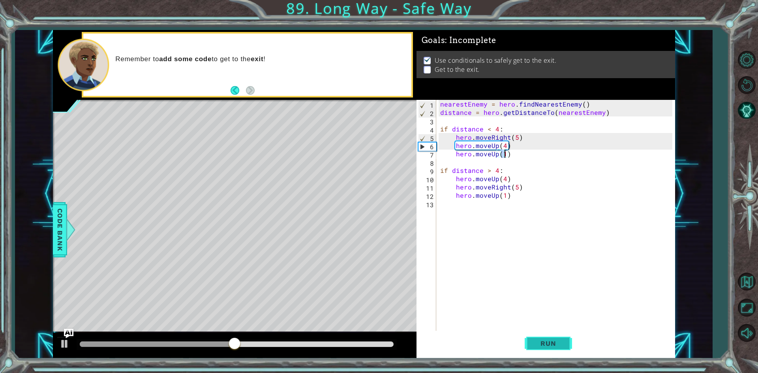
type textarea "hero.moveUp(1)"
click at [544, 350] on button "Run" at bounding box center [547, 344] width 47 height 26
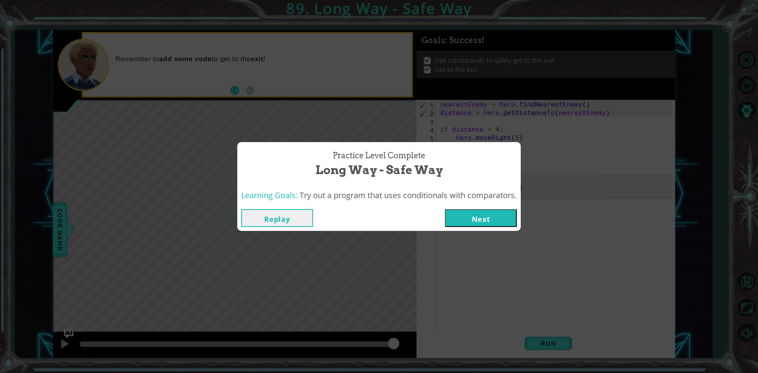
click at [505, 217] on button "Next" at bounding box center [481, 218] width 72 height 18
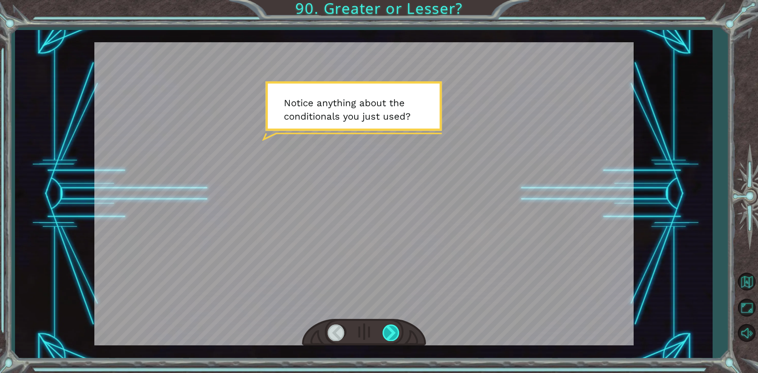
click at [399, 335] on div at bounding box center [391, 332] width 18 height 16
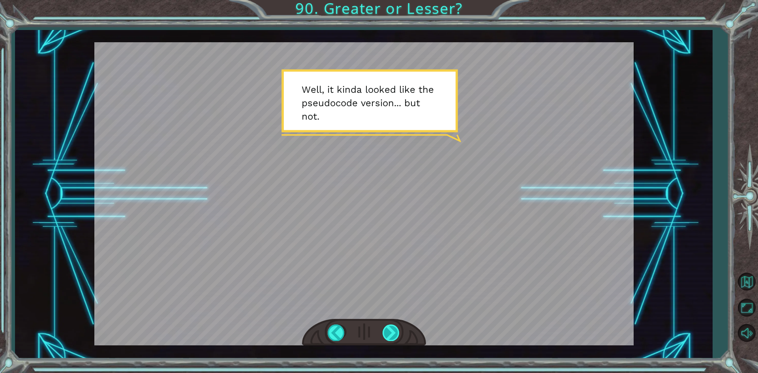
click at [399, 335] on div at bounding box center [391, 332] width 18 height 16
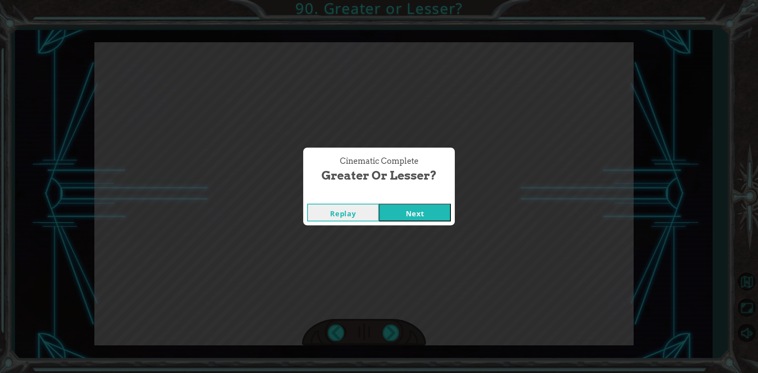
click at [423, 217] on button "Next" at bounding box center [415, 213] width 72 height 18
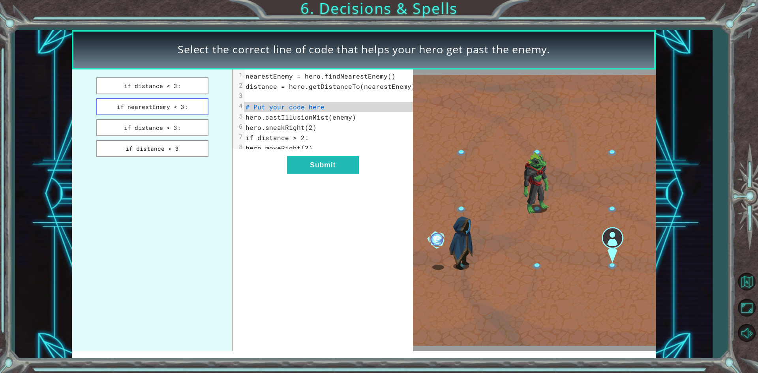
click at [193, 107] on button "if nearestEnemy < 3:" at bounding box center [152, 106] width 112 height 17
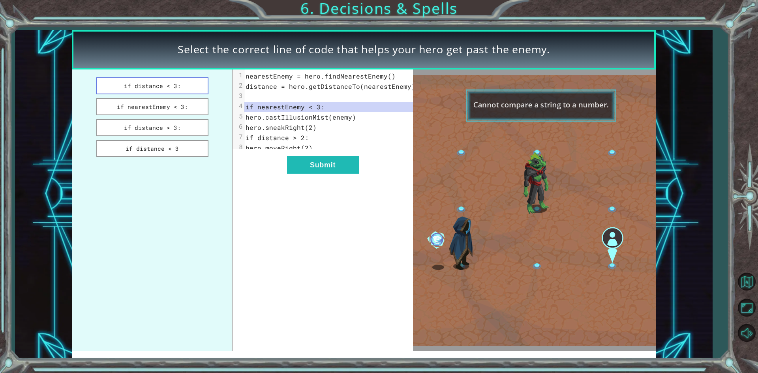
click at [178, 86] on button "if distance < 3:" at bounding box center [152, 85] width 112 height 17
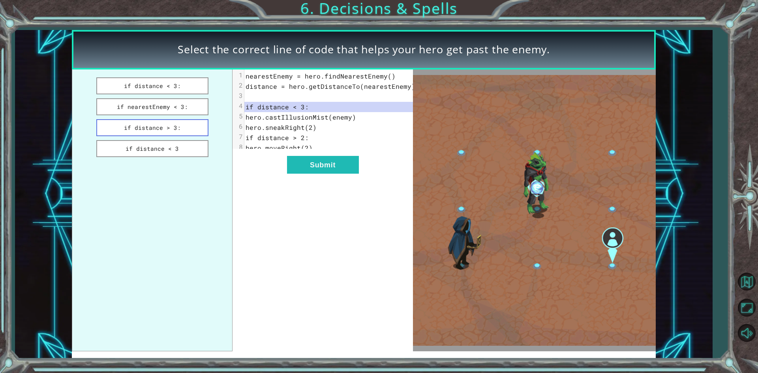
click at [181, 131] on button "if distance > 3:" at bounding box center [152, 127] width 112 height 17
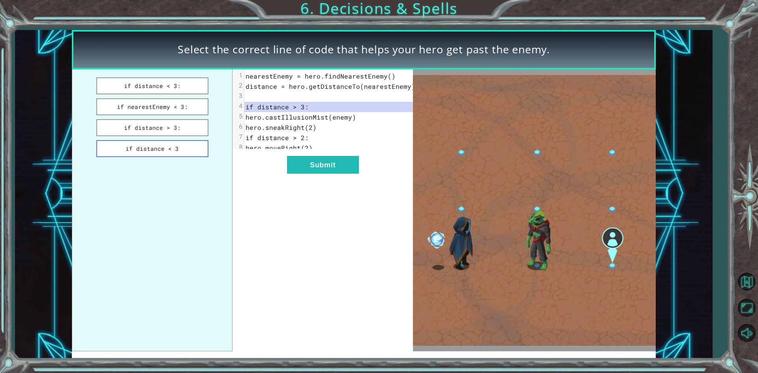
click at [180, 140] on ul "if distance < 3: if nearestEnemy < 3: if distance > 3: if distance < 3" at bounding box center [152, 210] width 161 height 282
click at [179, 144] on button "if distance < 3" at bounding box center [152, 148] width 112 height 17
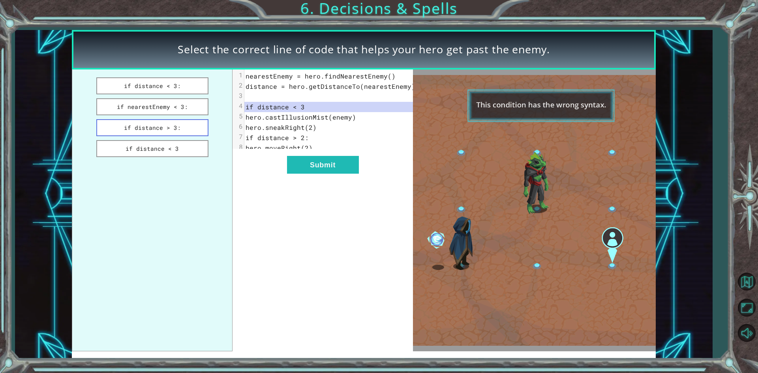
click at [180, 129] on button "if distance > 3:" at bounding box center [152, 127] width 112 height 17
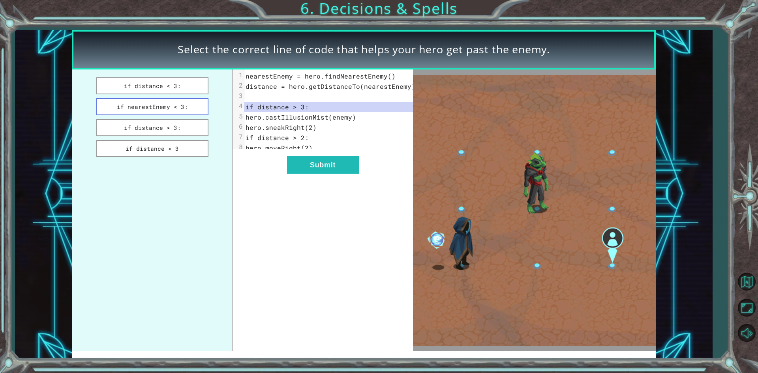
click at [198, 98] on button "if nearestEnemy < 3:" at bounding box center [152, 106] width 112 height 17
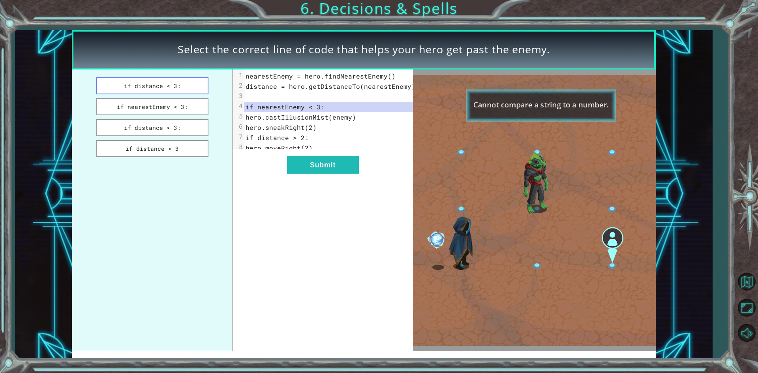
click at [201, 84] on button "if distance < 3:" at bounding box center [152, 85] width 112 height 17
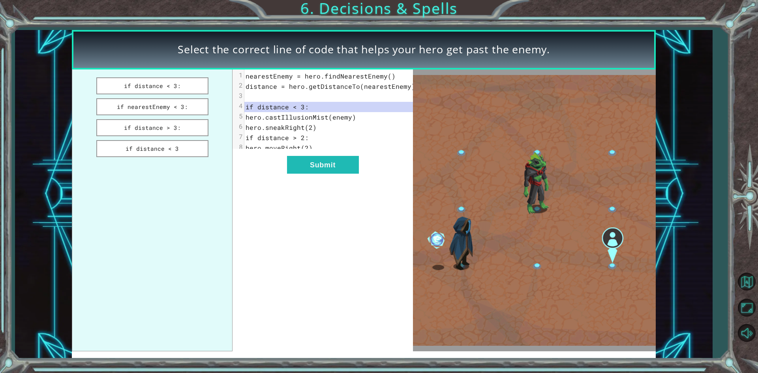
click at [246, 153] on div "xxxxxxxxxx 8 1 nearestEnemy = hero.findNearestEnemy() 2 distance = hero.getDist…" at bounding box center [331, 111] width 174 height 85
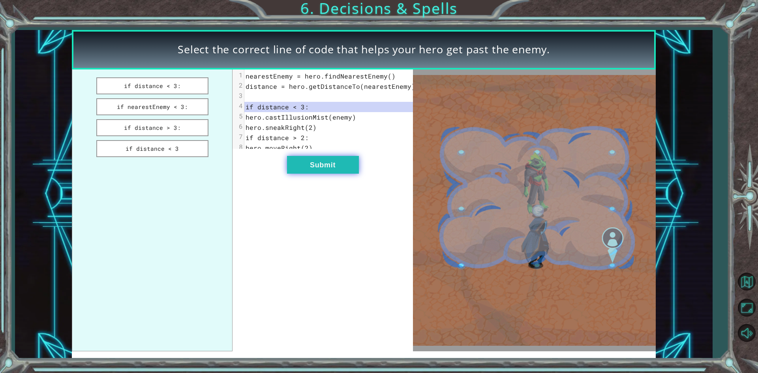
click at [304, 170] on button "Submit" at bounding box center [323, 165] width 72 height 18
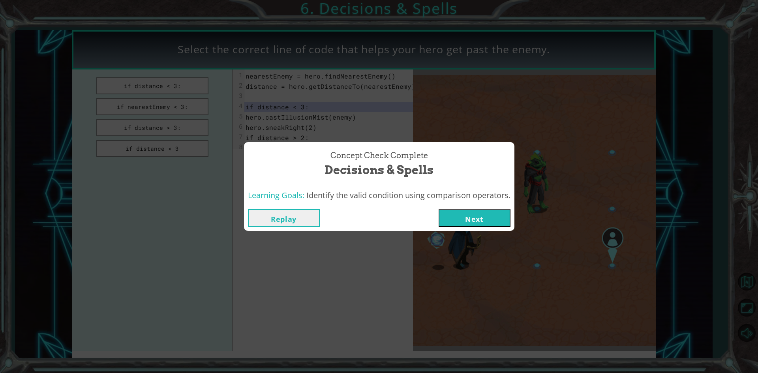
click at [475, 217] on button "Next" at bounding box center [474, 218] width 72 height 18
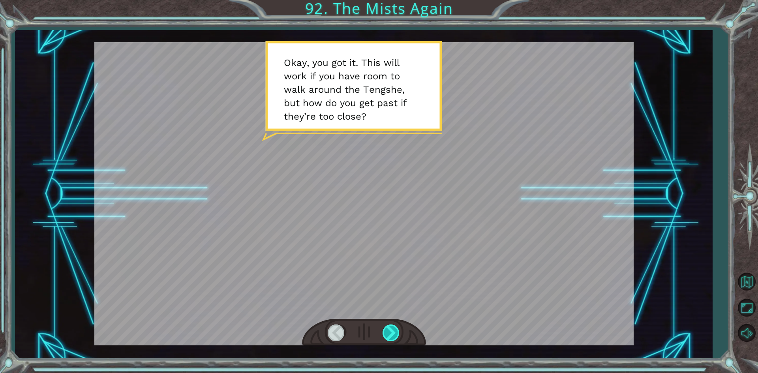
click at [393, 334] on div at bounding box center [391, 332] width 18 height 16
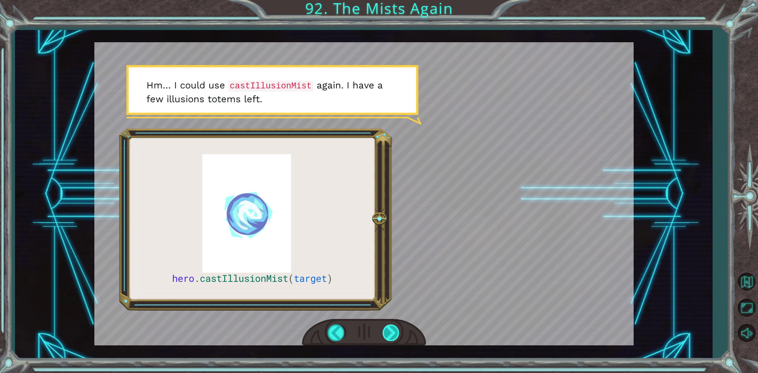
click at [393, 334] on div at bounding box center [391, 332] width 18 height 16
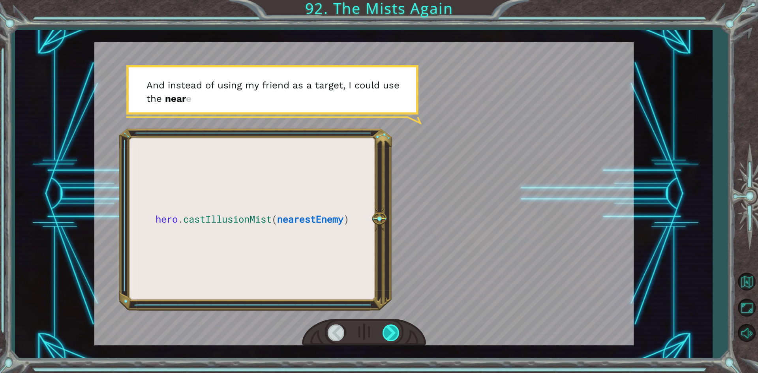
click at [393, 334] on div at bounding box center [391, 332] width 18 height 16
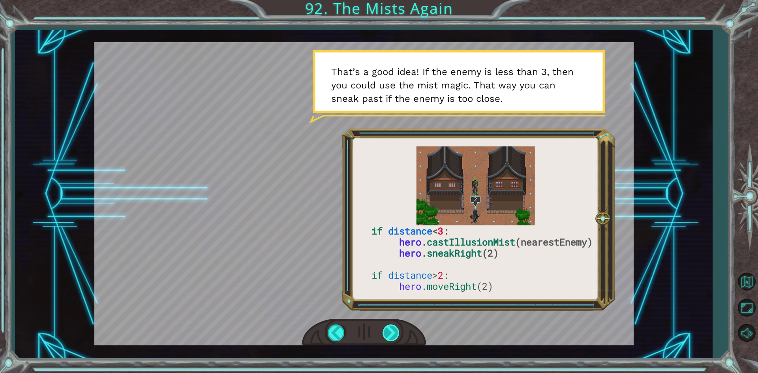
click at [382, 329] on div at bounding box center [391, 332] width 18 height 16
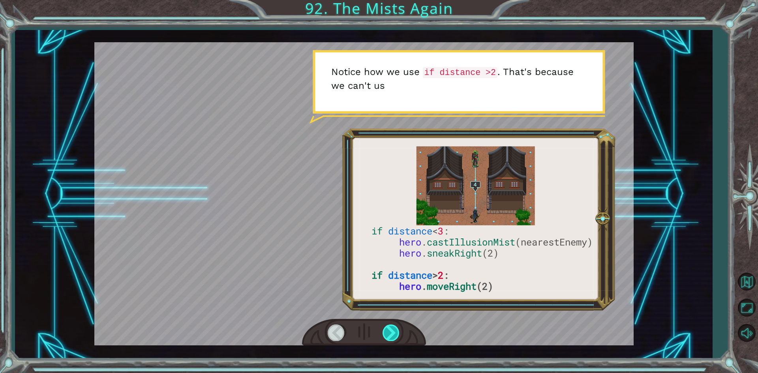
click at [382, 329] on div at bounding box center [391, 332] width 18 height 16
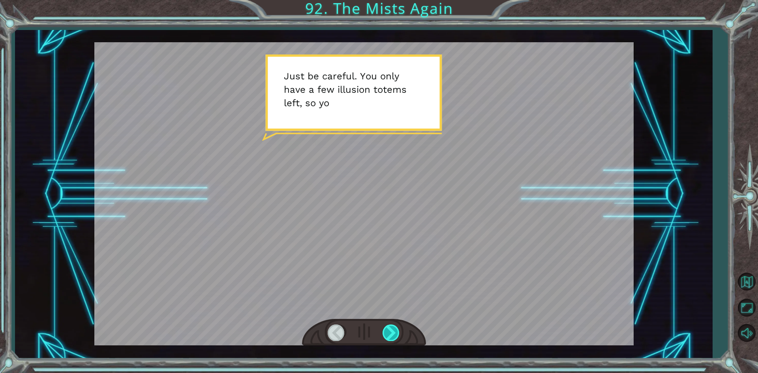
click at [382, 329] on div at bounding box center [391, 332] width 18 height 16
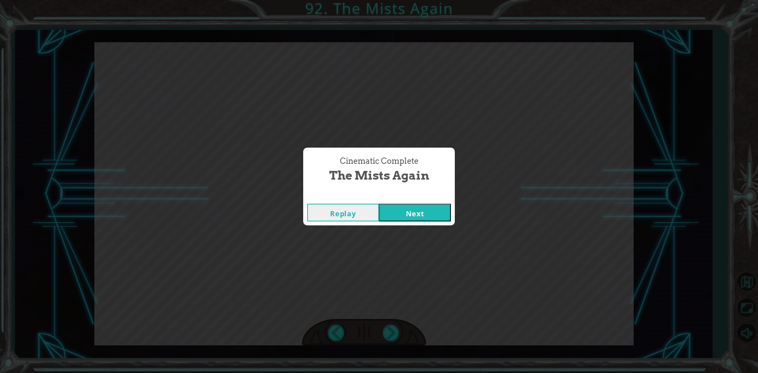
click at [391, 210] on button "Next" at bounding box center [415, 213] width 72 height 18
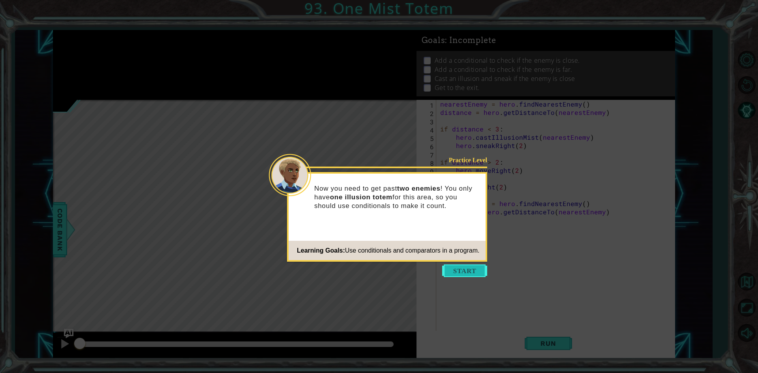
click at [460, 274] on button "Start" at bounding box center [464, 270] width 45 height 13
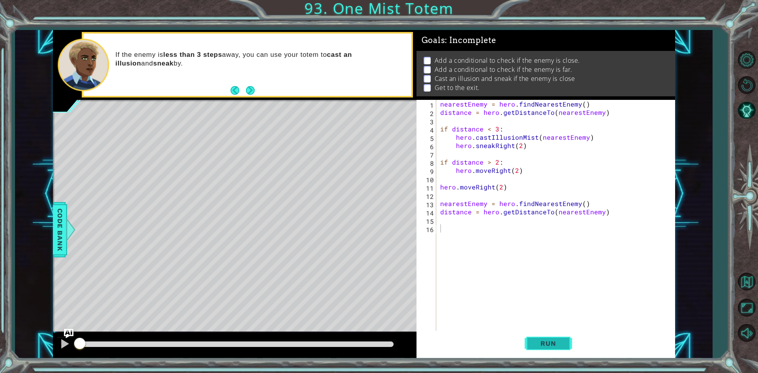
click at [535, 342] on span "Run" at bounding box center [547, 343] width 31 height 8
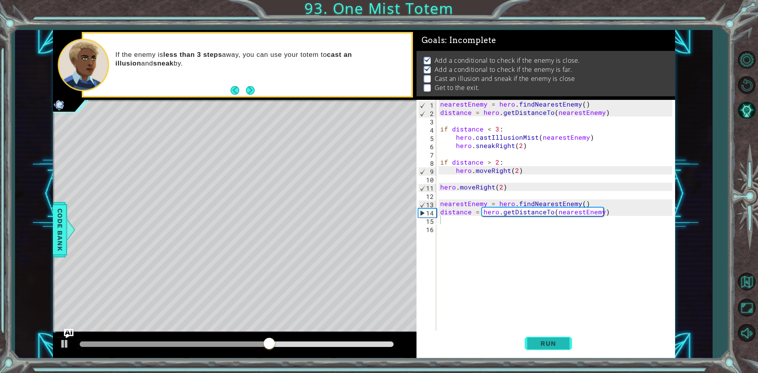
click at [535, 342] on span "Run" at bounding box center [547, 343] width 31 height 8
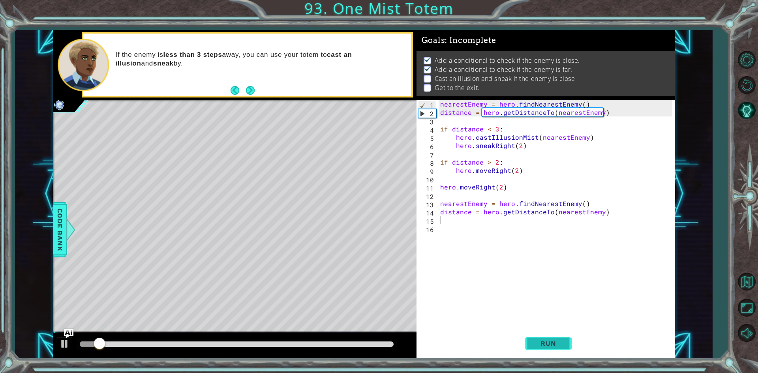
click at [535, 342] on span "Run" at bounding box center [547, 343] width 31 height 8
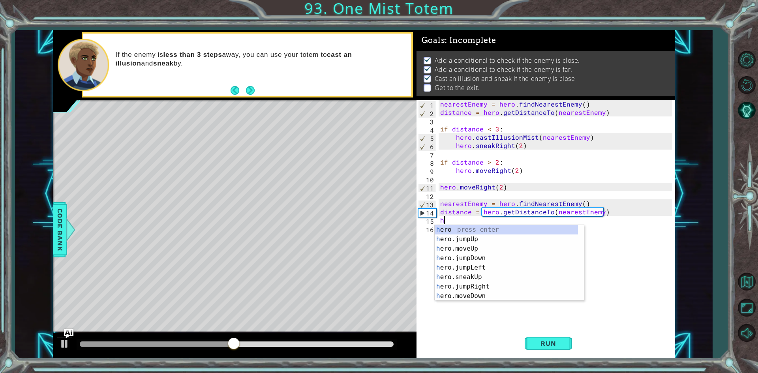
scroll to position [142, 0]
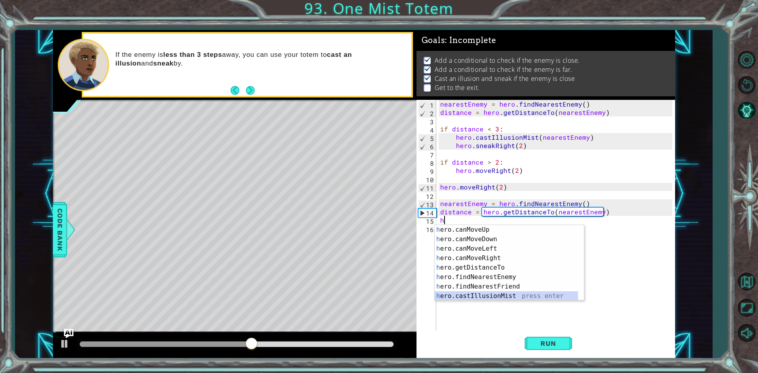
click at [494, 298] on div "h ero.canMoveUp press enter h ero.canMoveDown press enter h ero.canMoveLeft pre…" at bounding box center [505, 272] width 143 height 95
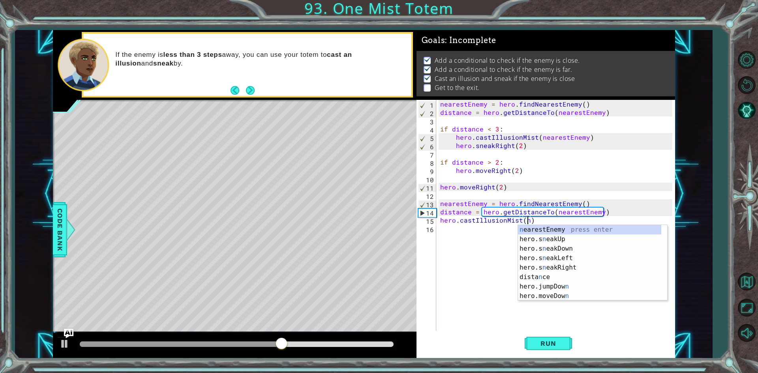
scroll to position [0, 0]
type textarea "hero.castIllusionMist(nearestEnemy)"
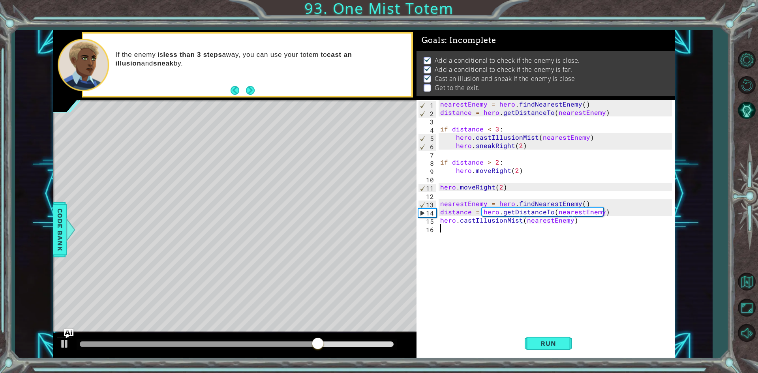
click at [443, 226] on div "nearestEnemy = hero . findNearestEnemy ( ) distance = hero . getDistanceTo ( ne…" at bounding box center [557, 224] width 238 height 249
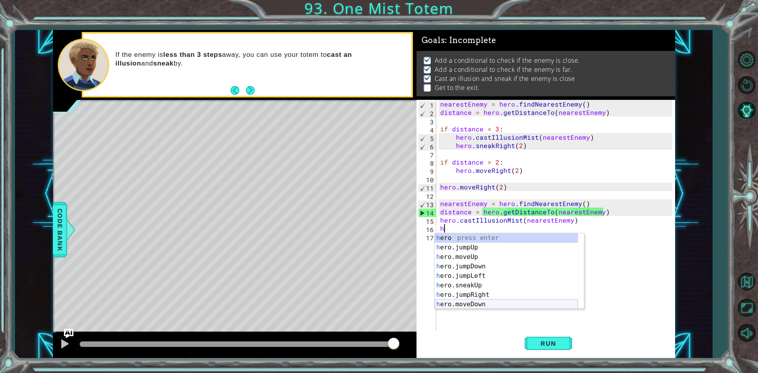
scroll to position [24, 0]
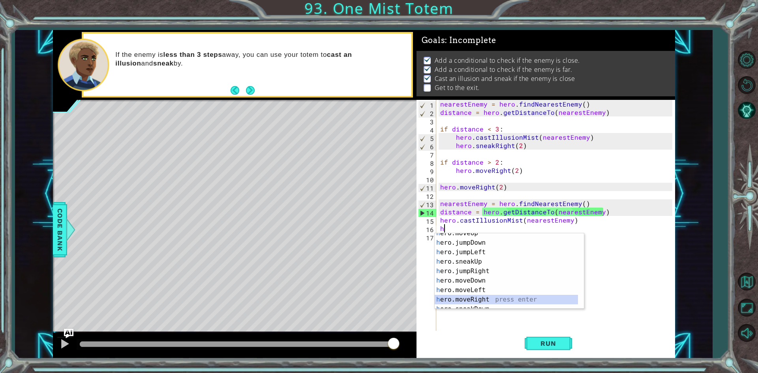
click at [461, 297] on div "h ero.moveUp press enter h ero.jumpDown press enter h ero.jumpLeft press enter …" at bounding box center [505, 275] width 143 height 95
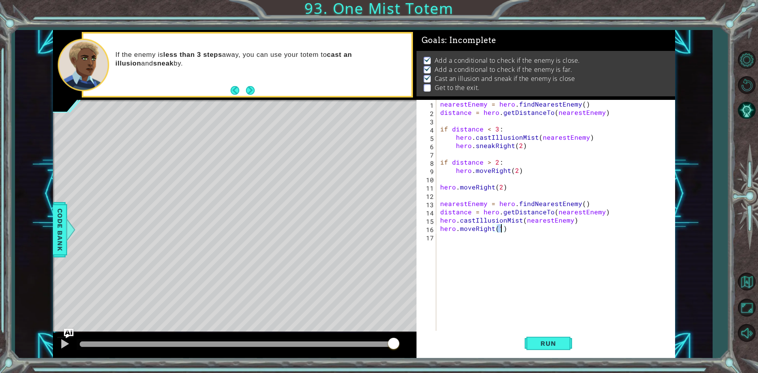
scroll to position [0, 4]
type textarea "hero.moveRight(3)"
click at [536, 349] on button "Run" at bounding box center [547, 344] width 47 height 26
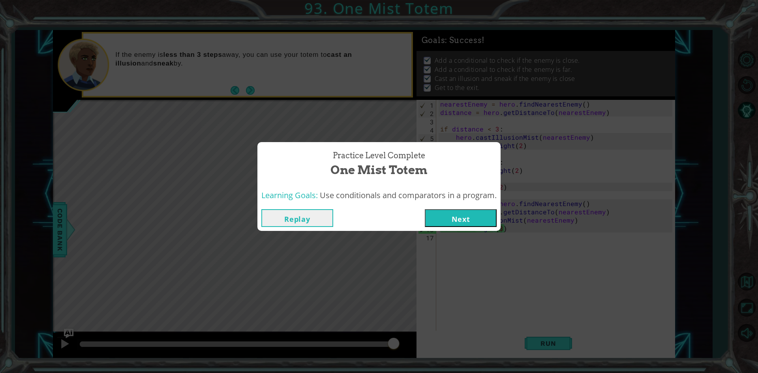
click at [438, 212] on button "Next" at bounding box center [461, 218] width 72 height 18
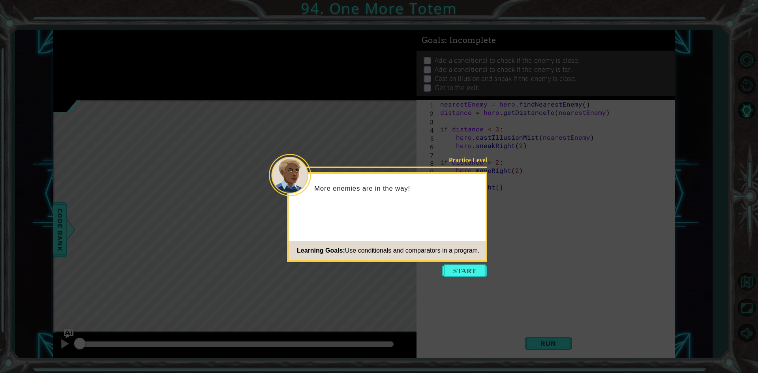
click at [464, 255] on div "Learning Goals: Use conditionals and comparators in a program." at bounding box center [383, 251] width 191 height 16
click at [458, 269] on button "Start" at bounding box center [464, 270] width 45 height 13
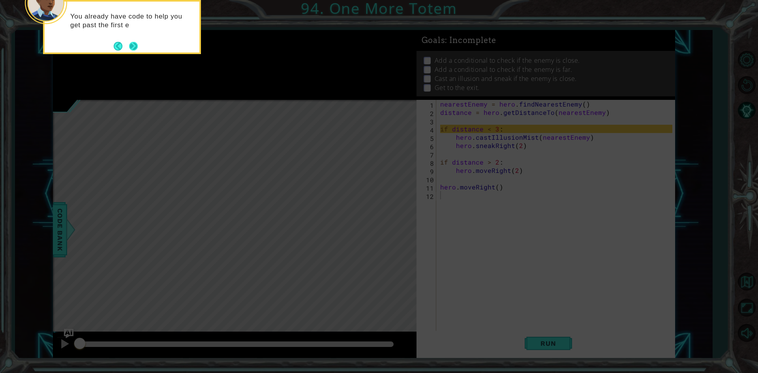
click at [138, 47] on div "You already have code to help you get past the first e" at bounding box center [122, 27] width 158 height 54
click at [138, 49] on button "Next" at bounding box center [133, 45] width 9 height 9
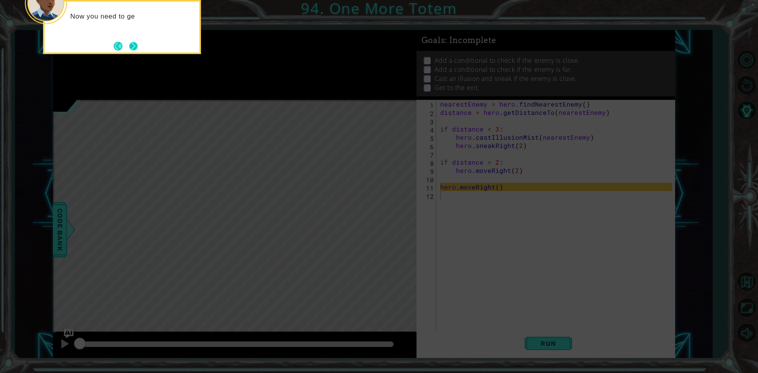
click at [130, 46] on button "Next" at bounding box center [133, 45] width 9 height 9
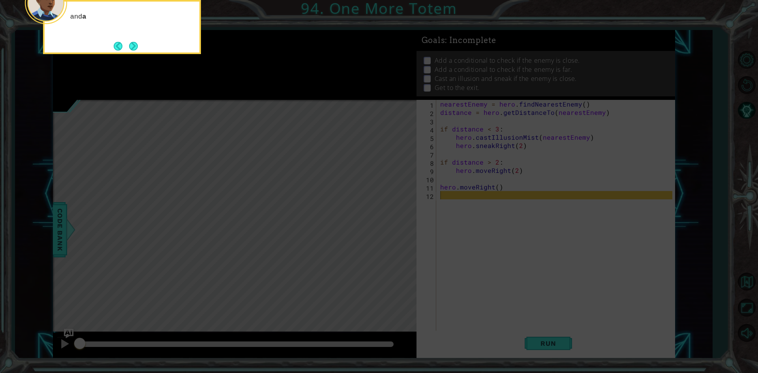
click at [130, 46] on button "Next" at bounding box center [133, 45] width 9 height 9
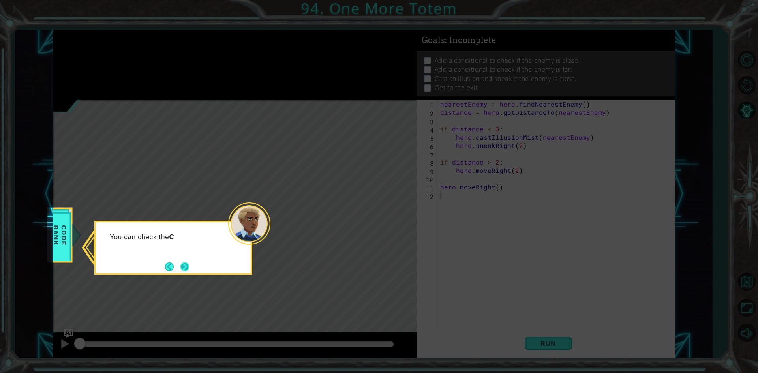
click at [187, 269] on button "Next" at bounding box center [184, 266] width 9 height 9
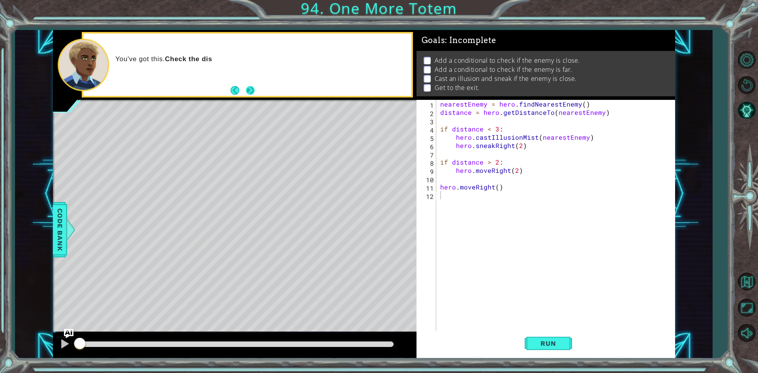
click at [246, 94] on button "Next" at bounding box center [250, 90] width 9 height 9
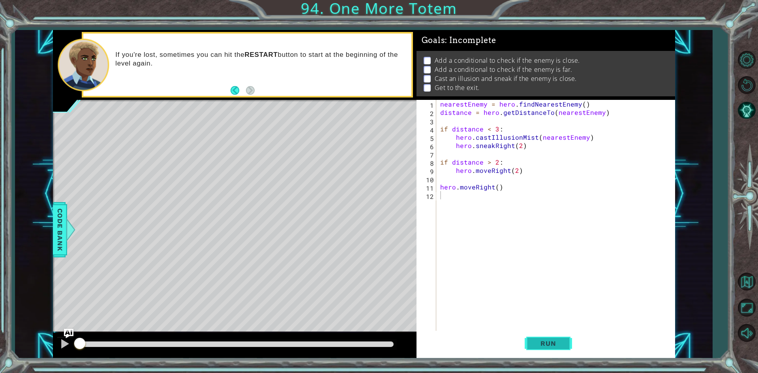
click at [540, 337] on button "Run" at bounding box center [547, 344] width 47 height 26
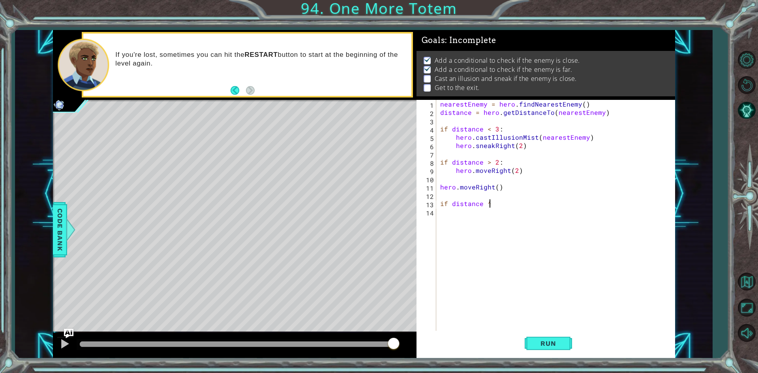
scroll to position [0, 2]
type textarea "if distance <"
click at [455, 208] on div "nearestEnemy = hero . findNearestEnemy ( ) distance = hero . getDistanceTo ( ne…" at bounding box center [557, 224] width 238 height 249
type textarea "if distance < 3"
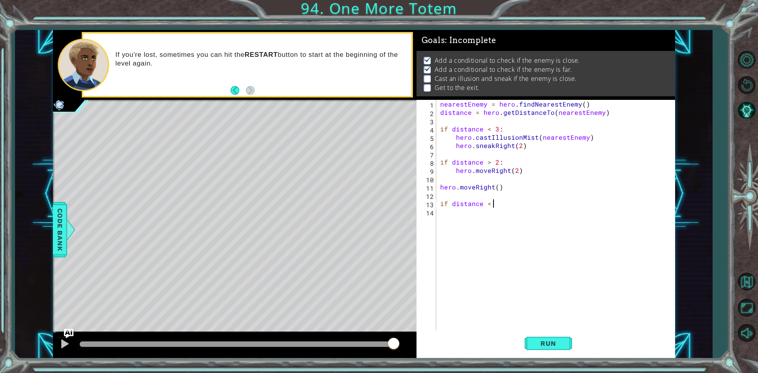
scroll to position [0, 3]
click at [447, 226] on div "nearestEnemy = hero . findNearestEnemy ( ) distance = hero . getDistanceTo ( ne…" at bounding box center [557, 224] width 238 height 249
type textarea "h"
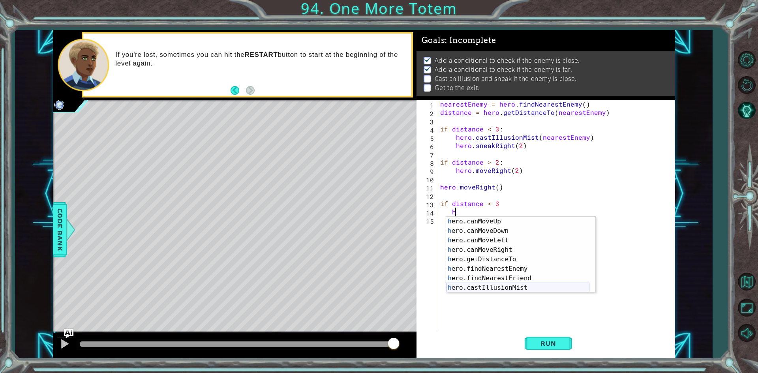
scroll to position [142, 0]
click at [489, 290] on div "h ero.canMoveUp press enter h ero.canMoveDown press enter h ero.canMoveLeft pre…" at bounding box center [517, 264] width 143 height 95
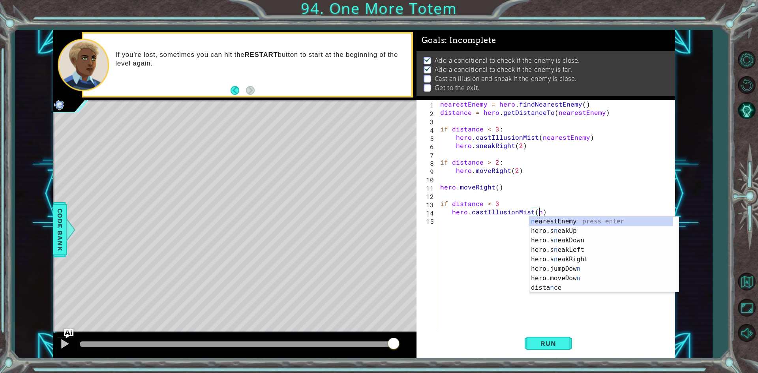
scroll to position [0, 0]
type textarea "hero.castIllusionMist(nearestEnemy)"
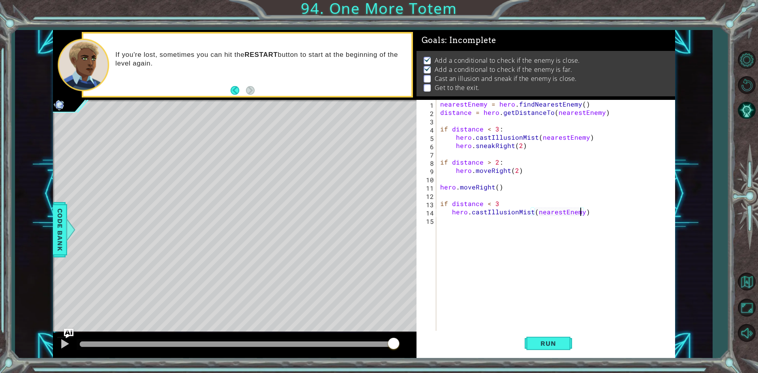
click at [459, 238] on div "nearestEnemy = hero . findNearestEnemy ( ) distance = hero . getDistanceTo ( ne…" at bounding box center [557, 224] width 238 height 249
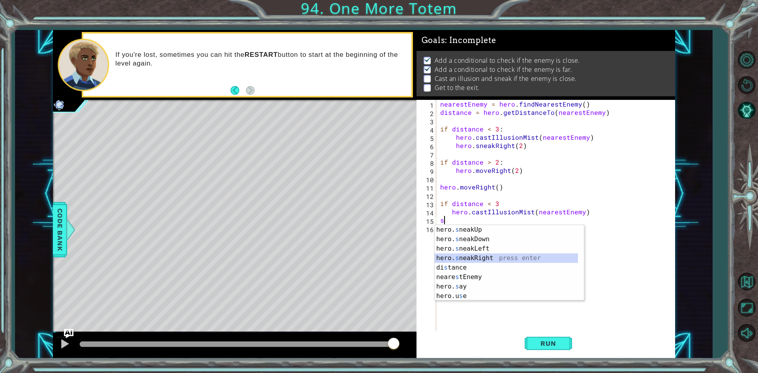
click at [497, 256] on div "hero. s neakUp press enter hero. s neakDown press enter hero. s neakLeft press …" at bounding box center [505, 272] width 143 height 95
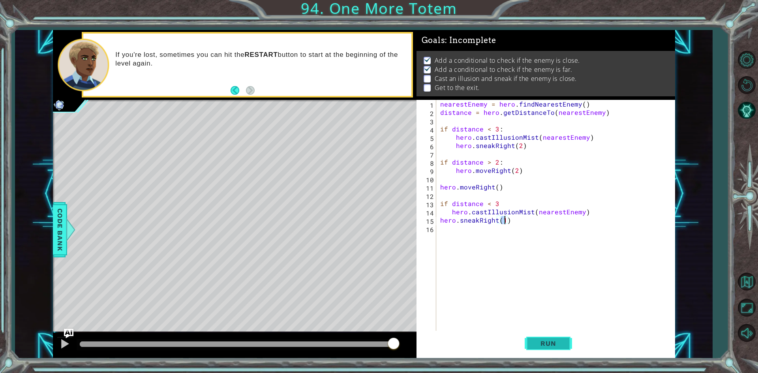
click at [528, 346] on button "Run" at bounding box center [547, 344] width 47 height 26
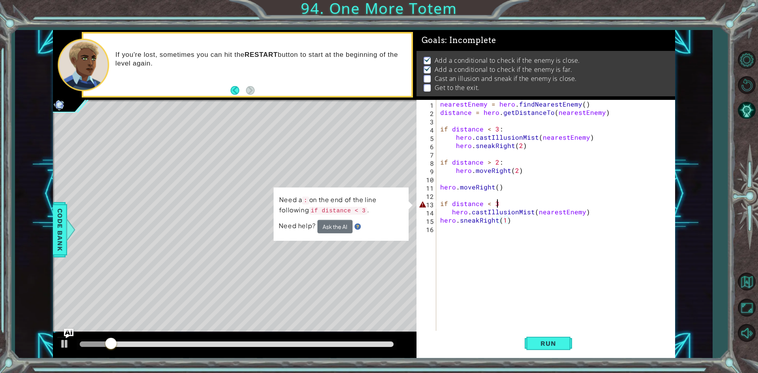
click at [497, 204] on div "nearestEnemy = hero . findNearestEnemy ( ) distance = hero . getDistanceTo ( ne…" at bounding box center [557, 224] width 238 height 249
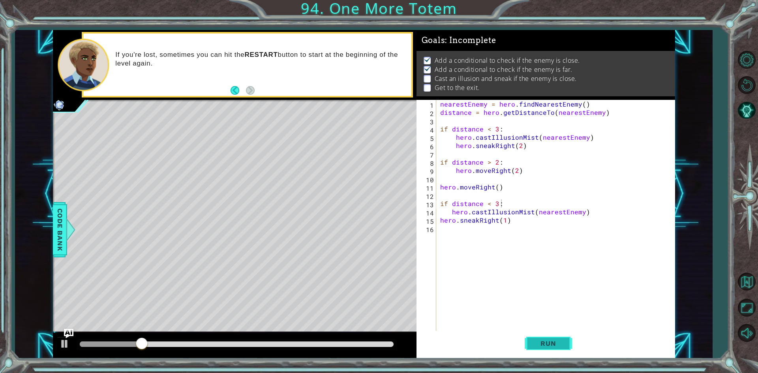
click at [557, 336] on button "Run" at bounding box center [547, 344] width 47 height 26
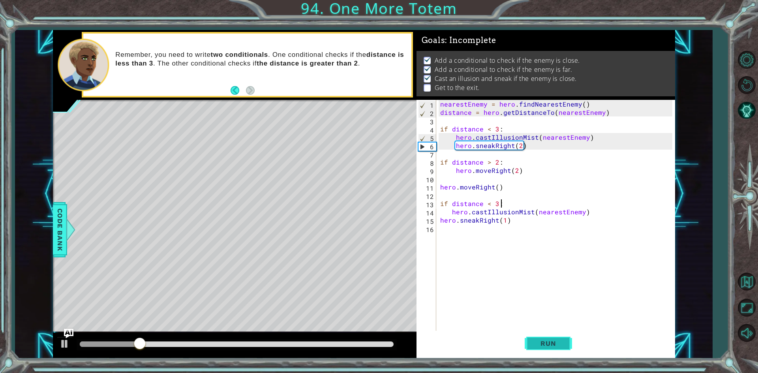
click at [557, 336] on button "Run" at bounding box center [547, 344] width 47 height 26
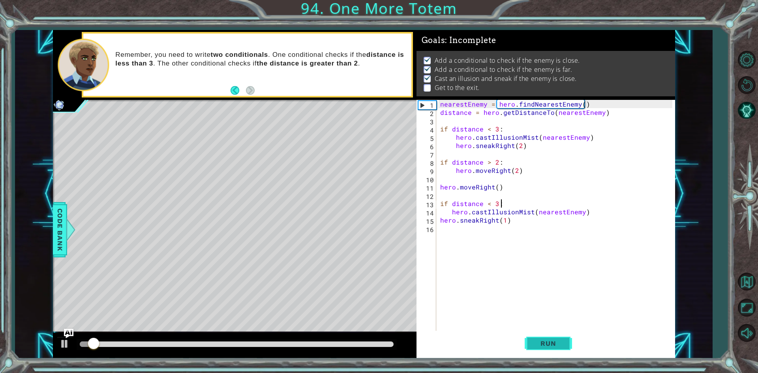
click at [557, 336] on button "Run" at bounding box center [547, 344] width 47 height 26
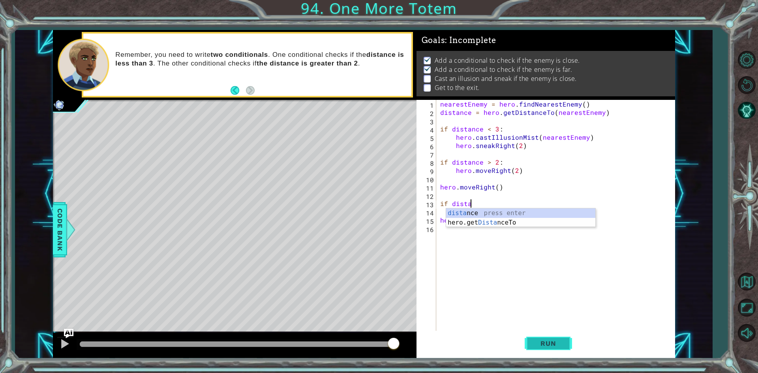
type textarea "if dist"
click at [483, 291] on div "nearestEnemy = hero . findNearestEnemy ( ) distance = hero . getDistanceTo ( ne…" at bounding box center [557, 224] width 238 height 249
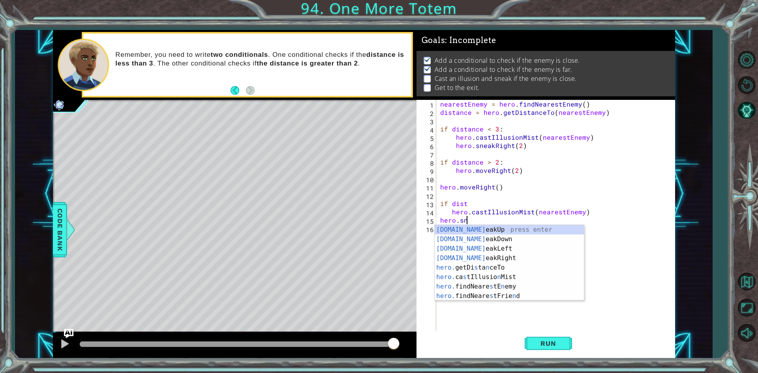
type textarea "h"
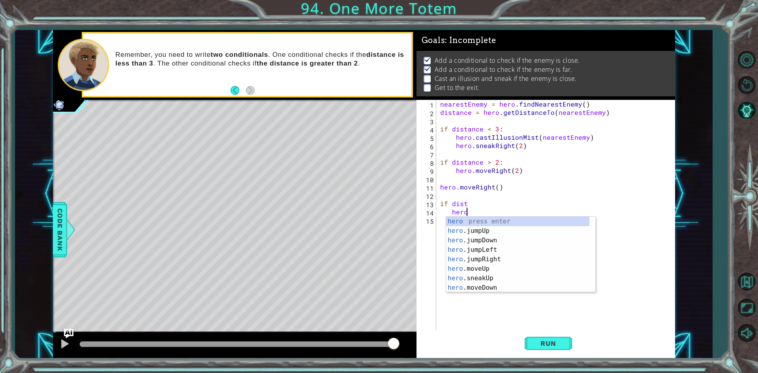
type textarea "h"
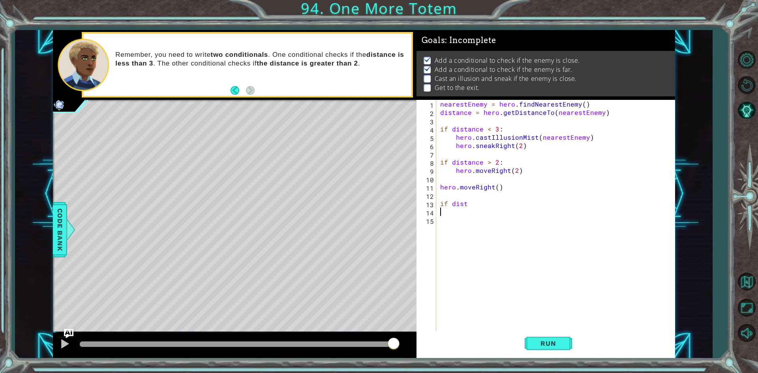
type textarea "i"
click at [486, 198] on div "hero.moveRigh t press enter hero. can MoveRigh t press enter" at bounding box center [508, 211] width 149 height 38
type textarea "hero.moveRight(1)"
click at [550, 341] on span "Run" at bounding box center [547, 343] width 31 height 8
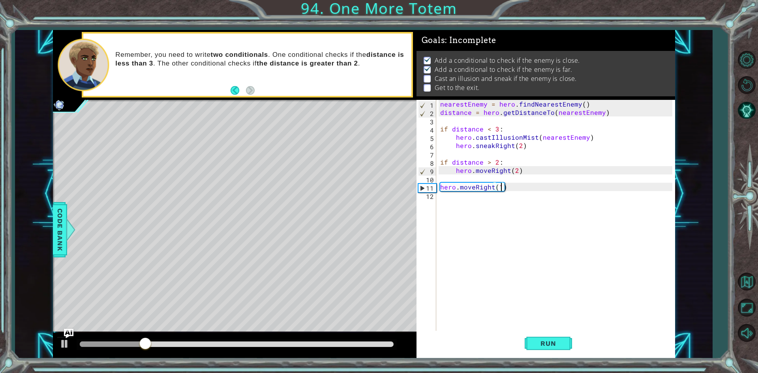
click at [450, 202] on div "nearestEnemy = hero . findNearestEnemy ( ) distance = hero . getDistanceTo ( ne…" at bounding box center [557, 224] width 238 height 249
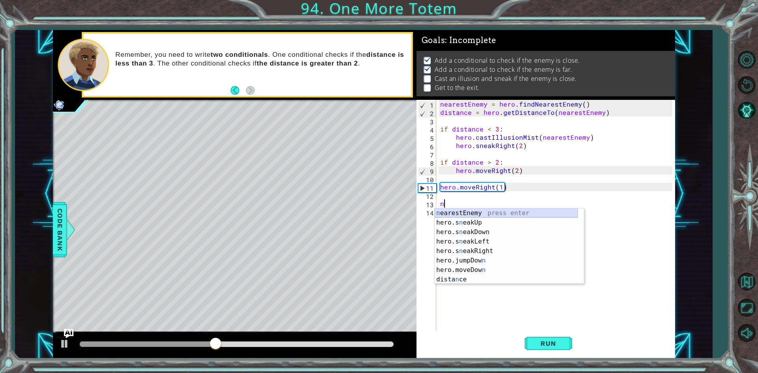
click at [491, 213] on div "n earestEnemy press enter hero.s n eakUp press enter hero.s n eakDown press ent…" at bounding box center [505, 255] width 143 height 95
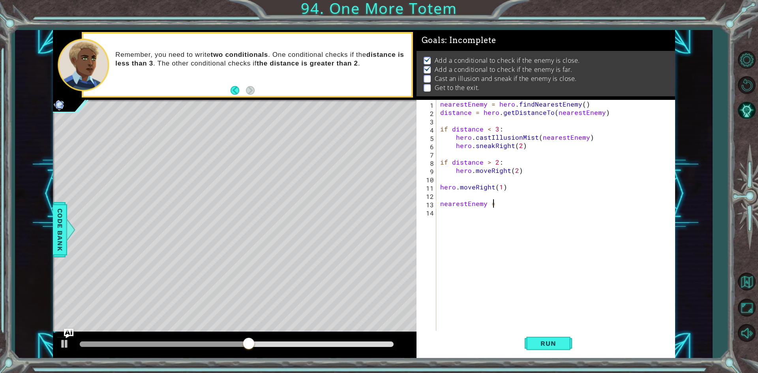
scroll to position [0, 3]
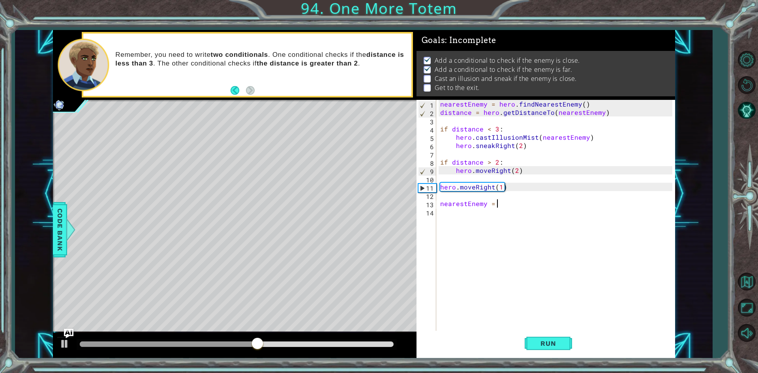
type textarea "nearestEnemy = h"
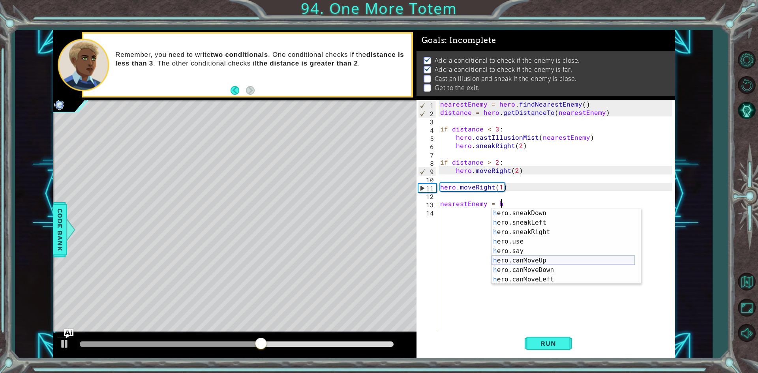
scroll to position [142, 0]
click at [541, 258] on div "h ero.canMoveUp press enter h ero.canMoveDown press enter h ero.canMoveLeft pre…" at bounding box center [562, 255] width 143 height 95
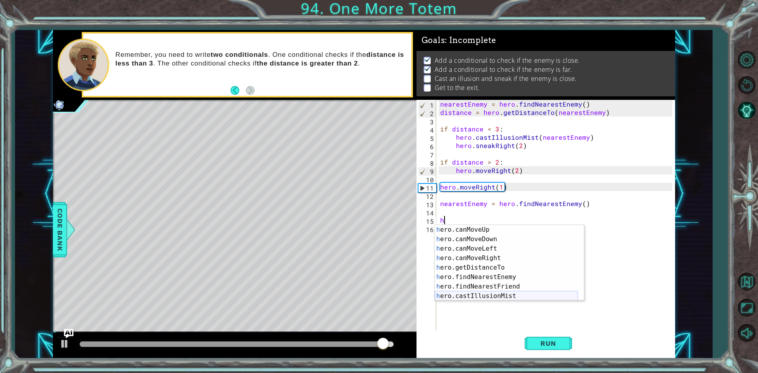
click at [508, 293] on div "h ero.canMoveUp press enter h ero.canMoveDown press enter h ero.canMoveLeft pre…" at bounding box center [505, 272] width 143 height 95
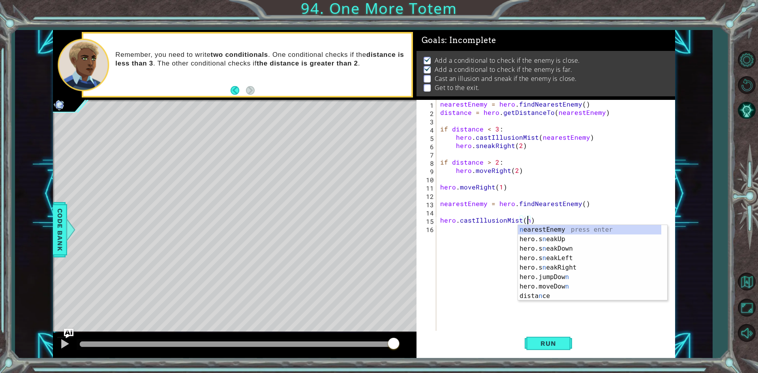
scroll to position [0, 0]
click at [575, 230] on div "n earestEnemy press enter hero.s n eakUp press enter hero.s n eakDown press ent…" at bounding box center [589, 272] width 143 height 95
type textarea "hero.castIllusionMist(nearestEnemy)"
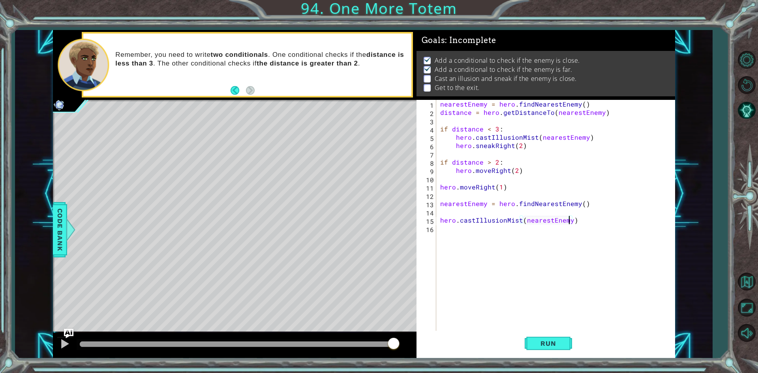
click at [445, 234] on div "nearestEnemy = hero . findNearestEnemy ( ) distance = hero . getDistanceTo ( ne…" at bounding box center [557, 224] width 238 height 249
click at [560, 339] on button "Run" at bounding box center [547, 344] width 47 height 26
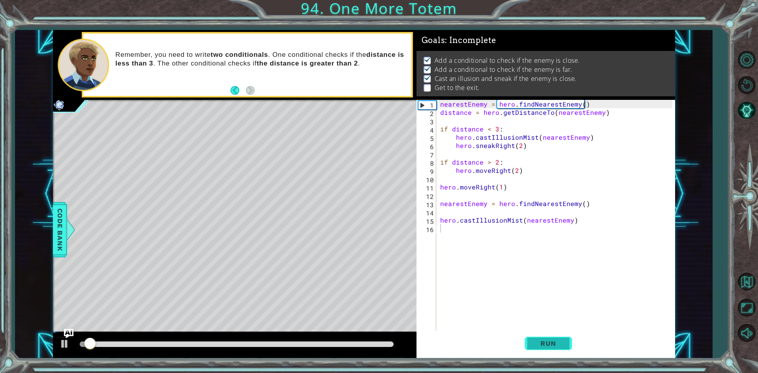
click at [560, 339] on button "Run" at bounding box center [547, 344] width 47 height 26
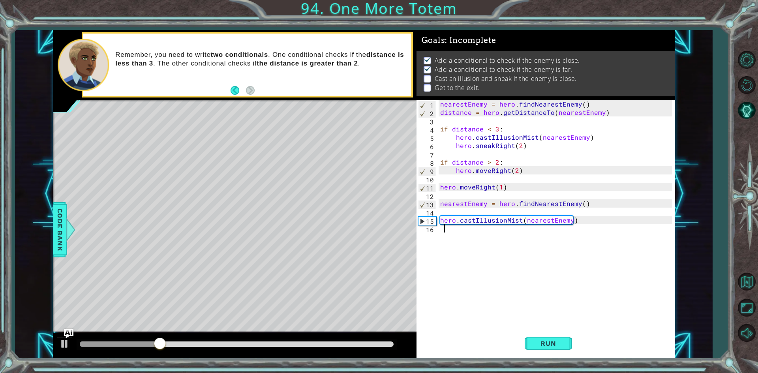
type textarea "h"
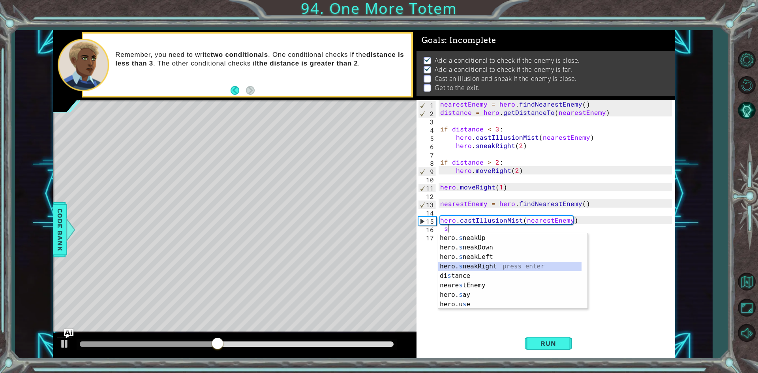
click at [477, 268] on div "hero. s neakUp press enter hero. s neakDown press enter hero. s neakLeft press …" at bounding box center [509, 280] width 143 height 95
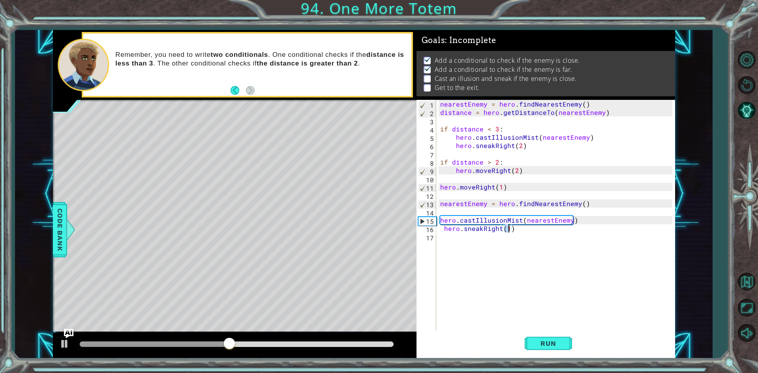
scroll to position [0, 4]
click at [550, 334] on button "Run" at bounding box center [547, 344] width 47 height 26
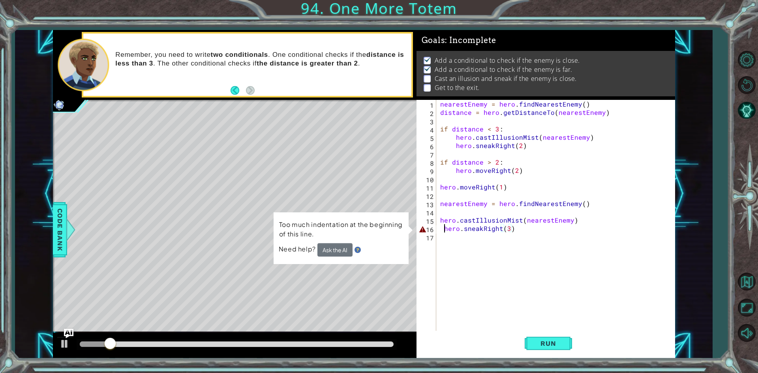
click at [443, 229] on div "nearestEnemy = hero . findNearestEnemy ( ) distance = hero . getDistanceTo ( ne…" at bounding box center [557, 224] width 238 height 249
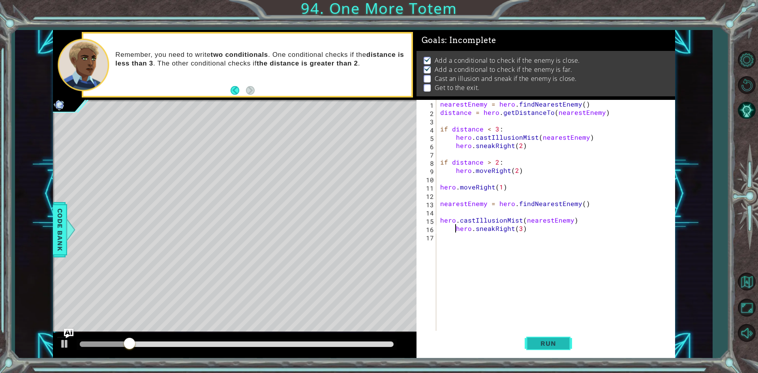
click at [545, 346] on span "Run" at bounding box center [547, 343] width 31 height 8
click at [552, 342] on span "Run" at bounding box center [547, 343] width 31 height 8
click at [546, 341] on span "Run" at bounding box center [547, 343] width 31 height 8
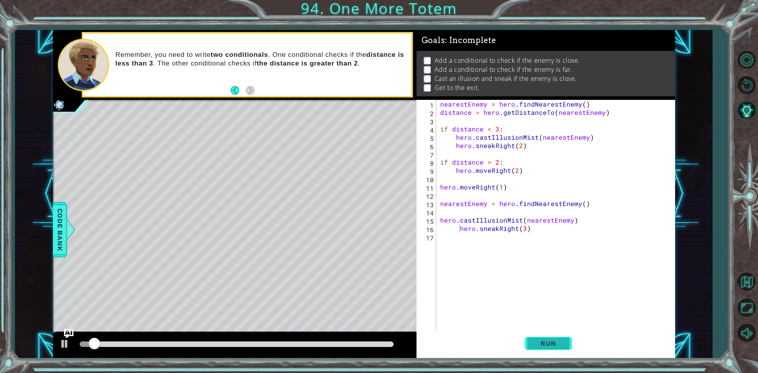
click at [547, 341] on span "Run" at bounding box center [547, 343] width 31 height 8
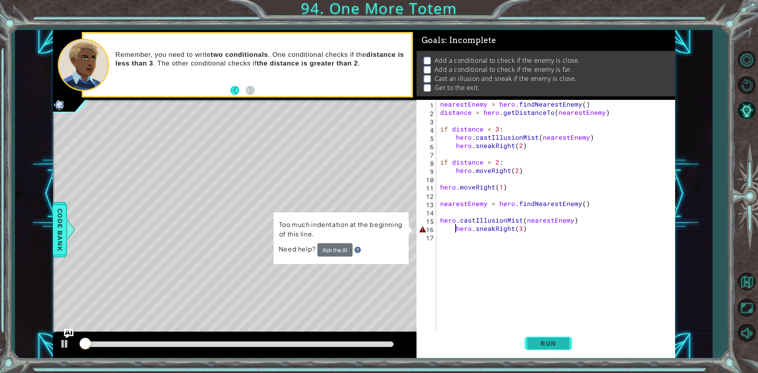
type textarea "hero.sneakRight(3)"
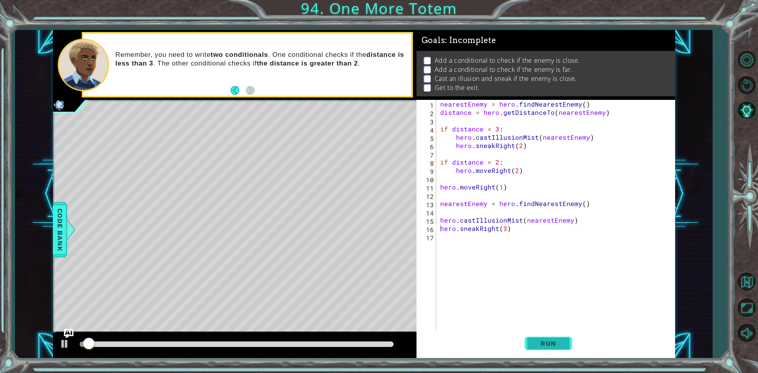
click at [547, 341] on span "Run" at bounding box center [547, 343] width 31 height 8
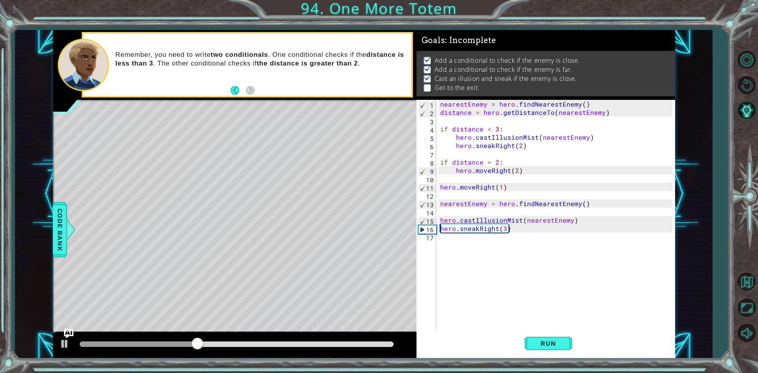
click at [448, 245] on div "nearestEnemy = hero . findNearestEnemy ( ) distance = hero . getDistanceTo ( ne…" at bounding box center [557, 224] width 238 height 249
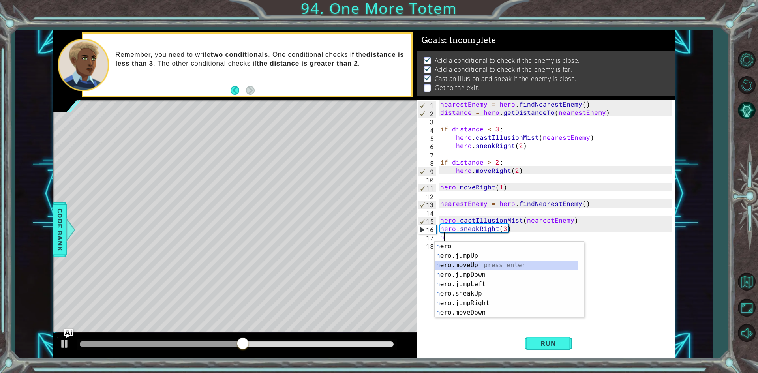
click at [467, 267] on div "h ero press enter h ero.jumpUp press enter h ero.moveUp press enter h ero.jumpD…" at bounding box center [505, 288] width 143 height 95
type textarea "hero.moveUp(1)"
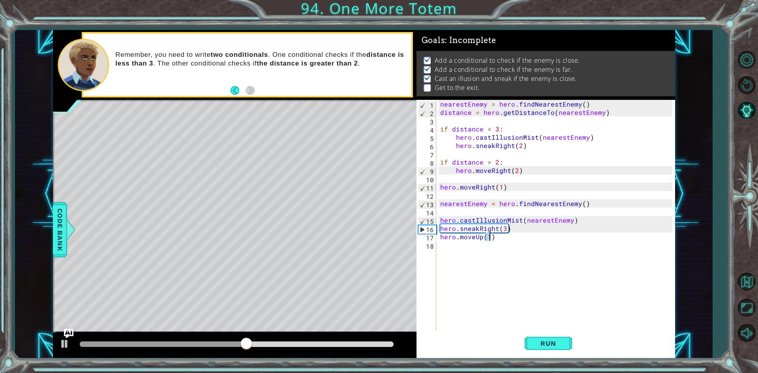
click at [449, 248] on div "nearestEnemy = hero . findNearestEnemy ( ) distance = hero . getDistanceTo ( ne…" at bounding box center [557, 224] width 238 height 249
type textarea "h"
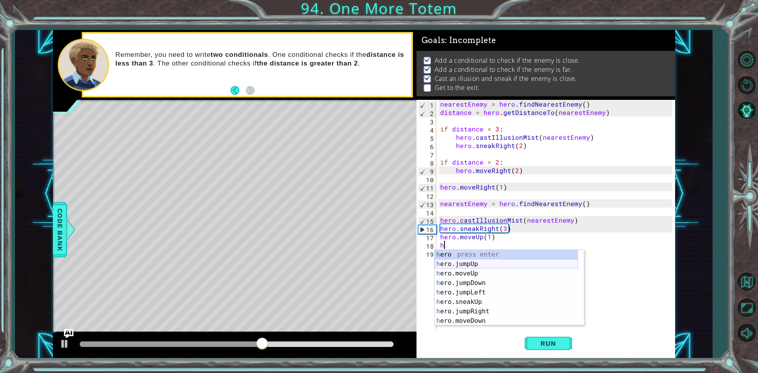
click at [472, 262] on div "h ero press enter h ero.jumpUp press enter h ero.moveUp press enter h ero.jumpD…" at bounding box center [505, 297] width 143 height 95
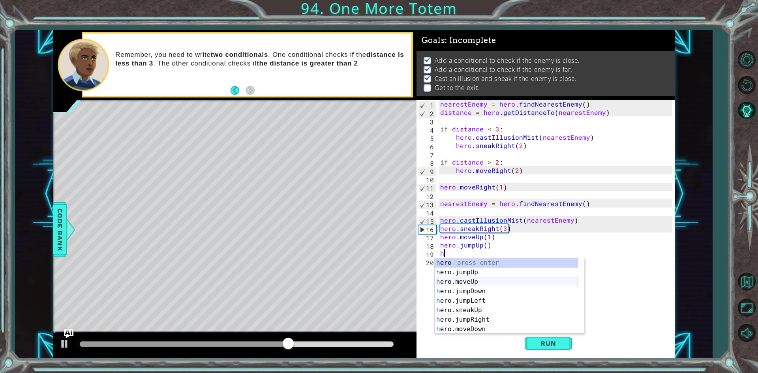
click at [465, 282] on div "h ero press enter h ero.jumpUp press enter h ero.moveUp press enter h ero.jumpD…" at bounding box center [505, 305] width 143 height 95
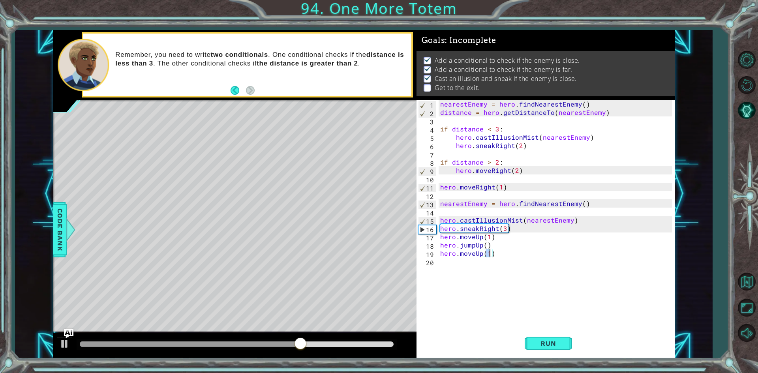
scroll to position [0, 3]
type textarea "hero.moveUp(3)"
click at [562, 344] on span "Run" at bounding box center [547, 343] width 31 height 8
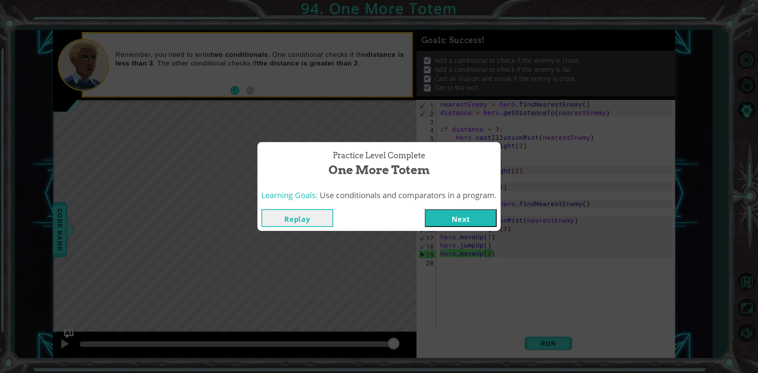
click at [484, 220] on button "Next" at bounding box center [461, 218] width 72 height 18
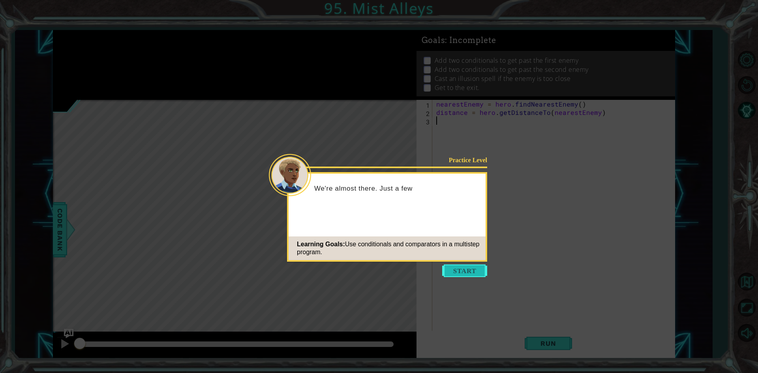
click at [469, 275] on button "Start" at bounding box center [464, 270] width 45 height 13
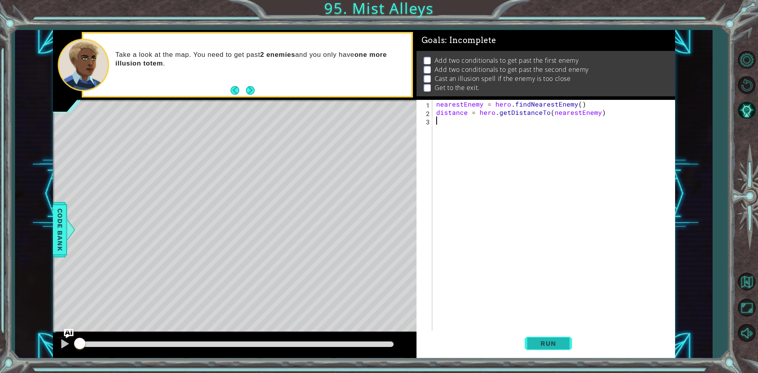
click at [539, 338] on button "Run" at bounding box center [547, 344] width 47 height 26
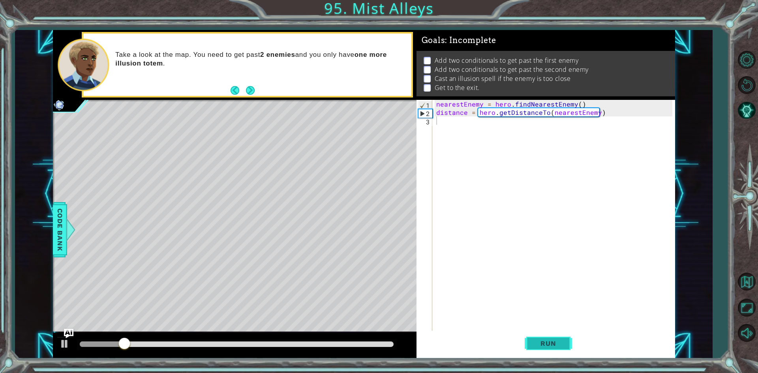
click at [531, 333] on button "Run" at bounding box center [547, 344] width 47 height 26
click at [533, 335] on button "Run" at bounding box center [547, 344] width 47 height 26
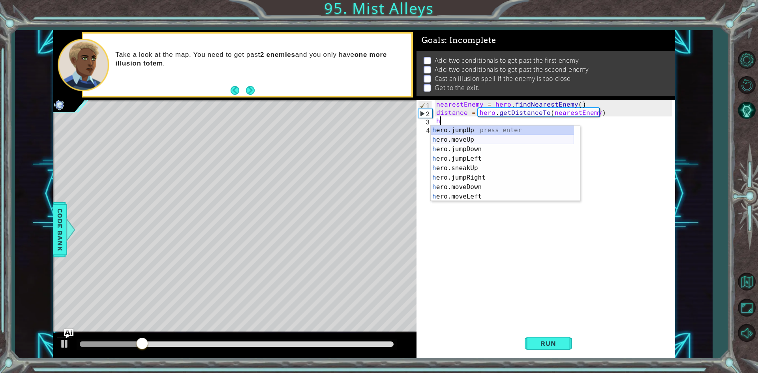
click at [473, 136] on div "h ero.jumpUp press enter h ero.moveUp press enter h ero.jumpDown press enter h …" at bounding box center [501, 172] width 143 height 95
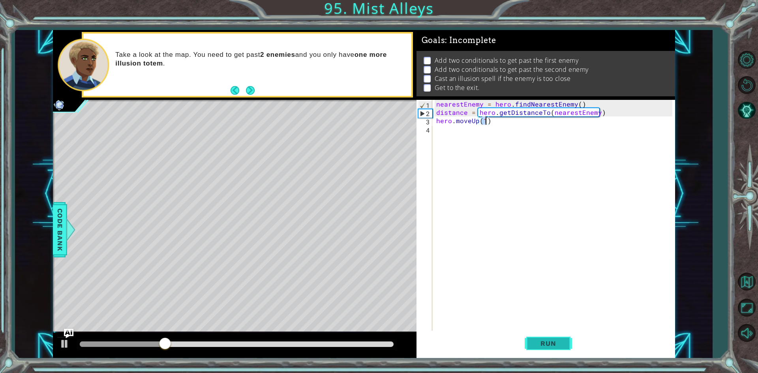
click at [564, 349] on button "Run" at bounding box center [547, 344] width 47 height 26
click at [561, 347] on span "Run" at bounding box center [547, 343] width 31 height 8
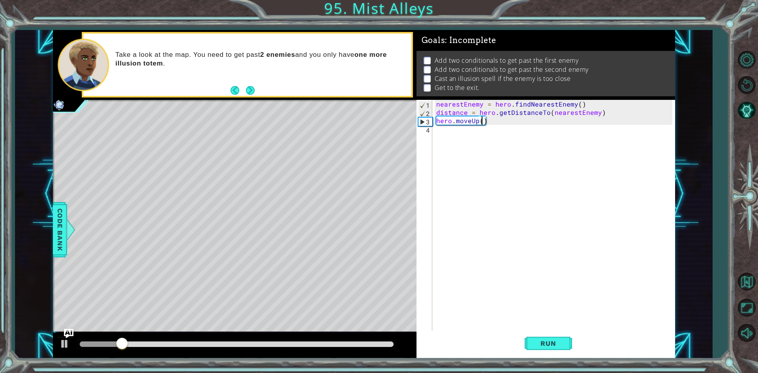
scroll to position [0, 3]
type textarea "hero.moveUp(2)"
click at [553, 333] on button "Run" at bounding box center [547, 344] width 47 height 26
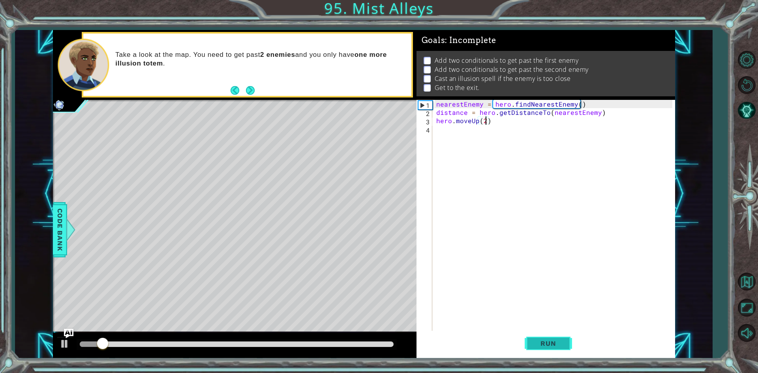
click at [552, 341] on span "Run" at bounding box center [547, 343] width 31 height 8
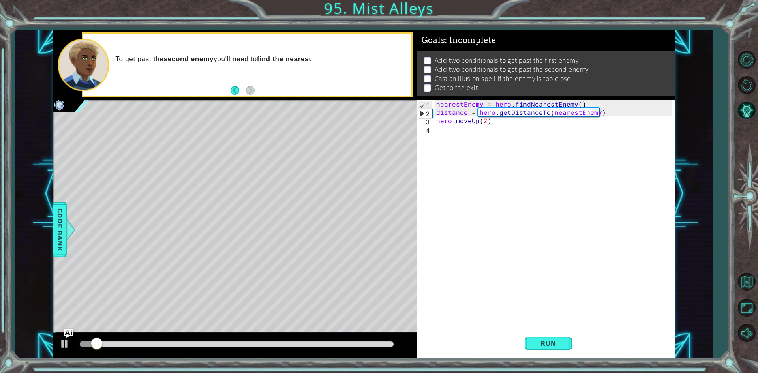
click at [441, 124] on div "nearestEnemy = hero . findNearestEnemy ( ) distance = hero . getDistanceTo ( ne…" at bounding box center [554, 224] width 241 height 249
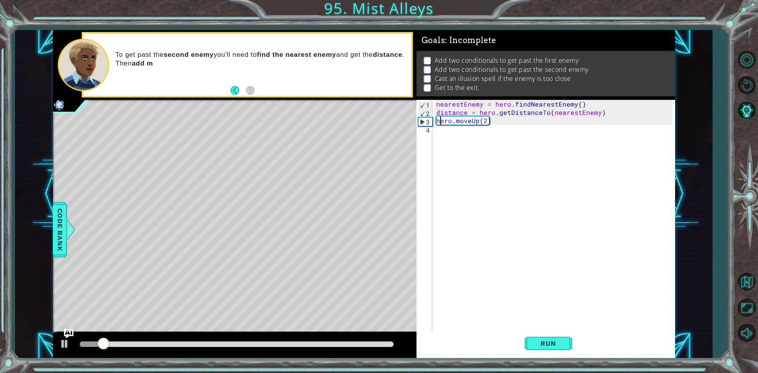
click at [441, 130] on div "nearestEnemy = hero . findNearestEnemy ( ) distance = hero . getDistanceTo ( ne…" at bounding box center [554, 224] width 241 height 249
type textarea "h"
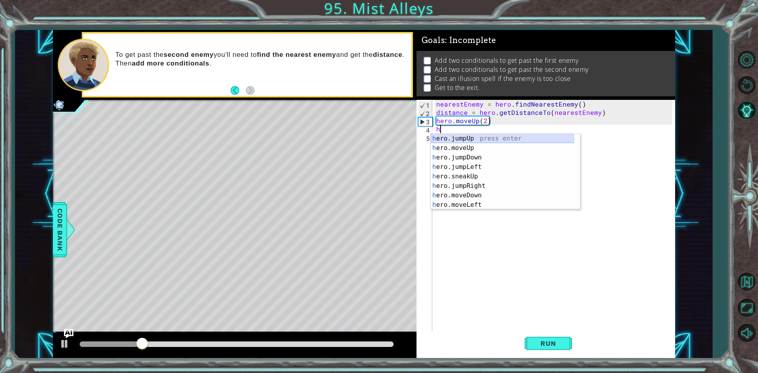
click at [469, 138] on div "h ero.jumpUp press enter h ero.moveUp press enter h ero.jumpDown press enter h …" at bounding box center [501, 181] width 143 height 95
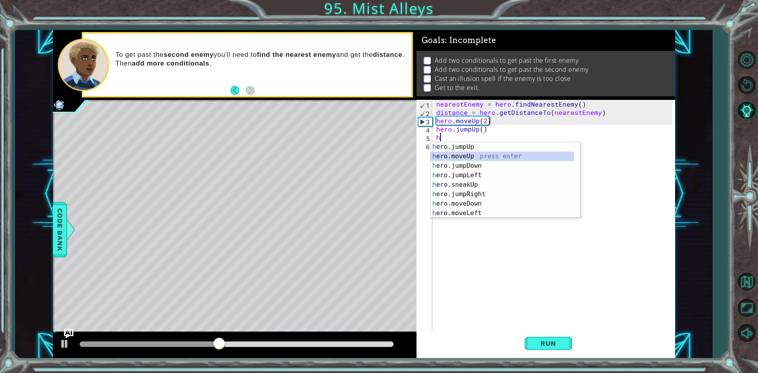
click at [456, 157] on div "h ero.jumpUp press enter h ero.moveUp press enter h ero.jumpDown press enter h …" at bounding box center [501, 189] width 143 height 95
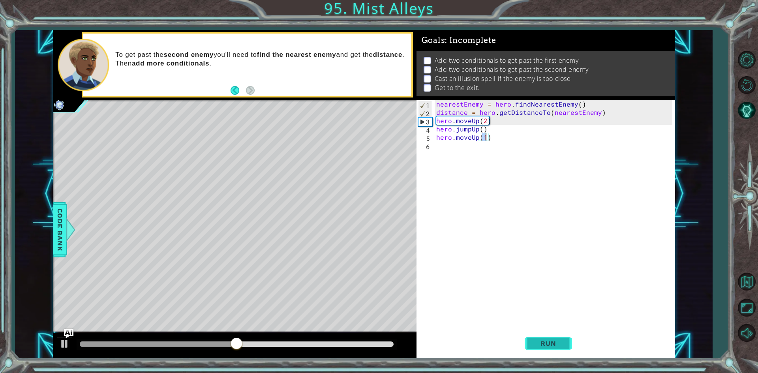
type textarea "hero.moveUp(1)"
click at [545, 343] on span "Run" at bounding box center [547, 343] width 31 height 8
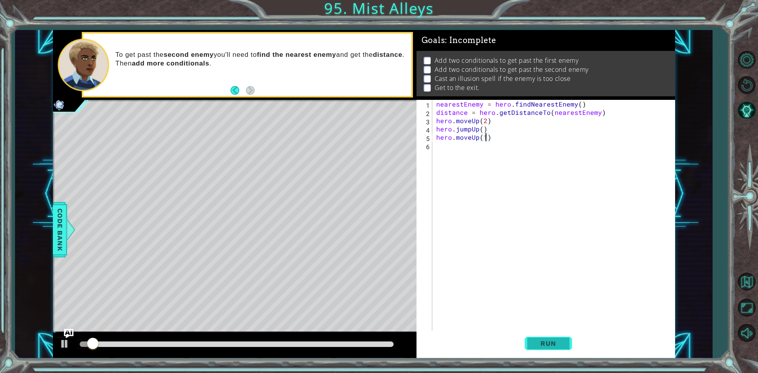
click at [545, 343] on span "Run" at bounding box center [547, 343] width 31 height 8
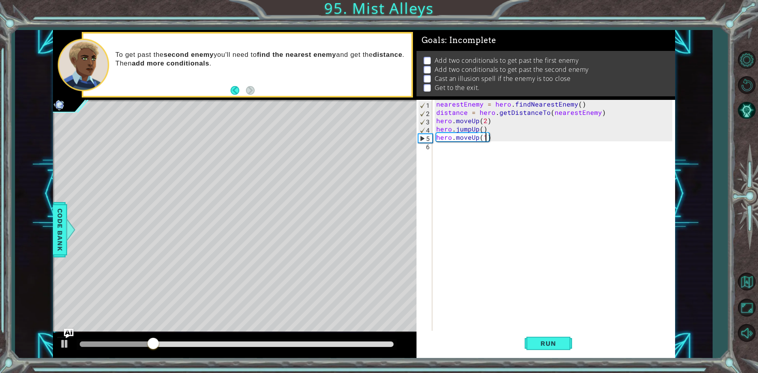
click at [449, 151] on div "nearestEnemy = hero . findNearestEnemy ( ) distance = hero . getDistanceTo ( ne…" at bounding box center [554, 224] width 241 height 249
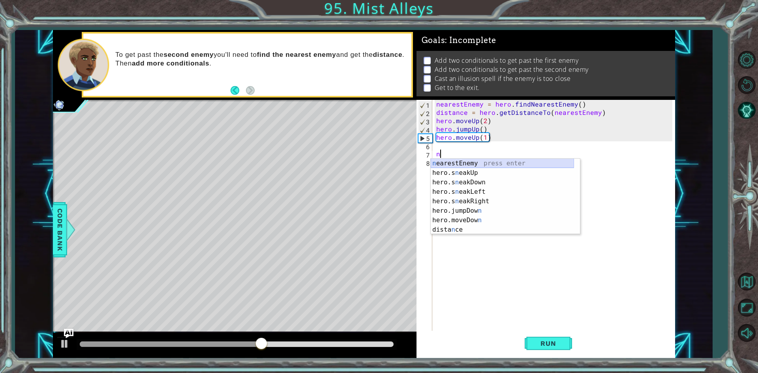
click at [469, 165] on div "n earestEnemy press enter hero.s n eakUp press enter hero.s n eakDown press ent…" at bounding box center [501, 206] width 143 height 95
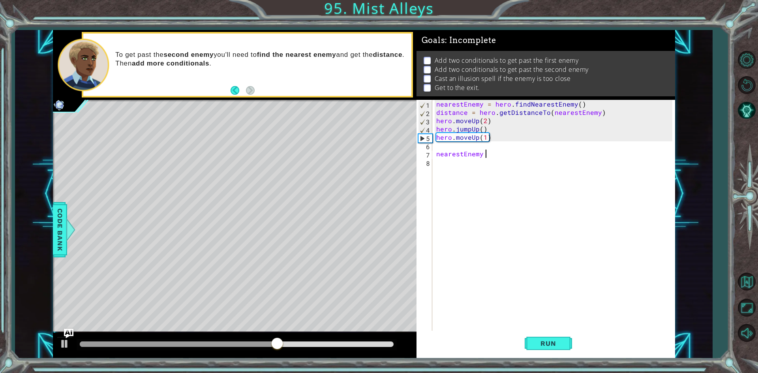
scroll to position [0, 3]
type textarea "nearestEnemy = h"
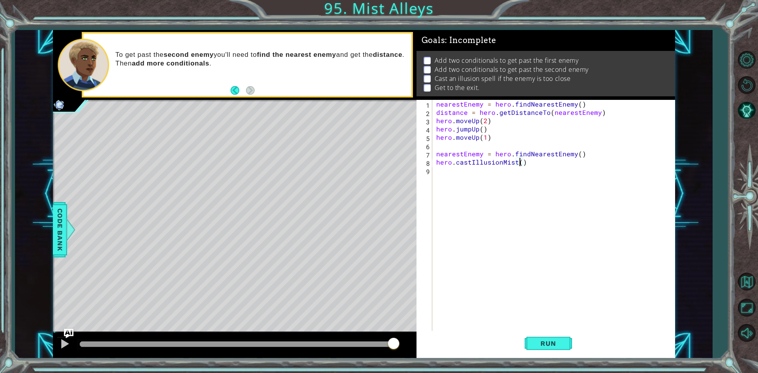
scroll to position [0, 0]
click at [544, 341] on span "Run" at bounding box center [547, 343] width 31 height 8
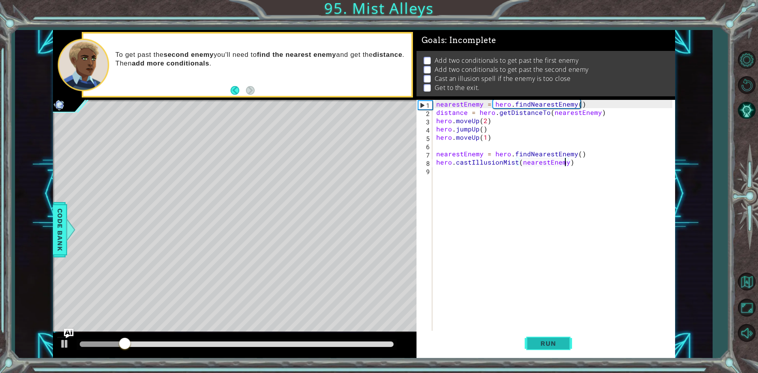
click at [544, 341] on span "Run" at bounding box center [547, 343] width 31 height 8
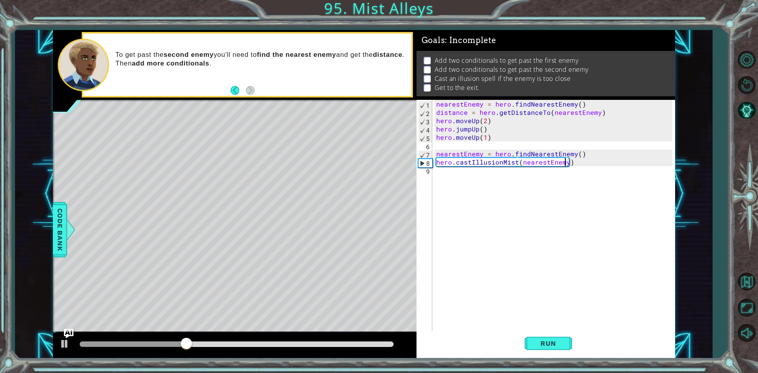
click at [586, 152] on div "nearestEnemy = hero . findNearestEnemy ( ) distance = hero . getDistanceTo ( ne…" at bounding box center [554, 224] width 241 height 249
type textarea "nearestEnemy = hero.findNearestEnemy()"
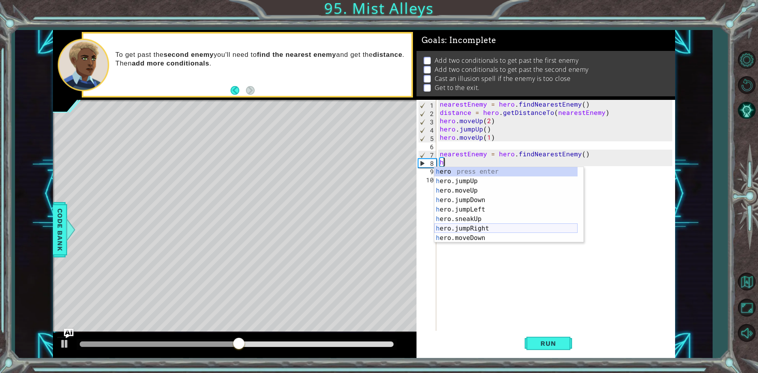
scroll to position [71, 0]
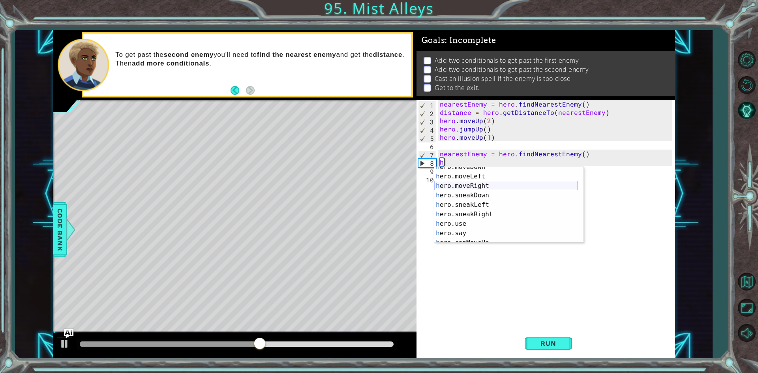
click at [460, 183] on div "h ero.moveDown press enter h ero.moveLeft press enter h ero.moveRight press ent…" at bounding box center [505, 209] width 143 height 95
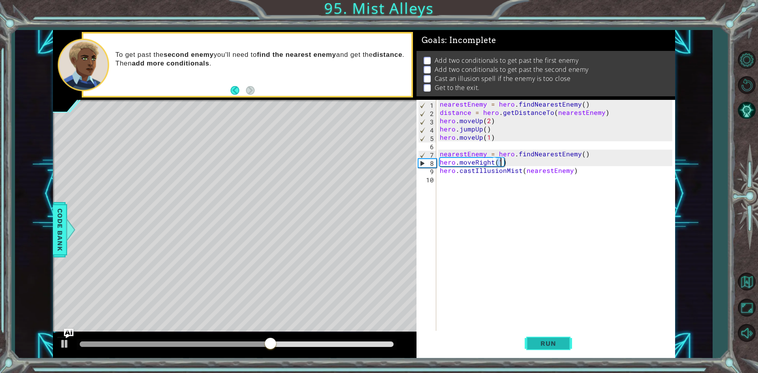
type textarea "hero.moveRight(1)"
click at [526, 344] on button "Run" at bounding box center [547, 344] width 47 height 26
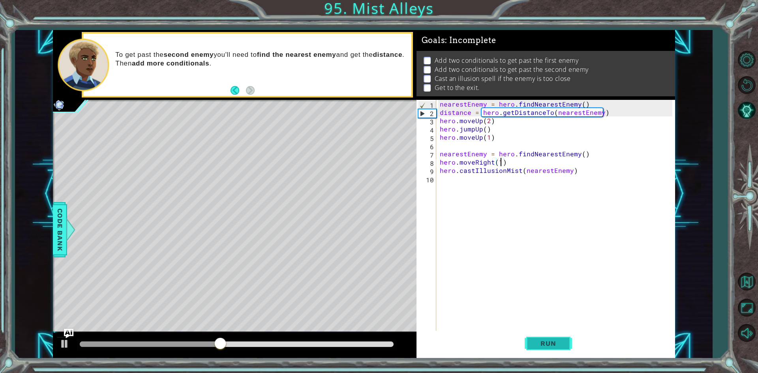
click at [526, 344] on button "Run" at bounding box center [547, 344] width 47 height 26
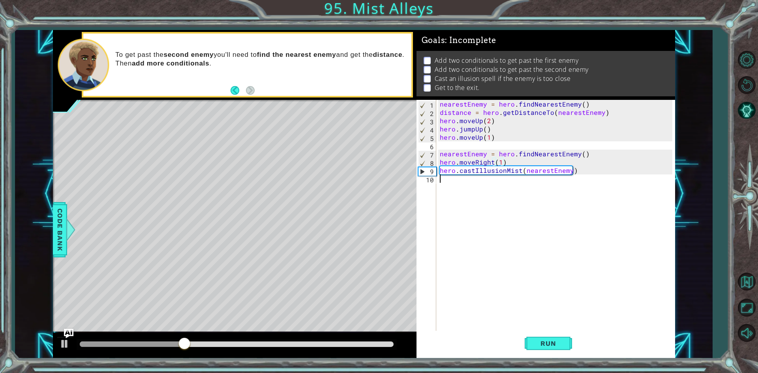
click at [461, 176] on div "nearestEnemy = hero . findNearestEnemy ( ) distance = hero . getDistanceTo ( ne…" at bounding box center [557, 224] width 238 height 249
type textarea "h"
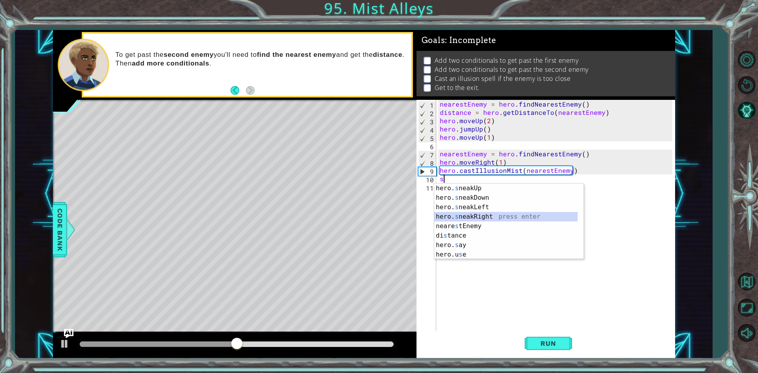
click at [500, 219] on div "hero. s neakUp press enter hero. s neakDown press enter hero. s neakLeft press …" at bounding box center [505, 230] width 143 height 95
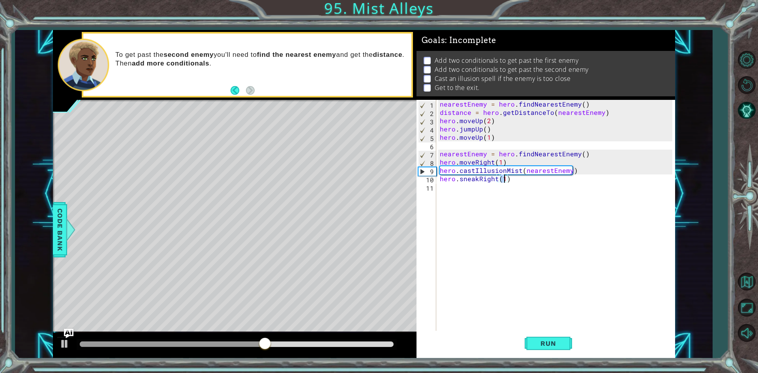
type textarea "hero.sneakRight(2)"
click at [475, 193] on div "nearestEnemy = hero . findNearestEnemy ( ) distance = hero . getDistanceTo ( ne…" at bounding box center [557, 224] width 238 height 249
type textarea "j"
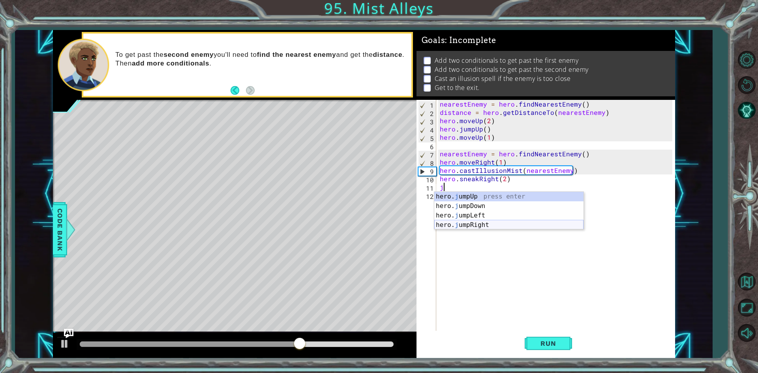
click at [479, 225] on div "hero. j umpUp press enter hero. j umpDown press enter hero. j umpLeft press ent…" at bounding box center [508, 220] width 149 height 57
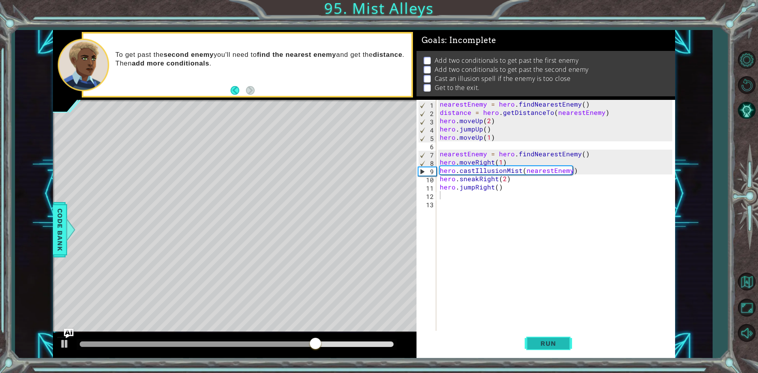
click at [534, 338] on button "Run" at bounding box center [547, 344] width 47 height 26
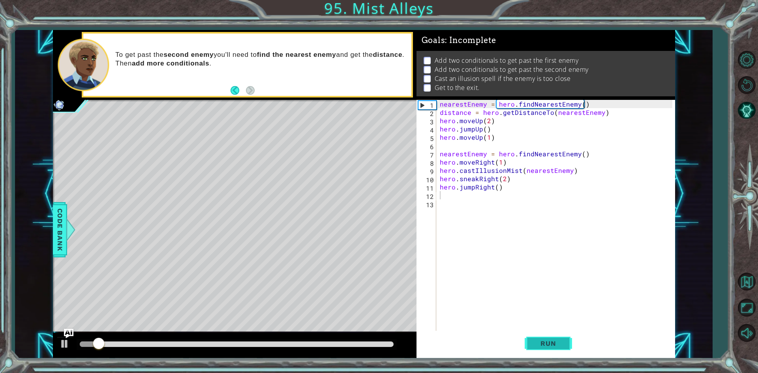
click at [534, 338] on button "Run" at bounding box center [547, 344] width 47 height 26
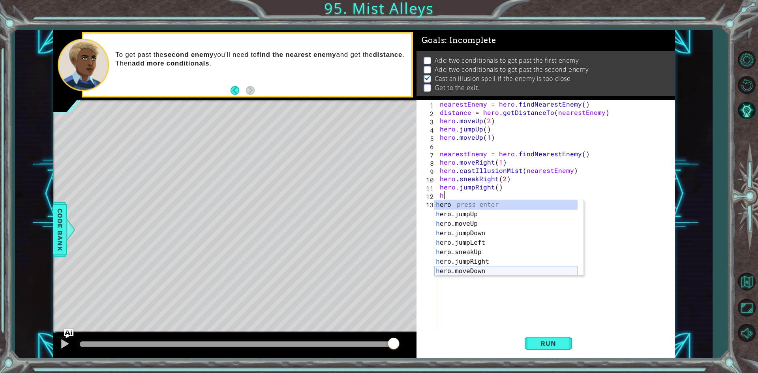
scroll to position [24, 0]
click at [473, 263] on div "h ero.moveUp press enter h ero.jumpDown press enter h ero.jumpLeft press enter …" at bounding box center [505, 242] width 143 height 95
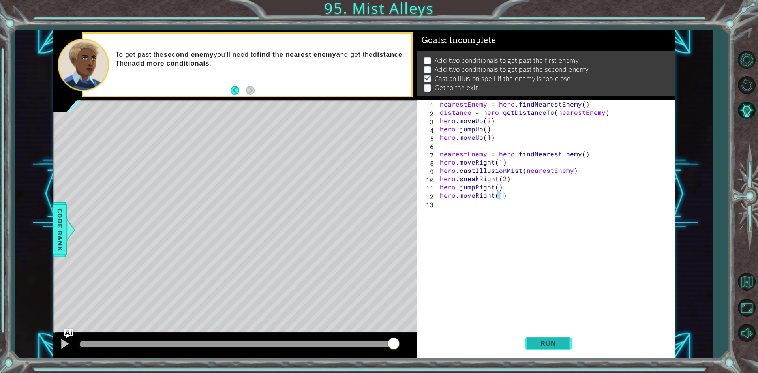
type textarea "hero.moveRight(1)"
click at [548, 344] on span "Run" at bounding box center [547, 343] width 31 height 8
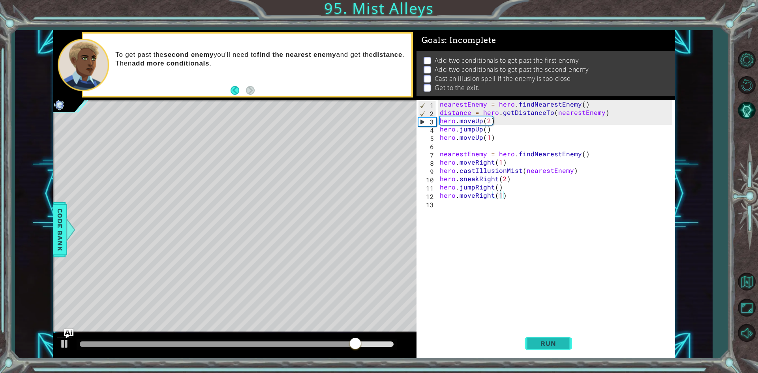
click at [535, 340] on span "Run" at bounding box center [547, 343] width 31 height 8
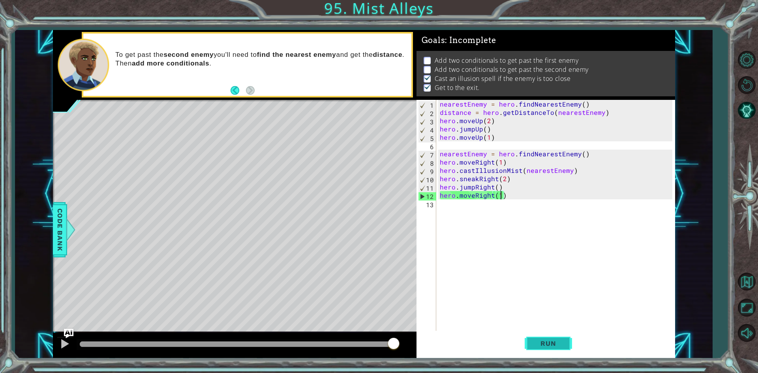
click at [535, 340] on span "Run" at bounding box center [547, 343] width 31 height 8
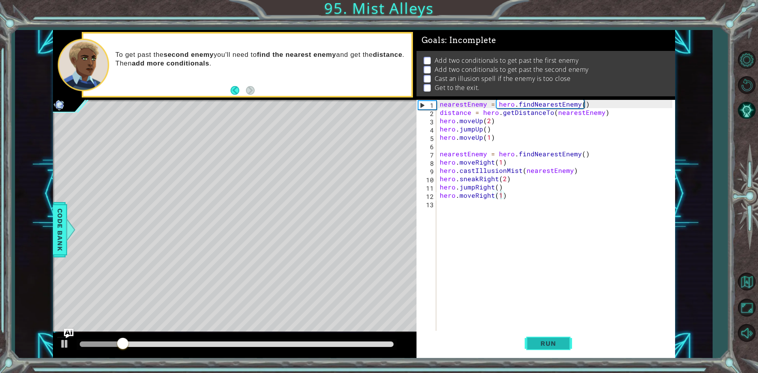
click at [535, 340] on span "Run" at bounding box center [547, 343] width 31 height 8
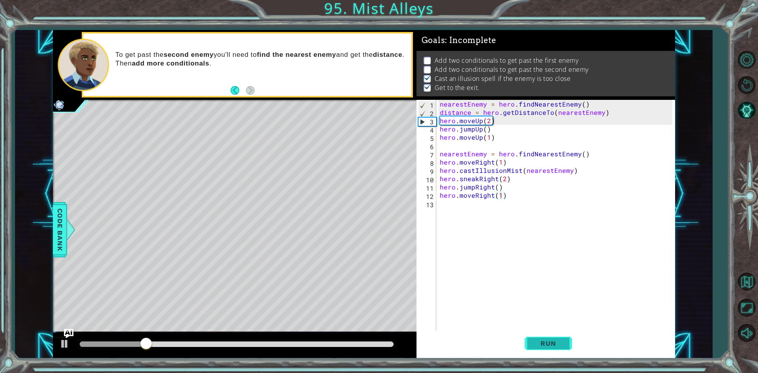
click at [535, 340] on span "Run" at bounding box center [547, 343] width 31 height 8
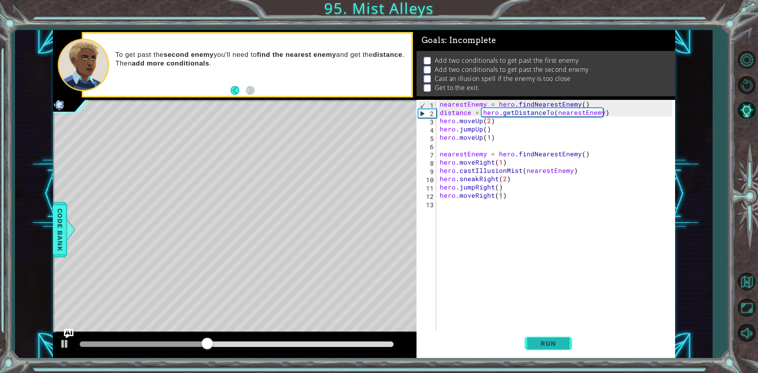
click at [535, 340] on span "Run" at bounding box center [547, 343] width 31 height 8
